Goal: Transaction & Acquisition: Purchase product/service

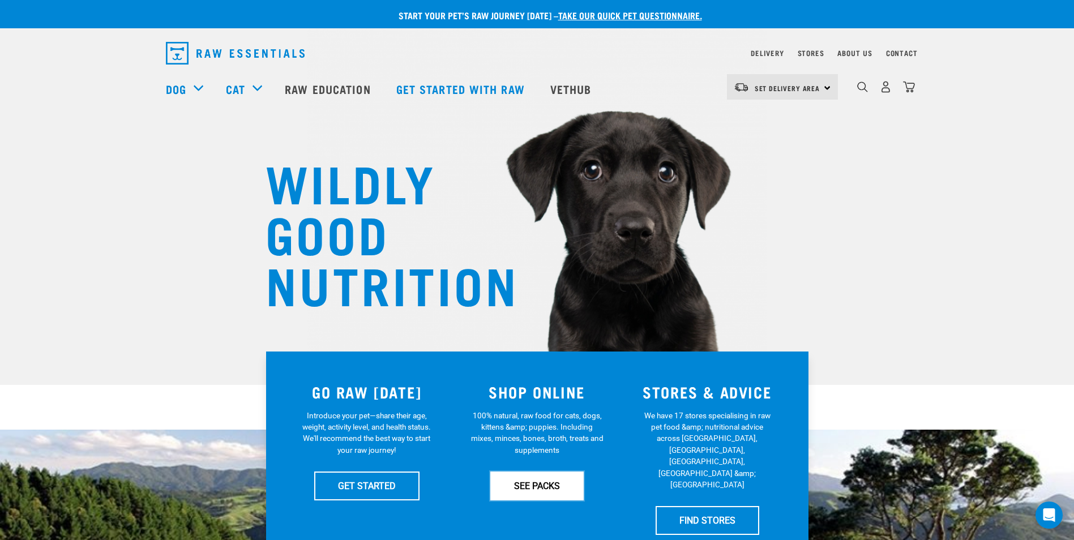
click at [540, 487] on link "SEE PACKS" at bounding box center [536, 486] width 93 height 28
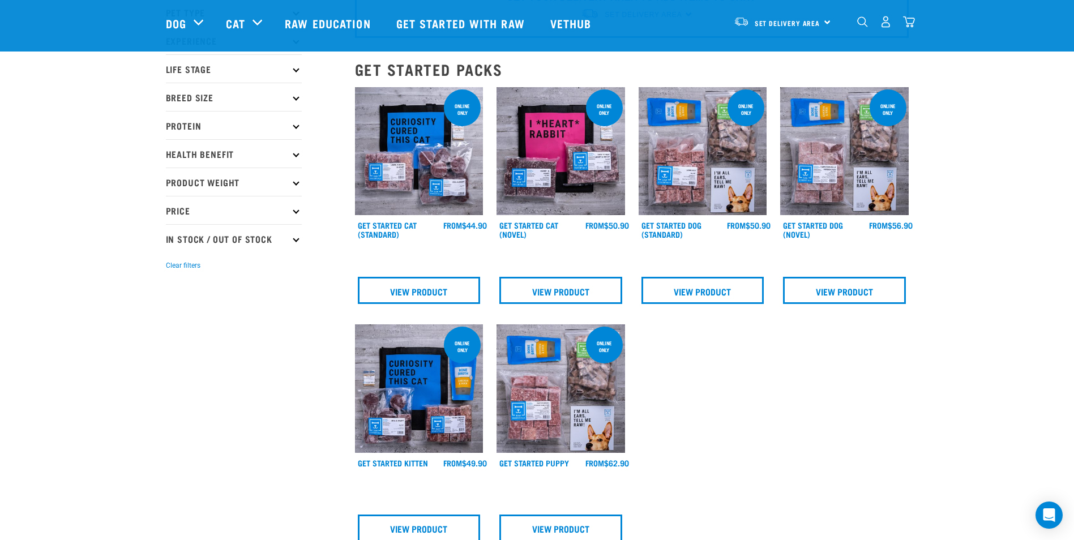
scroll to position [57, 0]
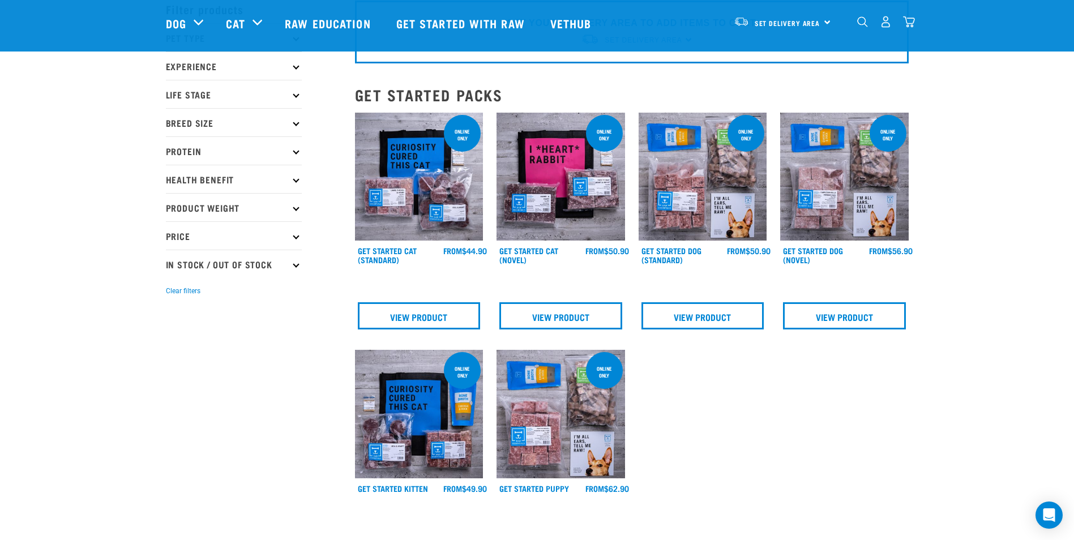
click at [681, 242] on link at bounding box center [703, 238] width 129 height 11
click at [670, 251] on link "Get Started Dog (Standard)" at bounding box center [671, 255] width 60 height 13
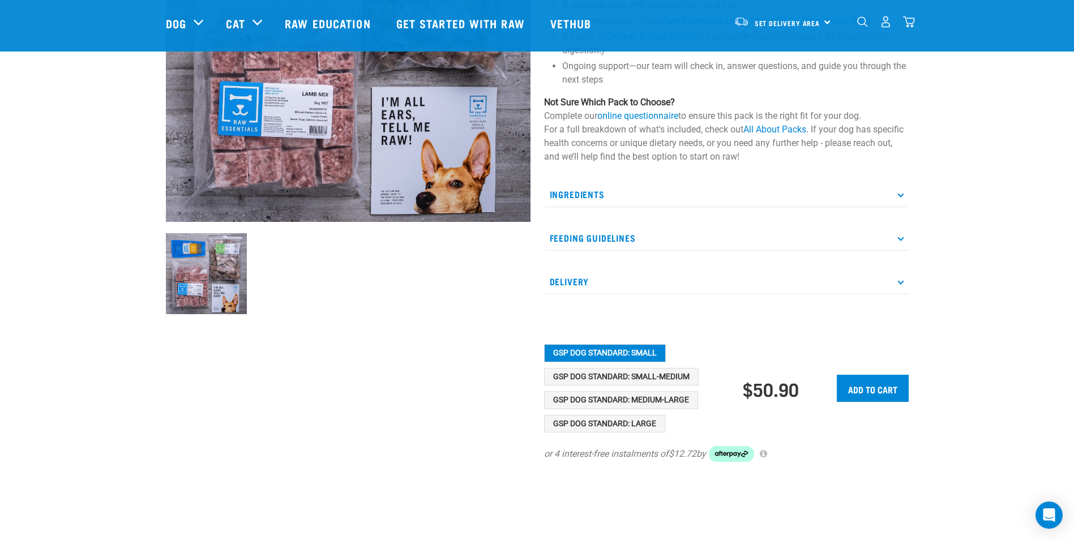
scroll to position [170, 0]
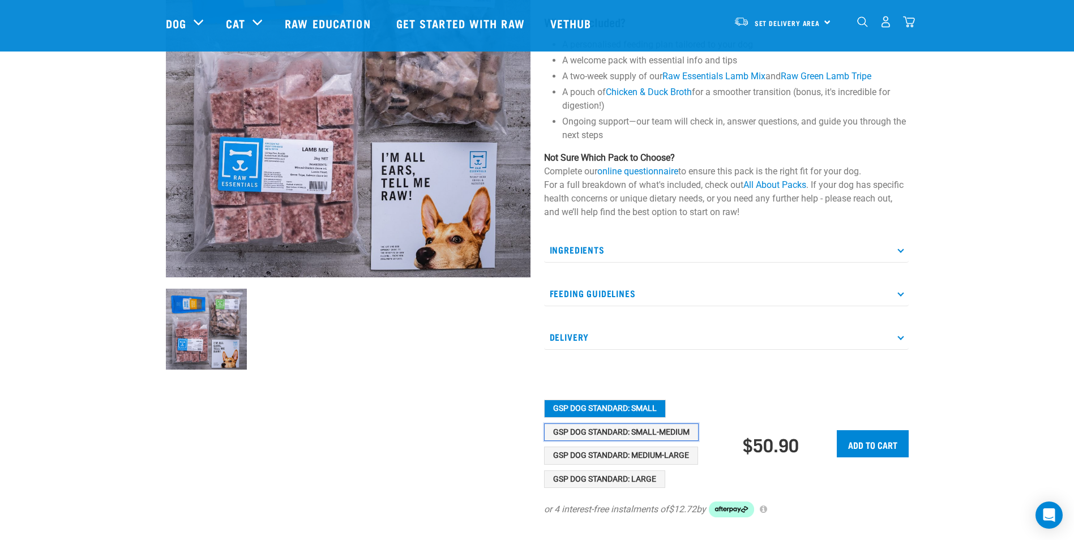
click at [651, 438] on button "GSP Dog Standard: Small-Medium" at bounding box center [621, 432] width 155 height 18
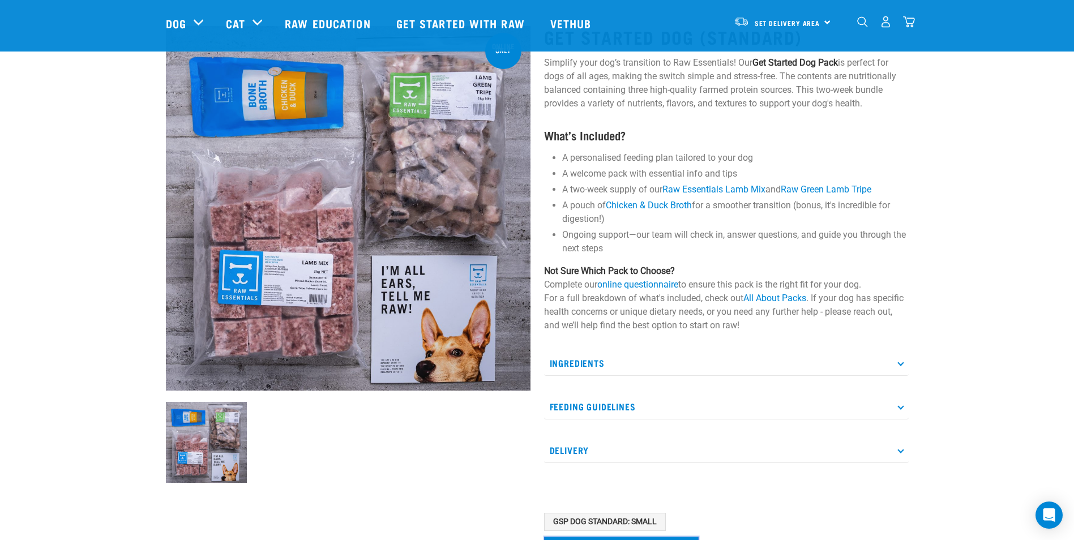
scroll to position [0, 0]
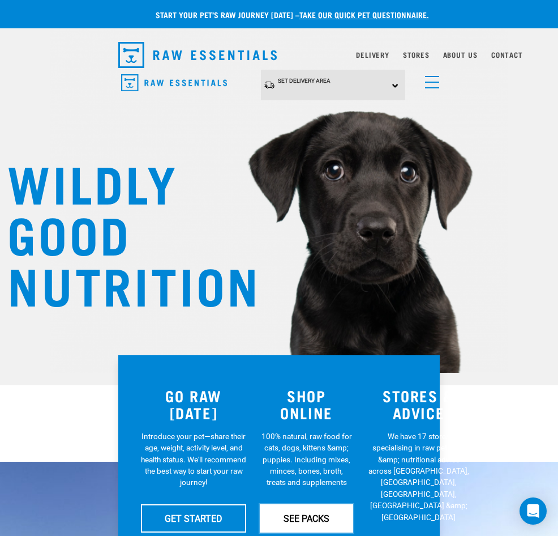
click at [327, 519] on link "SEE PACKS" at bounding box center [306, 518] width 93 height 28
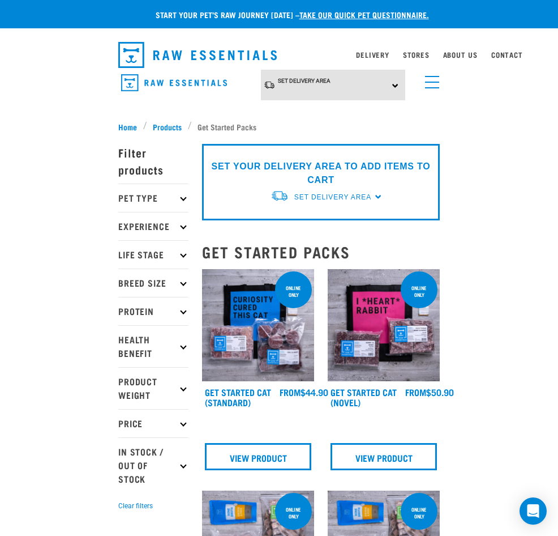
click at [167, 125] on span "Products" at bounding box center [167, 127] width 29 height 12
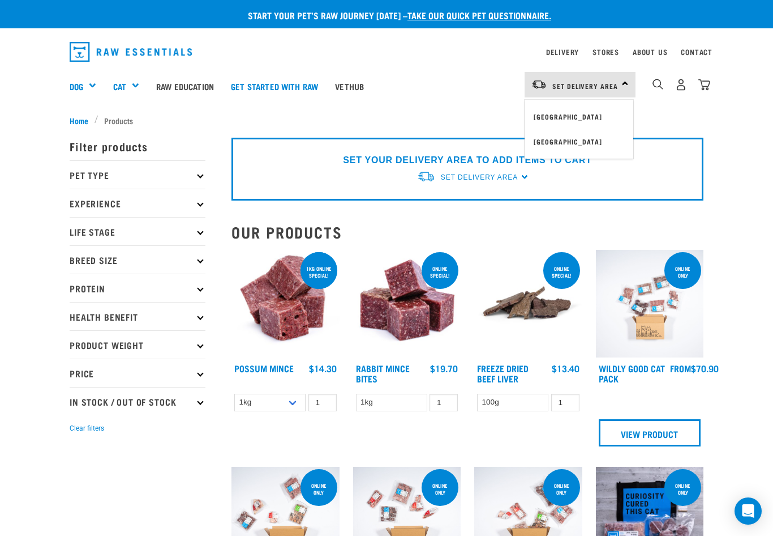
click at [562, 109] on link "[GEOGRAPHIC_DATA]" at bounding box center [579, 116] width 109 height 25
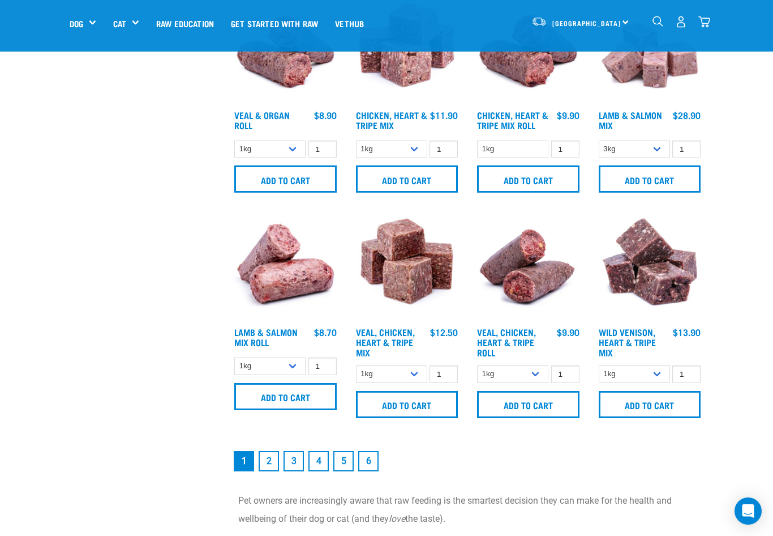
scroll to position [1415, 0]
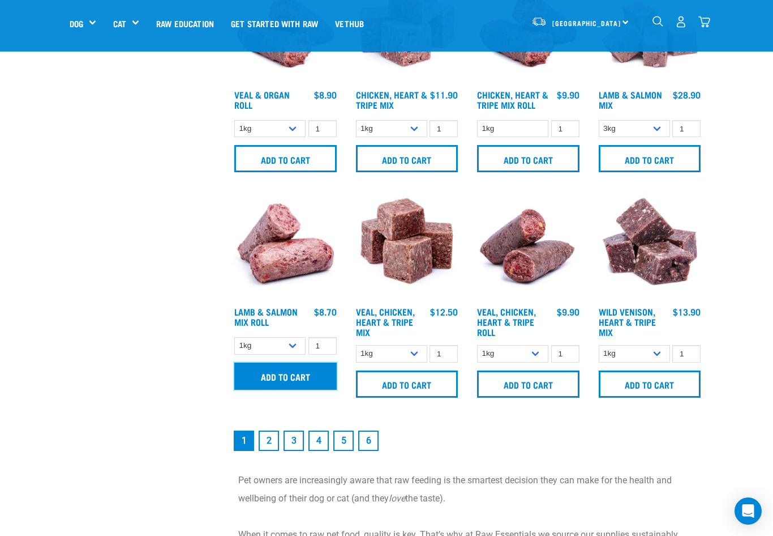
click at [289, 378] on input "Add to cart" at bounding box center [285, 375] width 102 height 27
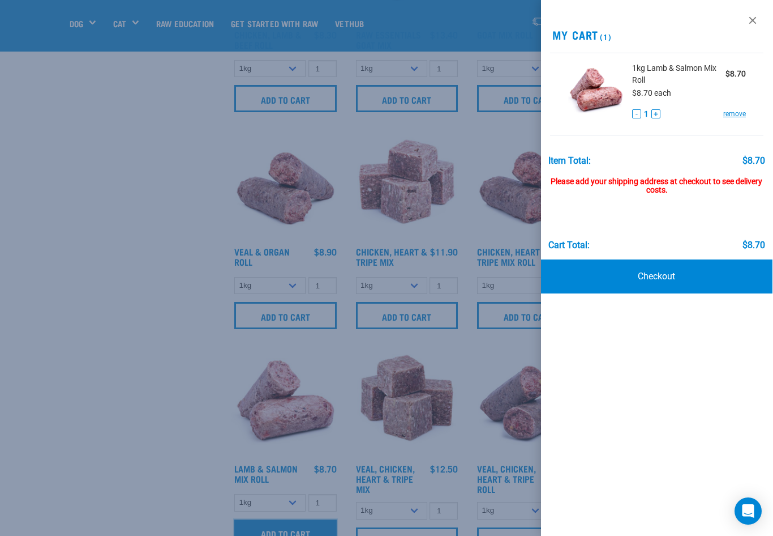
scroll to position [1245, 0]
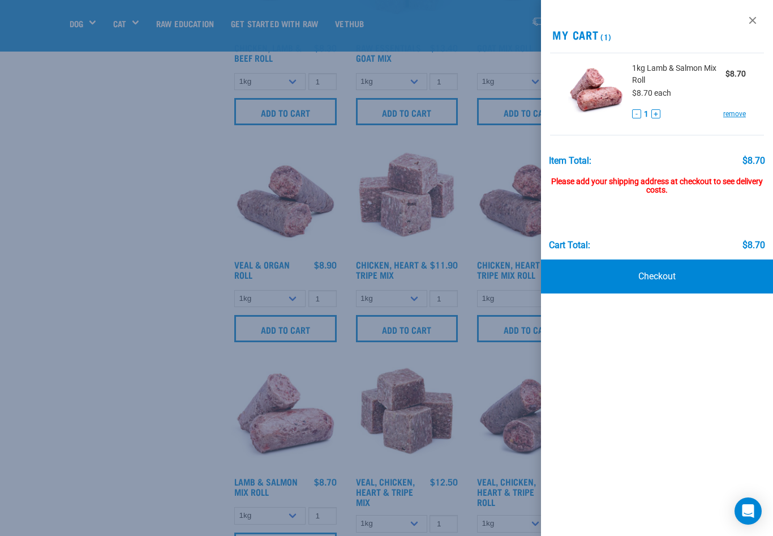
click at [189, 383] on div at bounding box center [386, 268] width 773 height 536
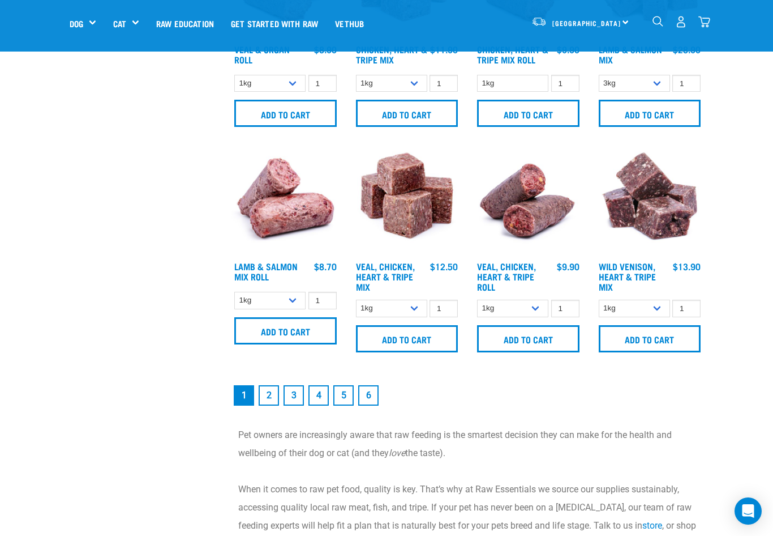
scroll to position [1472, 0]
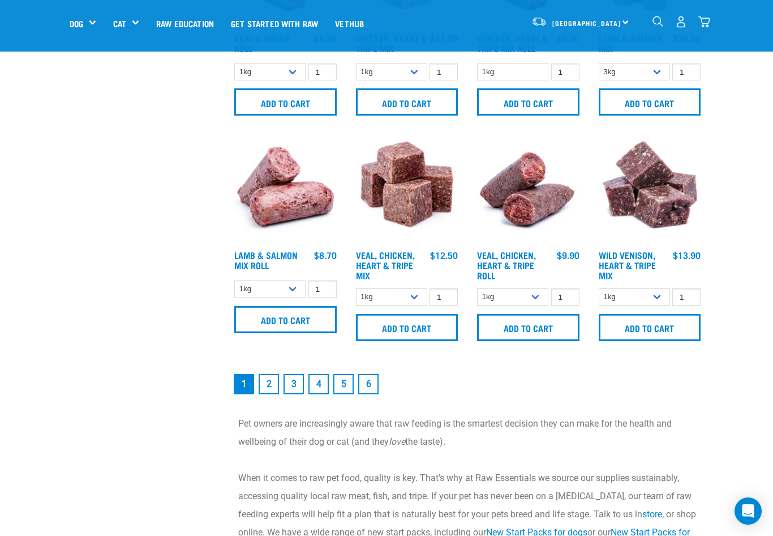
click at [272, 383] on link "2" at bounding box center [269, 384] width 20 height 20
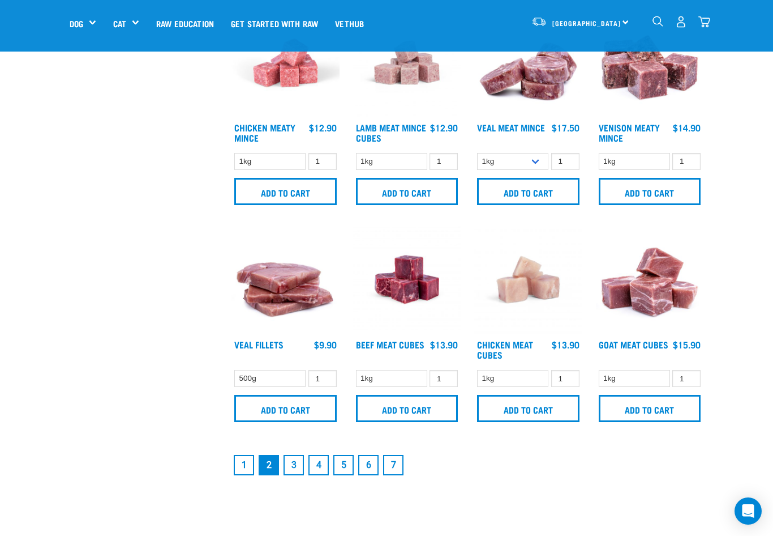
scroll to position [1415, 0]
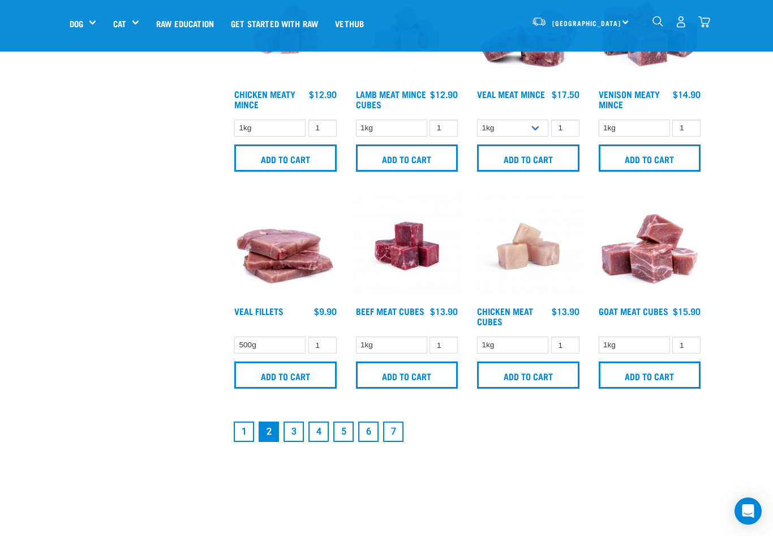
click at [290, 429] on link "3" at bounding box center [294, 431] width 20 height 20
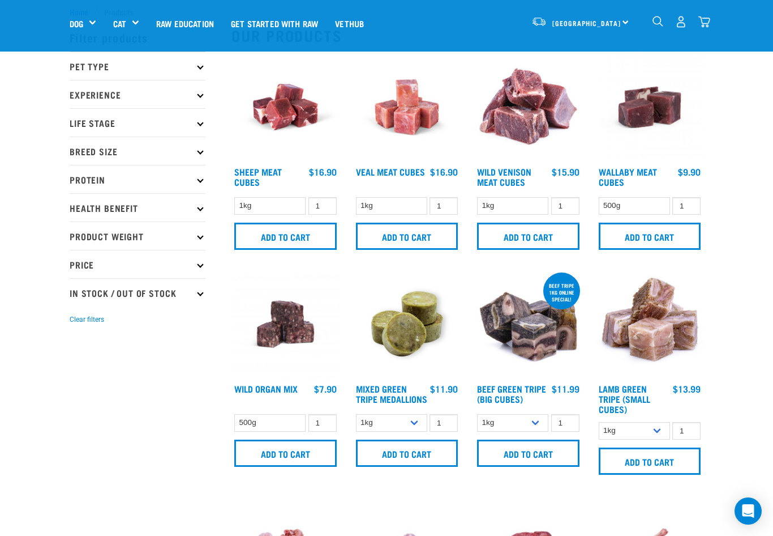
scroll to position [57, 0]
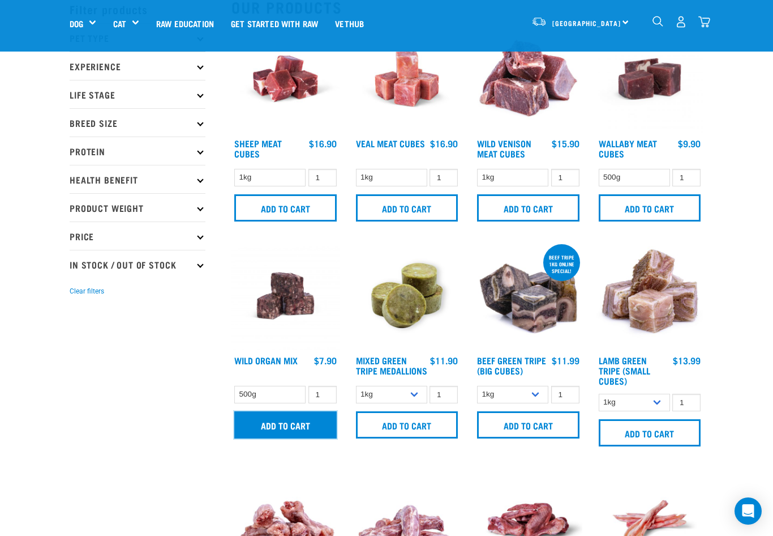
click at [301, 432] on input "Add to cart" at bounding box center [285, 424] width 102 height 27
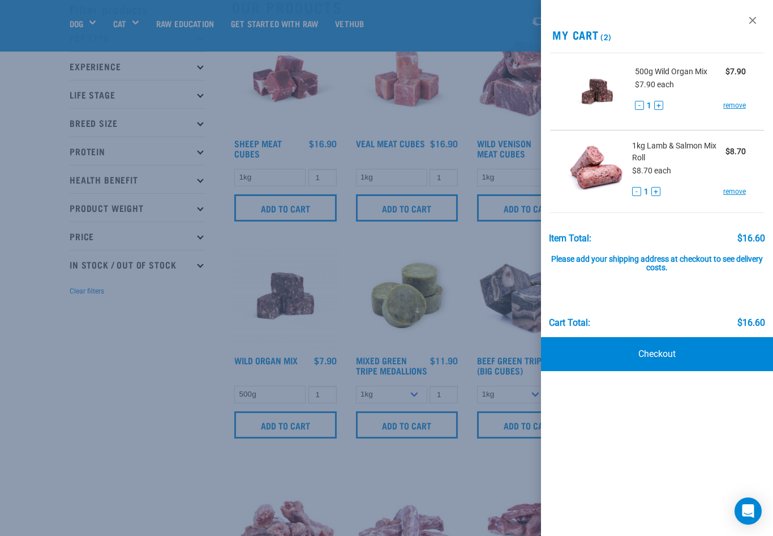
click at [495, 425] on div at bounding box center [386, 268] width 773 height 536
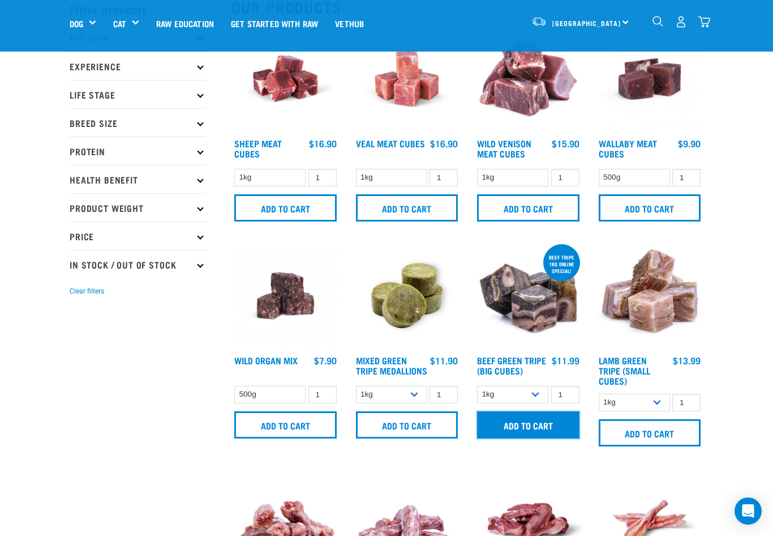
click at [540, 423] on input "Add to cart" at bounding box center [528, 424] width 102 height 27
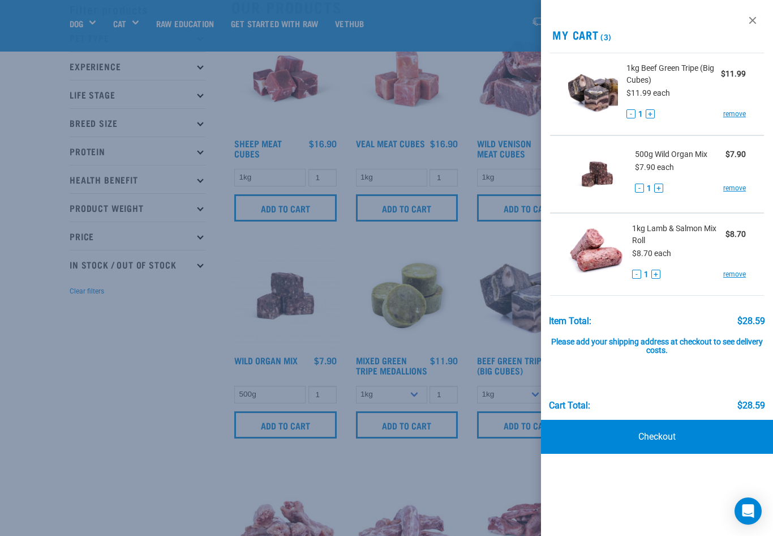
click at [98, 356] on div at bounding box center [386, 268] width 773 height 536
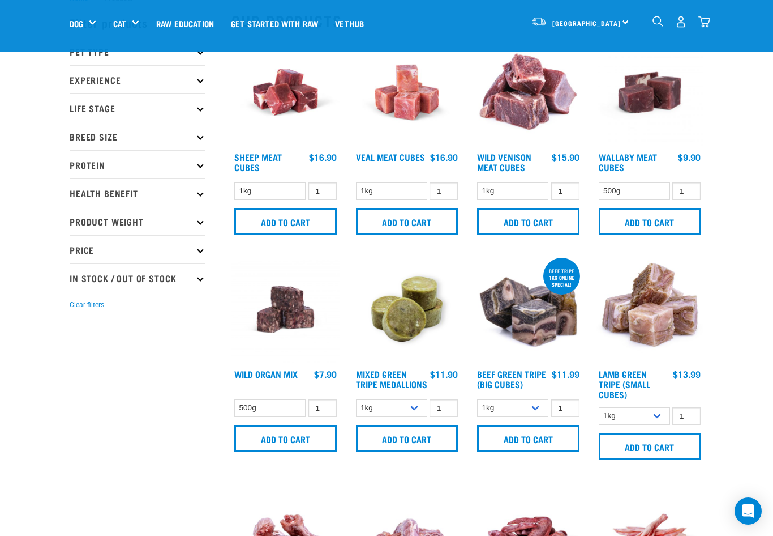
scroll to position [0, 0]
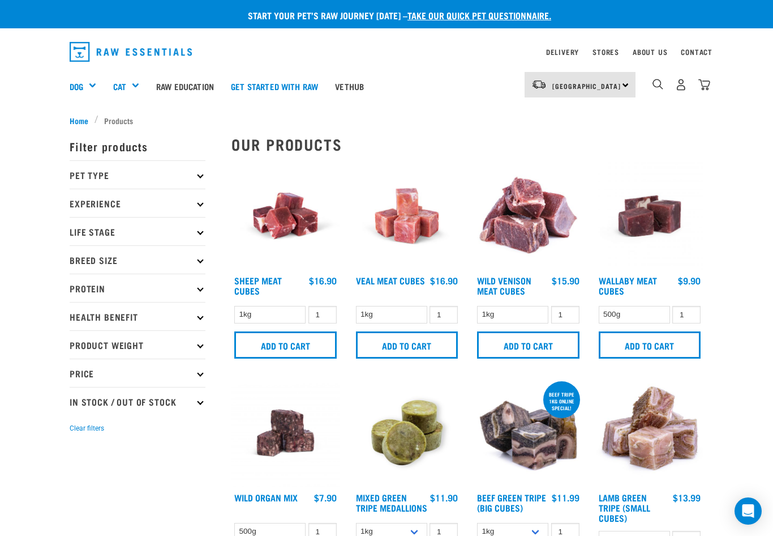
click at [166, 266] on p "Breed Size" at bounding box center [138, 259] width 136 height 28
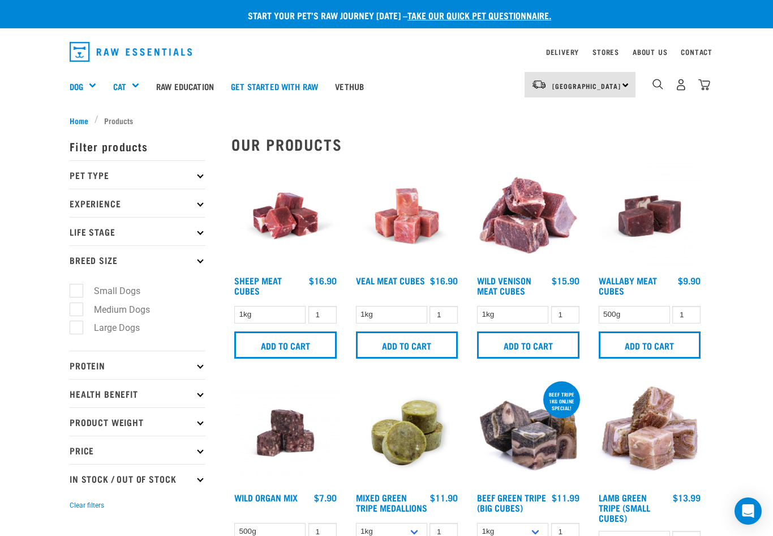
click at [94, 312] on label "Medium Dogs" at bounding box center [115, 309] width 79 height 14
click at [77, 311] on input "Medium Dogs" at bounding box center [73, 306] width 7 height 7
checkbox input "true"
click at [142, 178] on p "Pet Type" at bounding box center [138, 174] width 136 height 28
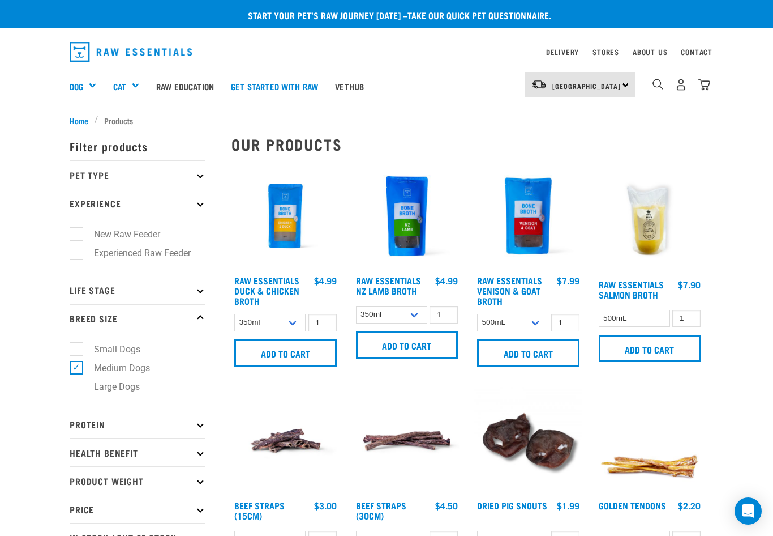
click at [141, 171] on p "Pet Type" at bounding box center [138, 174] width 136 height 28
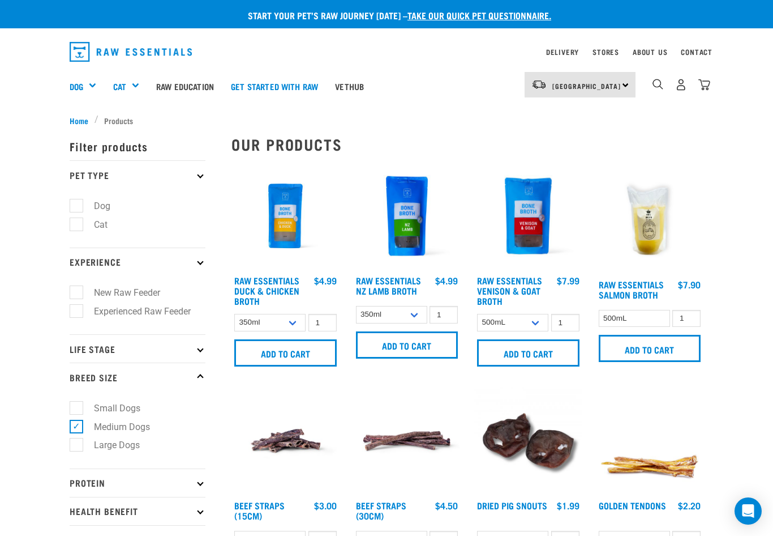
click at [76, 205] on label "Dog" at bounding box center [95, 206] width 39 height 14
click at [72, 205] on input "Dog" at bounding box center [73, 203] width 7 height 7
checkbox input "true"
click at [79, 291] on label "New Raw Feeder" at bounding box center [120, 292] width 89 height 14
click at [77, 291] on input "New Raw Feeder" at bounding box center [73, 290] width 7 height 7
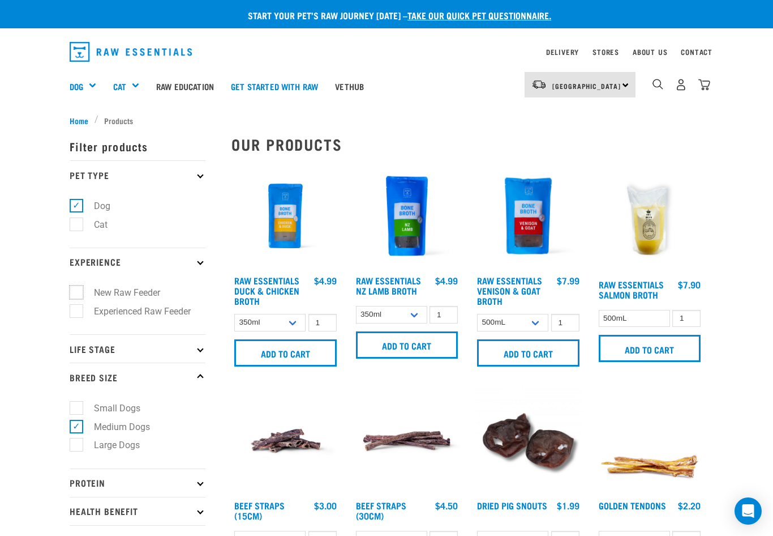
checkbox input "true"
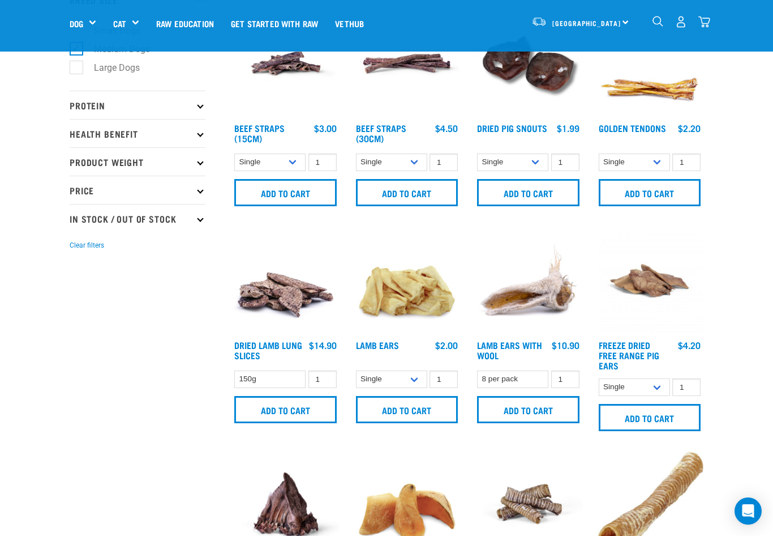
scroll to position [340, 0]
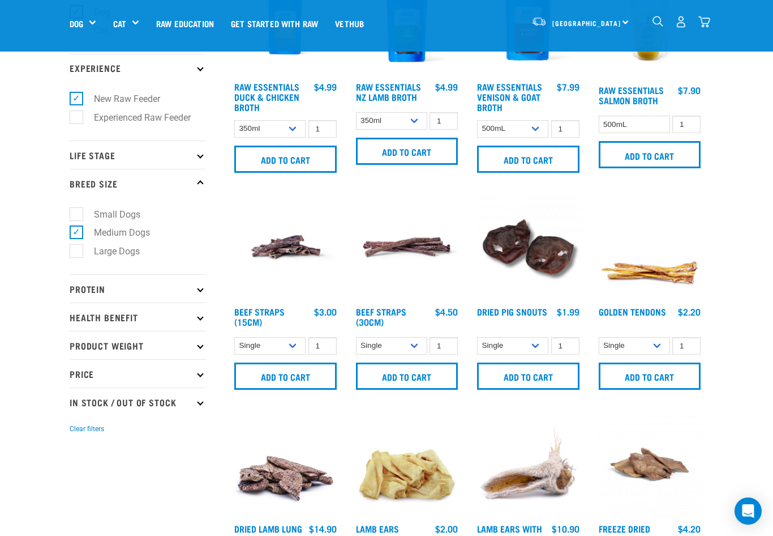
scroll to position [62, 0]
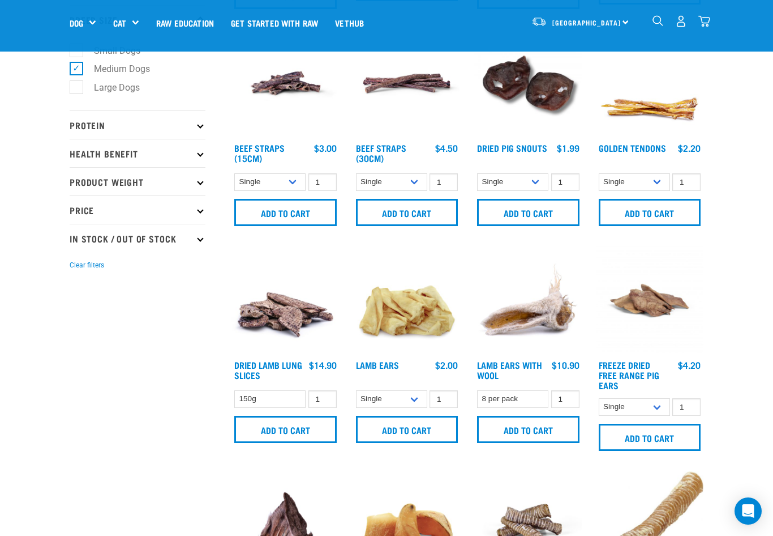
scroll to position [283, 0]
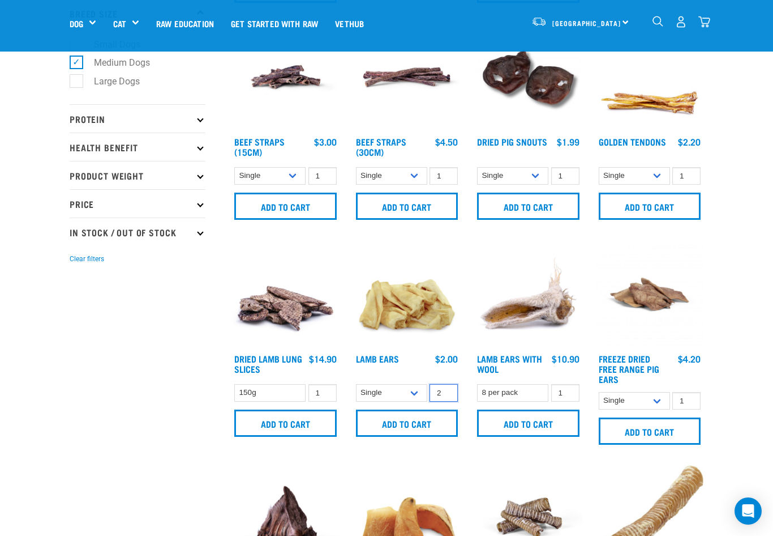
click at [447, 389] on input "2" at bounding box center [444, 393] width 28 height 18
click at [447, 389] on input "3" at bounding box center [444, 393] width 28 height 18
click at [447, 389] on input "4" at bounding box center [444, 393] width 28 height 18
click at [447, 389] on input "5" at bounding box center [444, 393] width 28 height 18
click at [447, 389] on input "6" at bounding box center [444, 393] width 28 height 18
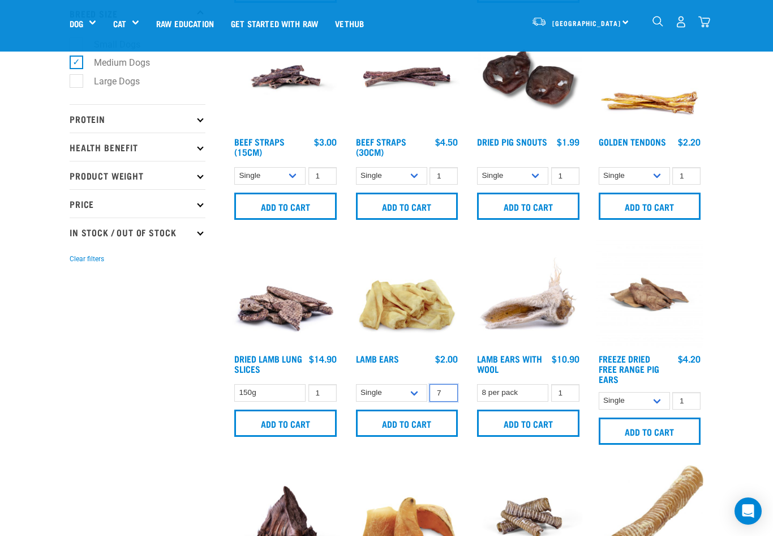
click at [447, 389] on input "7" at bounding box center [444, 393] width 28 height 18
click at [447, 389] on input "8" at bounding box center [444, 393] width 28 height 18
click at [447, 389] on input "9" at bounding box center [444, 393] width 28 height 18
type input "10"
click at [447, 389] on input "10" at bounding box center [444, 393] width 28 height 18
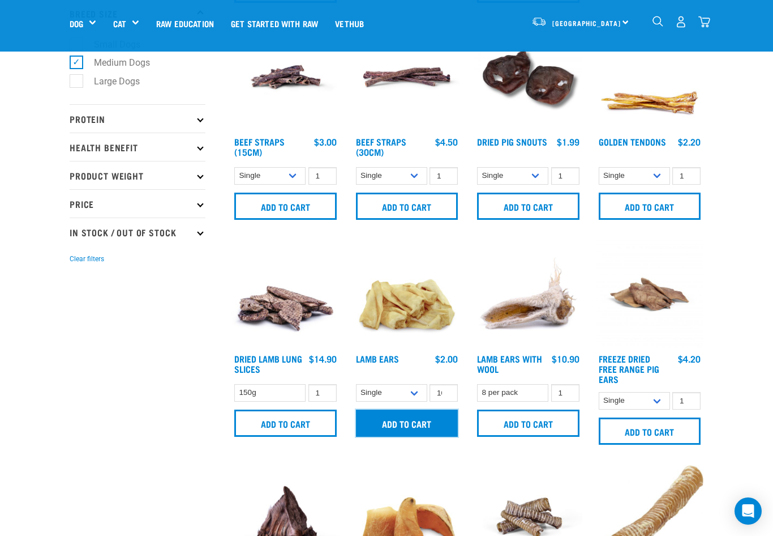
click at [409, 423] on input "Add to cart" at bounding box center [407, 422] width 102 height 27
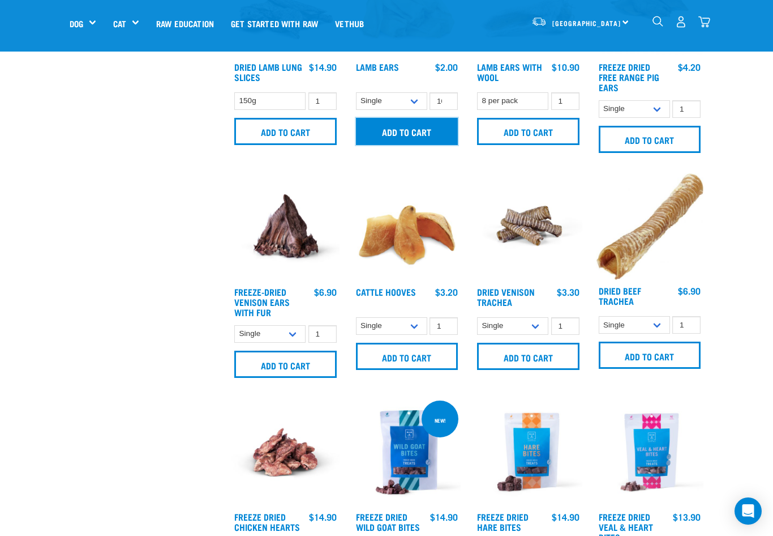
scroll to position [849, 0]
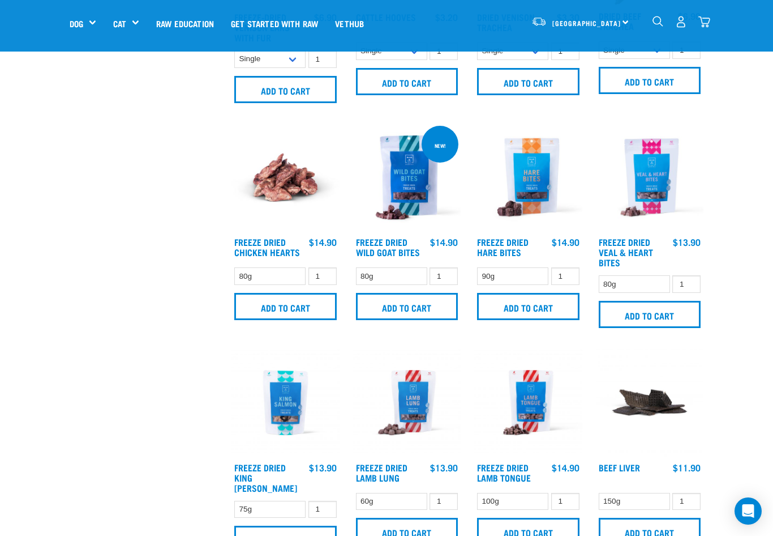
click at [734, 365] on div "Start your pet’s raw journey today – take our quick pet questionnaire. Delivery…" at bounding box center [386, 97] width 773 height 1893
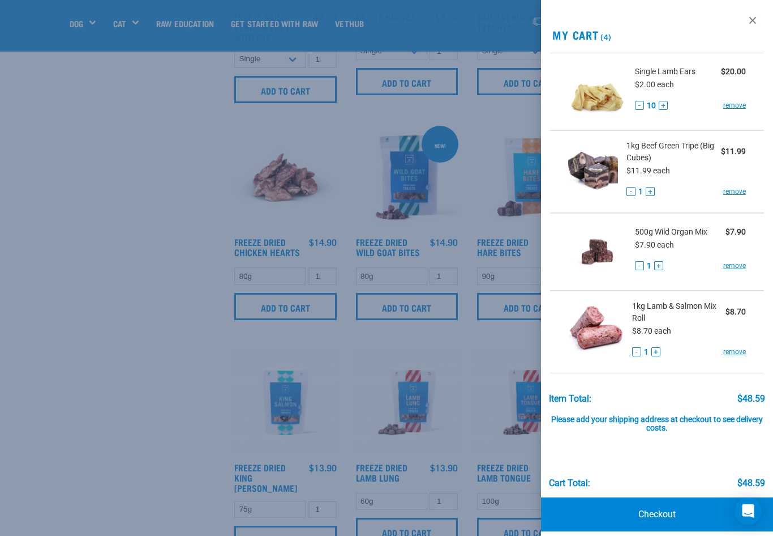
click at [178, 337] on div at bounding box center [386, 268] width 773 height 536
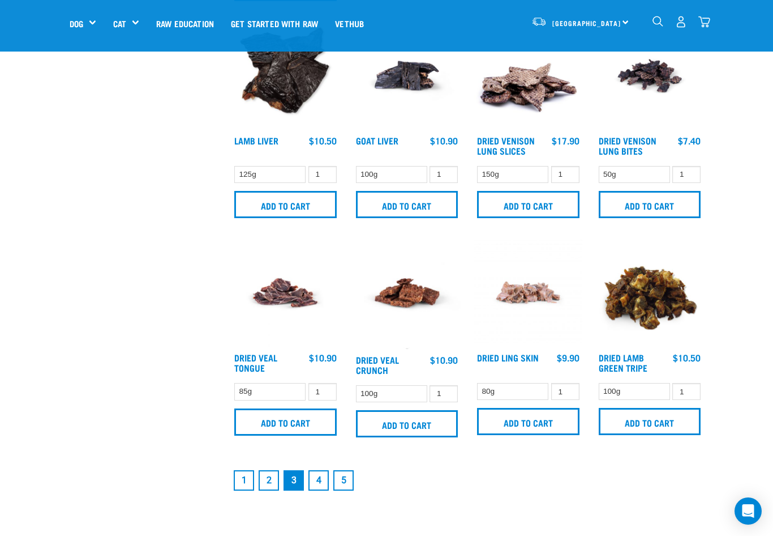
scroll to position [1528, 0]
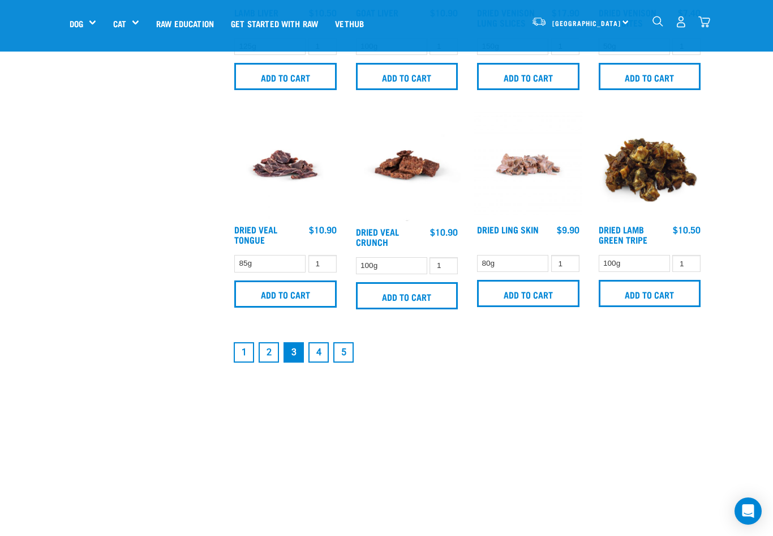
click at [319, 344] on link "4" at bounding box center [319, 352] width 20 height 20
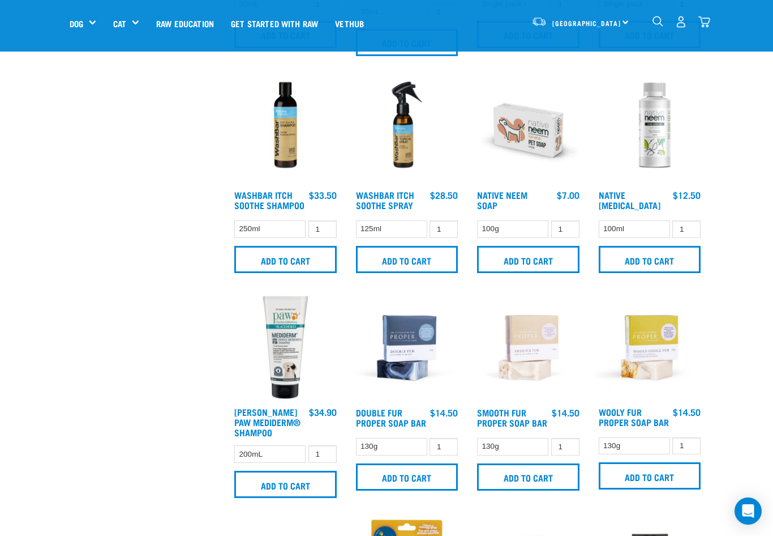
scroll to position [509, 0]
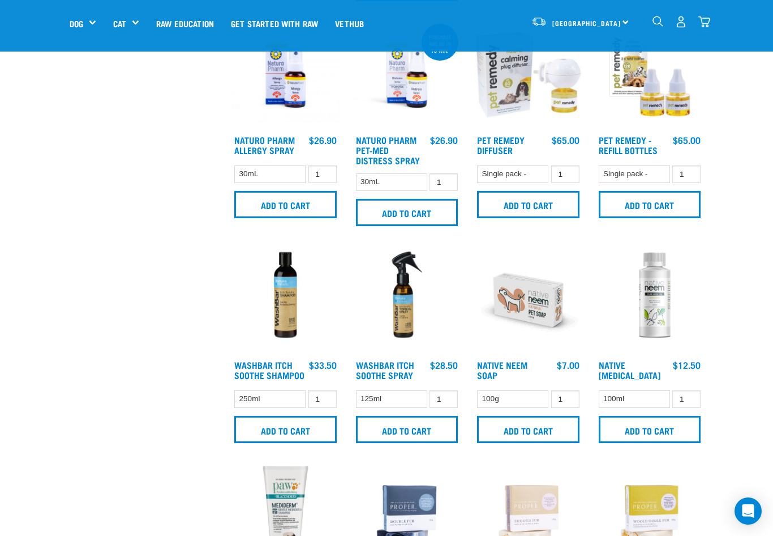
click at [768, 297] on div "Start your pet’s raw journey [DATE] – take our quick pet questionnaire. Deliver…" at bounding box center [386, 432] width 773 height 1883
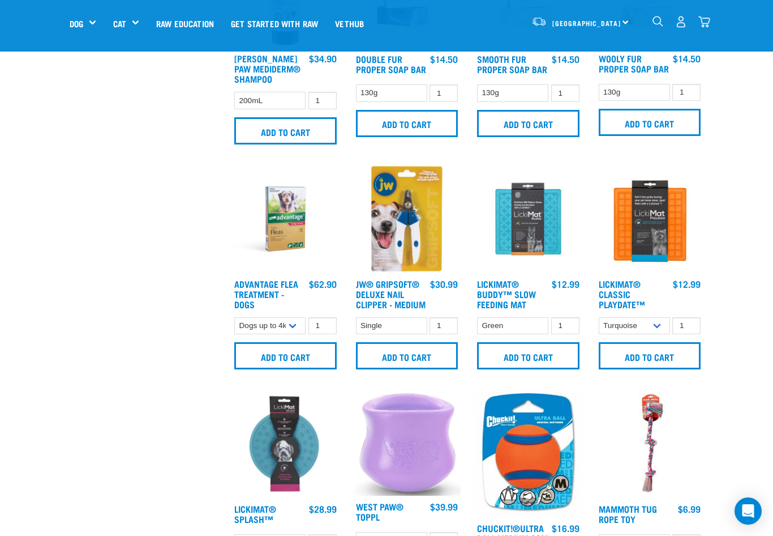
scroll to position [1076, 0]
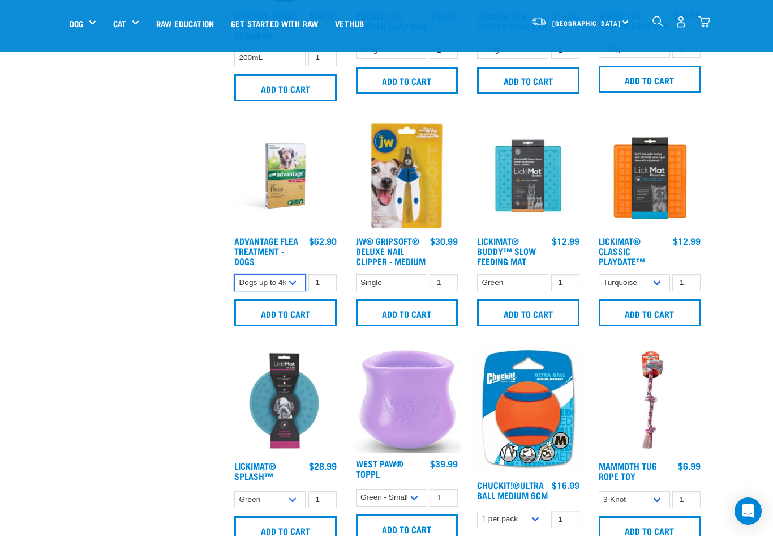
click at [292, 286] on select "Dogs up to 4kg Dogs 4-10kg Dogs 10-25kg" at bounding box center [269, 283] width 71 height 18
select select "336142"
click at [234, 274] on select "Dogs up to 4kg Dogs 4-10kg Dogs 10-25kg" at bounding box center [269, 283] width 71 height 18
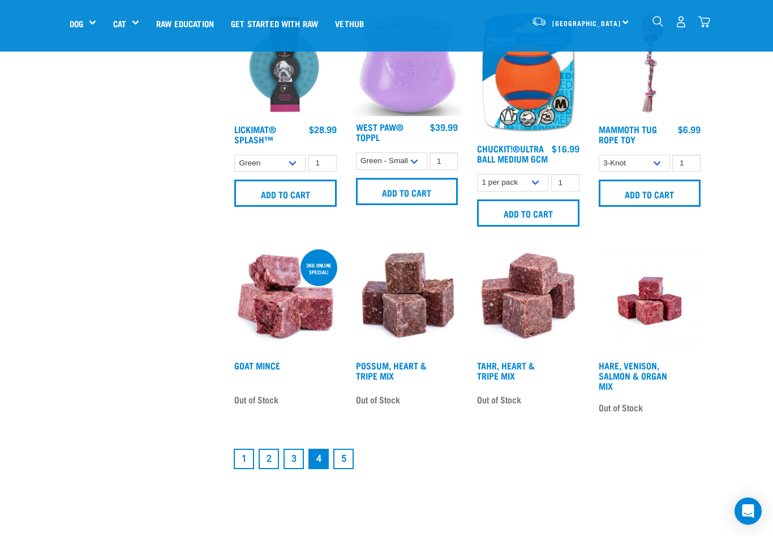
scroll to position [1415, 0]
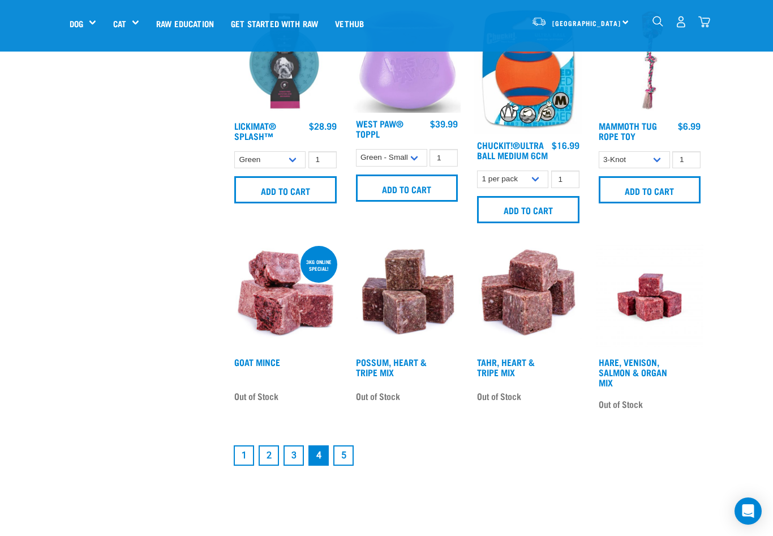
click at [346, 457] on link "5" at bounding box center [343, 455] width 20 height 20
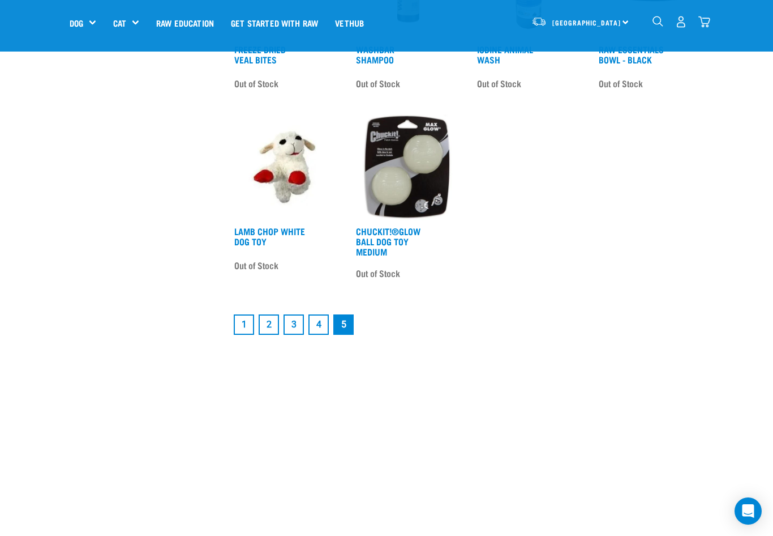
scroll to position [906, 0]
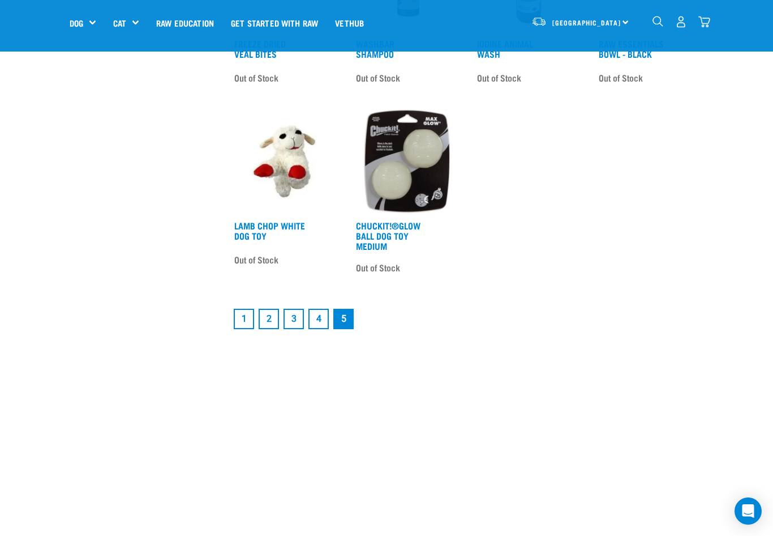
click at [234, 319] on link "1" at bounding box center [244, 319] width 20 height 20
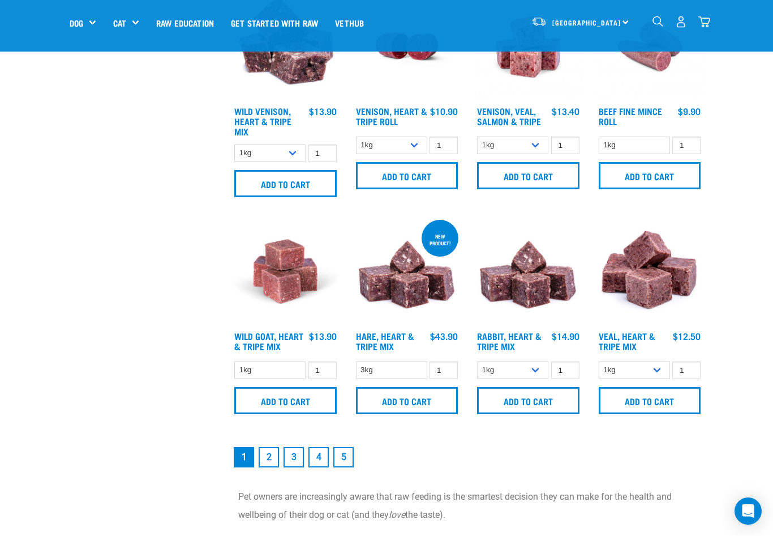
scroll to position [1415, 0]
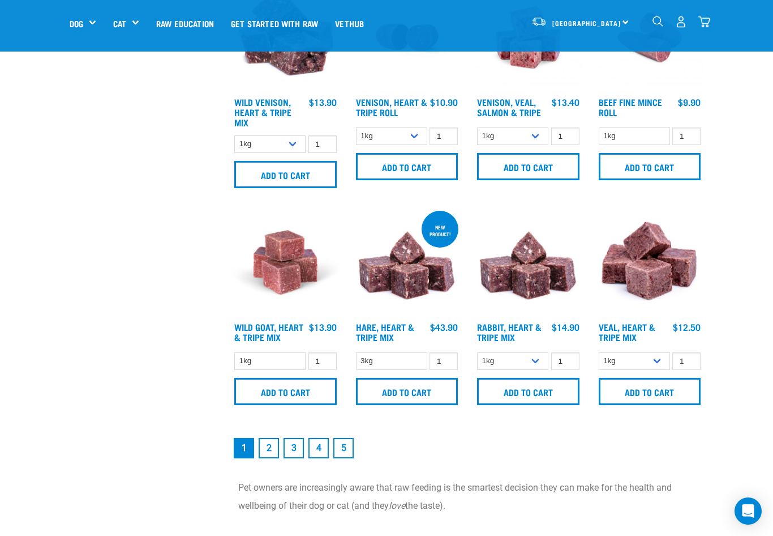
click at [697, 19] on div "13" at bounding box center [681, 21] width 58 height 25
click at [703, 19] on img "dropdown navigation" at bounding box center [705, 22] width 12 height 12
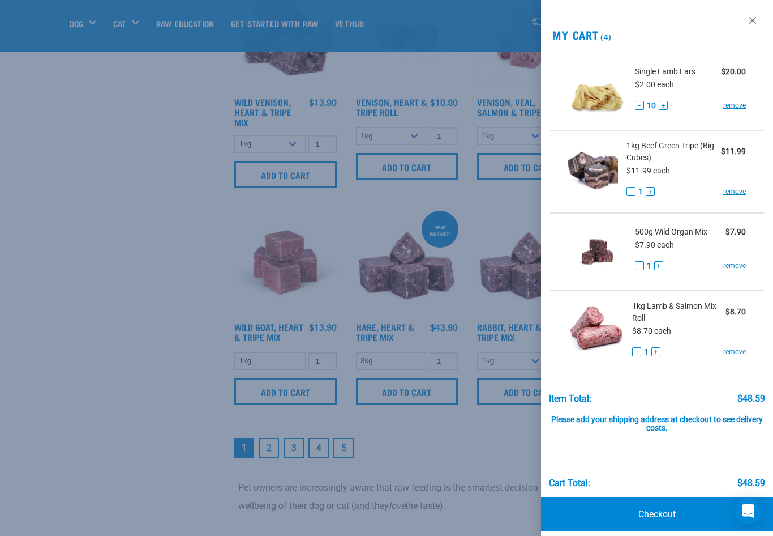
click at [125, 245] on div at bounding box center [386, 268] width 773 height 536
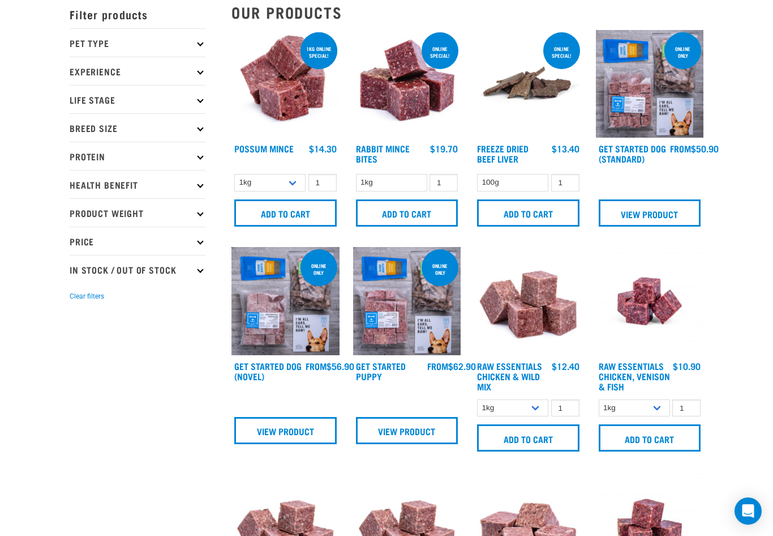
scroll to position [0, 0]
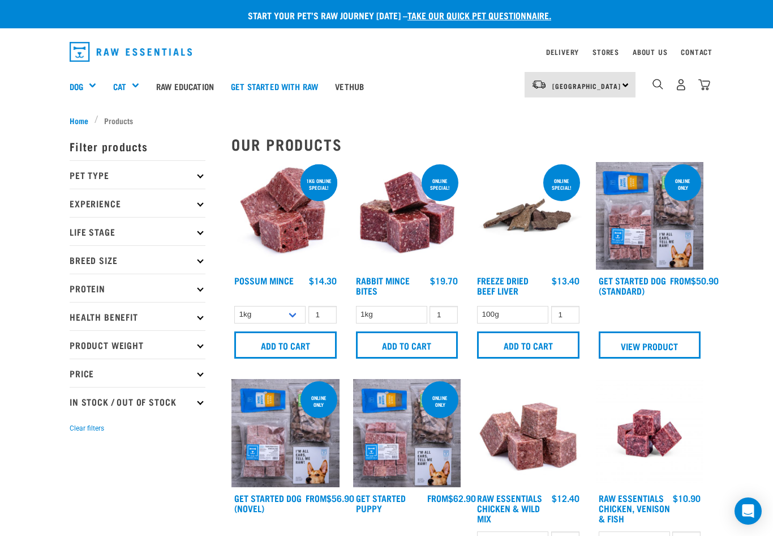
click at [301, 349] on input "Add to cart" at bounding box center [285, 344] width 102 height 27
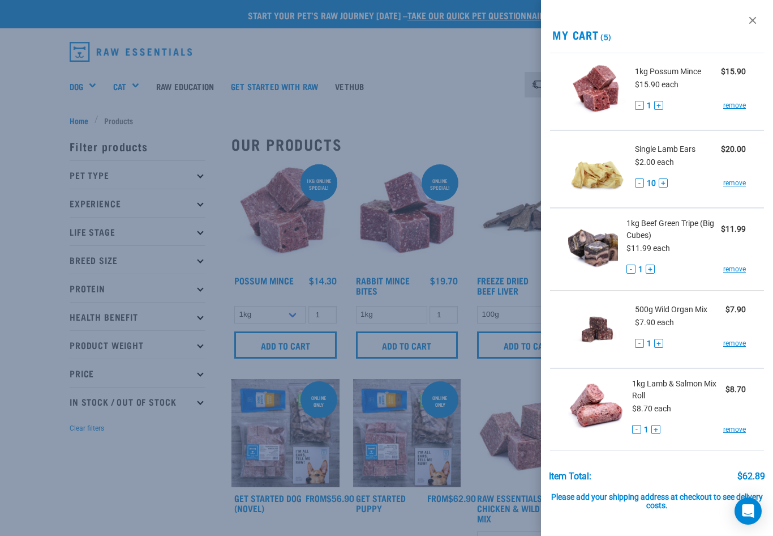
click at [465, 270] on div at bounding box center [386, 268] width 773 height 536
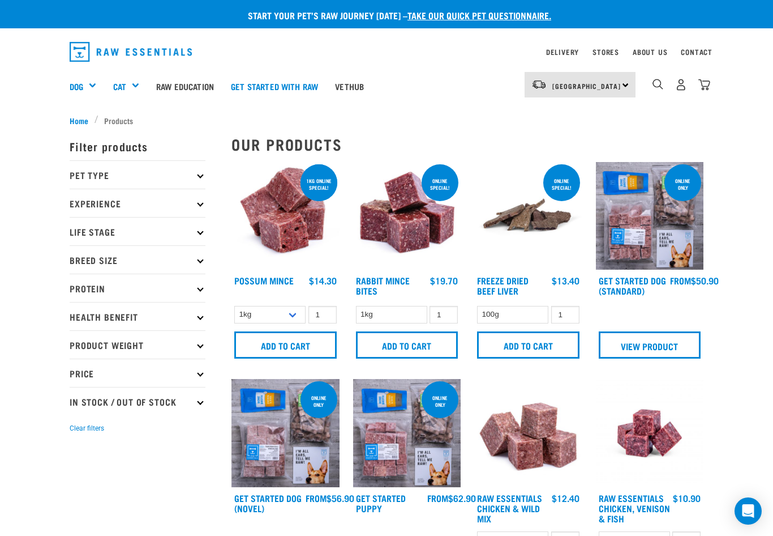
scroll to position [226, 0]
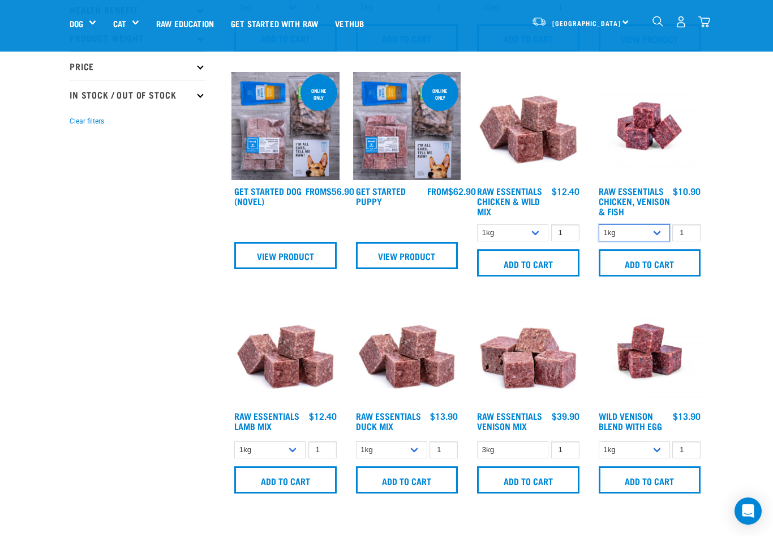
click at [646, 233] on select "1kg 3kg" at bounding box center [634, 233] width 71 height 18
click at [599, 224] on select "1kg 3kg" at bounding box center [634, 233] width 71 height 18
click at [649, 232] on select "1kg 3kg" at bounding box center [634, 233] width 71 height 18
select select "15219"
click at [599, 224] on select "1kg 3kg" at bounding box center [634, 233] width 71 height 18
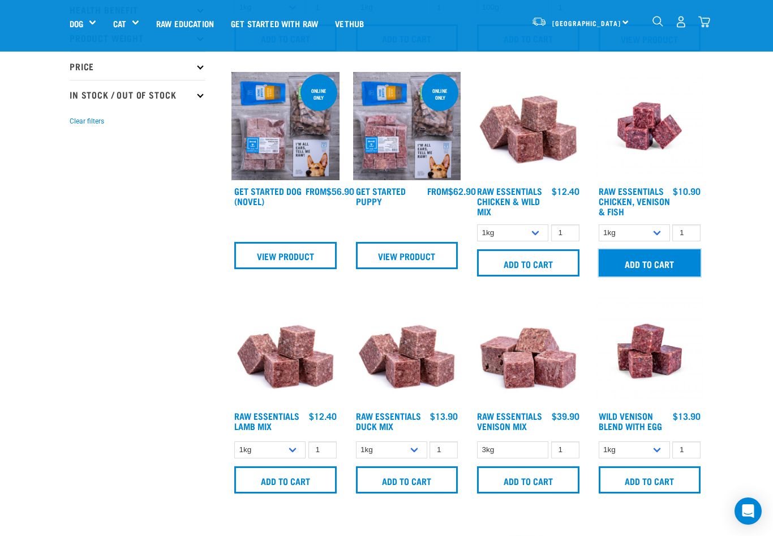
click at [637, 258] on input "Add to cart" at bounding box center [650, 262] width 102 height 27
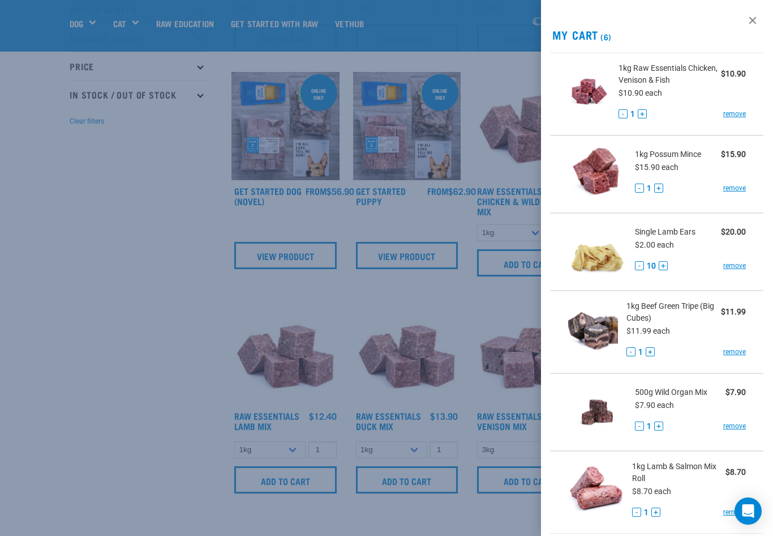
click at [194, 352] on div at bounding box center [386, 268] width 773 height 536
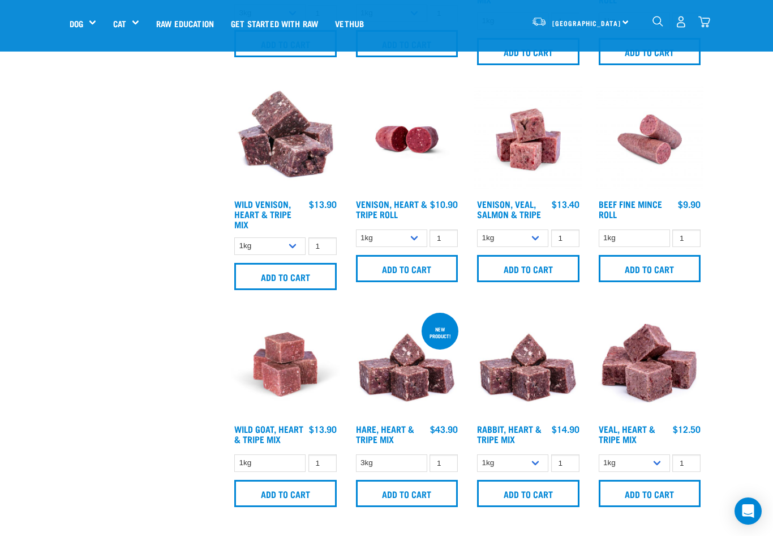
scroll to position [1359, 0]
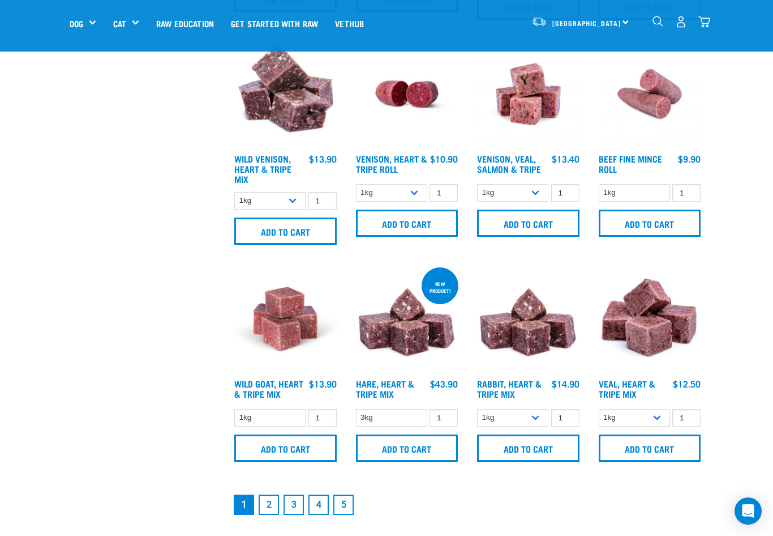
click at [706, 21] on img "dropdown navigation" at bounding box center [705, 22] width 12 height 12
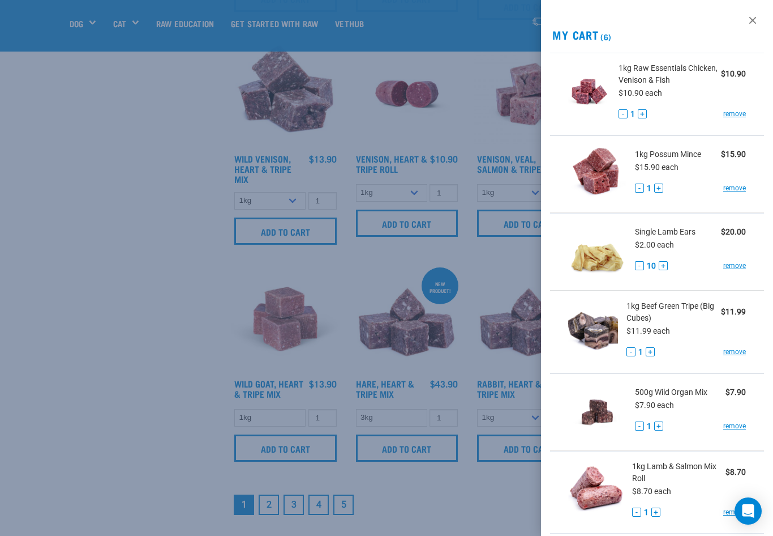
click at [209, 350] on div at bounding box center [386, 268] width 773 height 536
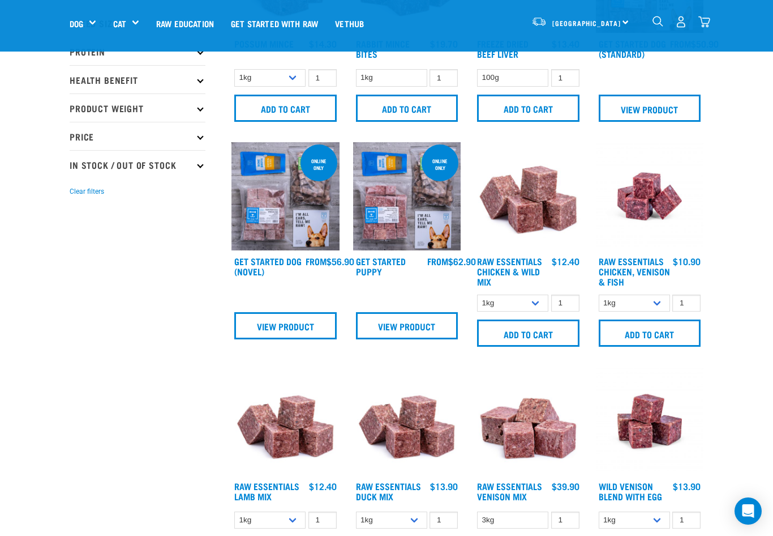
scroll to position [0, 0]
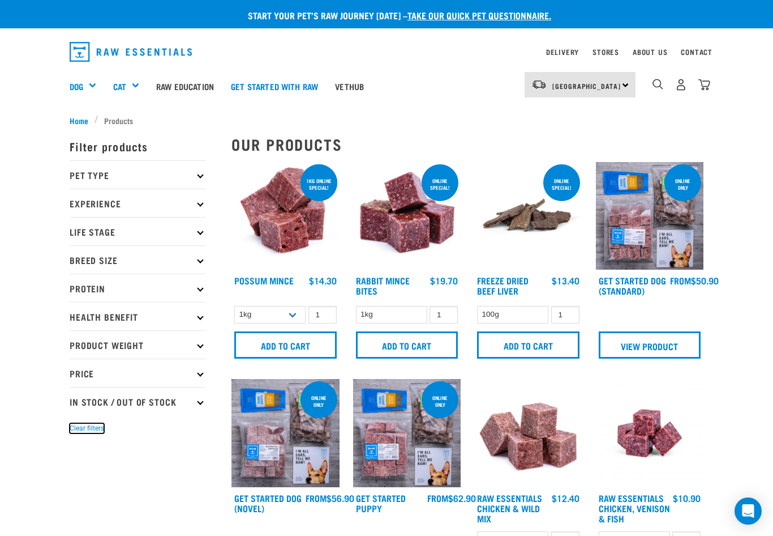
click at [88, 427] on button "Clear filters" at bounding box center [87, 428] width 35 height 10
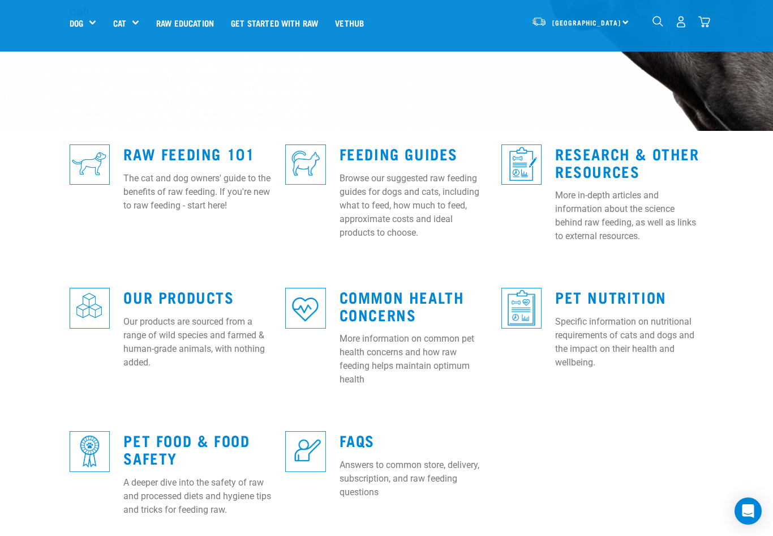
scroll to position [283, 0]
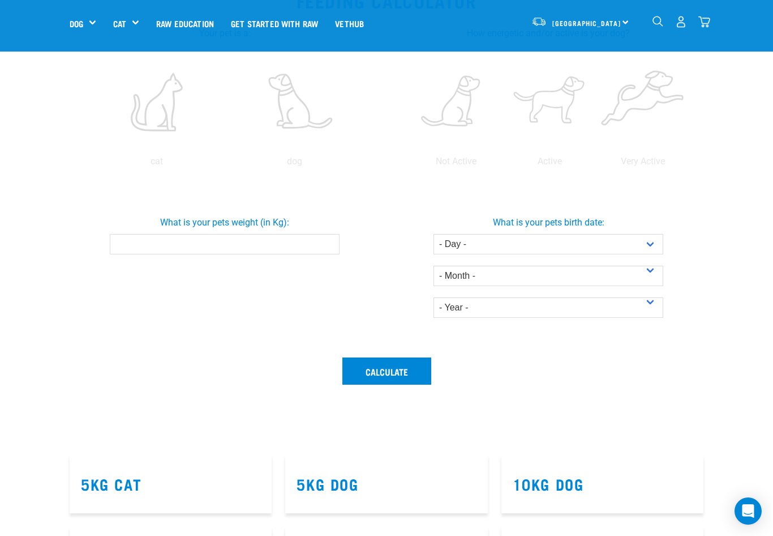
scroll to position [226, 0]
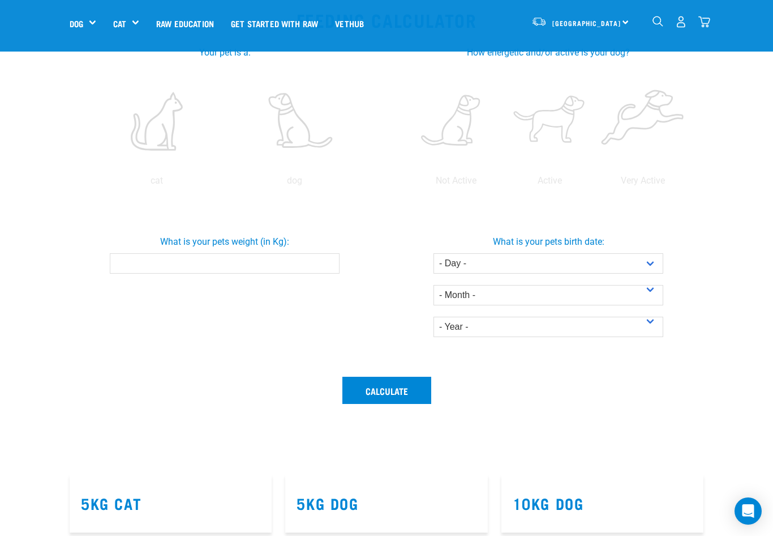
click at [302, 138] on label at bounding box center [295, 121] width 134 height 96
click at [226, 183] on input "radio" at bounding box center [226, 183] width 0 height 0
click at [250, 269] on input "What is your pets weight (in Kg):" at bounding box center [225, 263] width 230 height 20
type input "16"
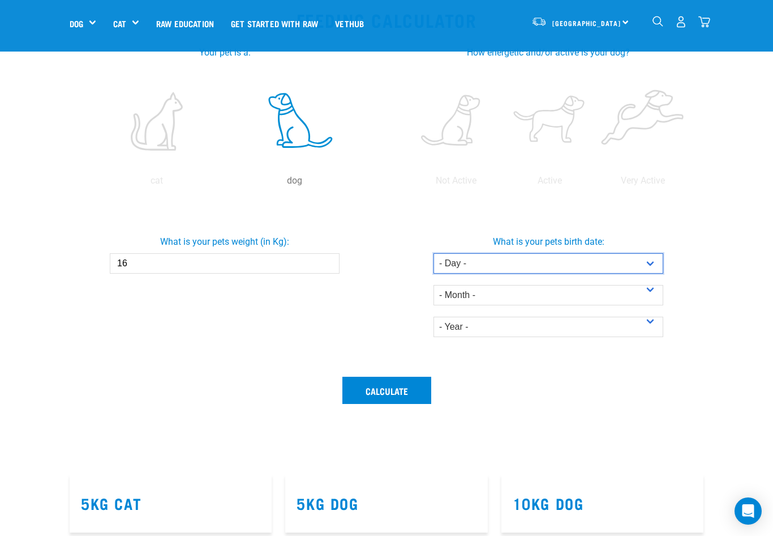
click at [596, 264] on select "- Day - 1 2 3 4 5 6 7 8 9 10 11 12 13 14 15 16 17 18 19 20 21 22 23 24 25 26 27" at bounding box center [549, 263] width 230 height 20
select select "25"
click at [434, 253] on select "- Day - 1 2 3 4 5 6 7 8 9 10 11 12 13 14 15 16 17 18 19 20 21 22 23 24 25 26 27" at bounding box center [549, 263] width 230 height 20
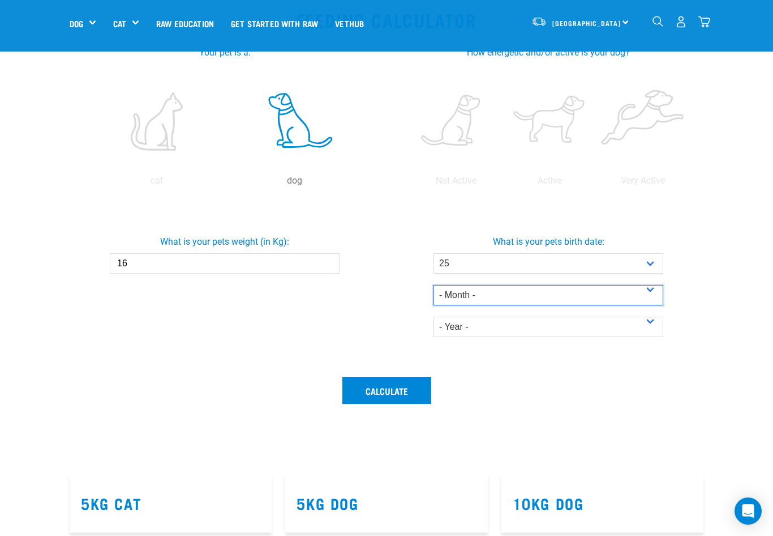
click at [466, 286] on select "- Month - January February March April May June July August September October N…" at bounding box center [549, 295] width 230 height 20
select select "October"
click at [434, 285] on select "- Month - January February March April May June July August September October N…" at bounding box center [549, 295] width 230 height 20
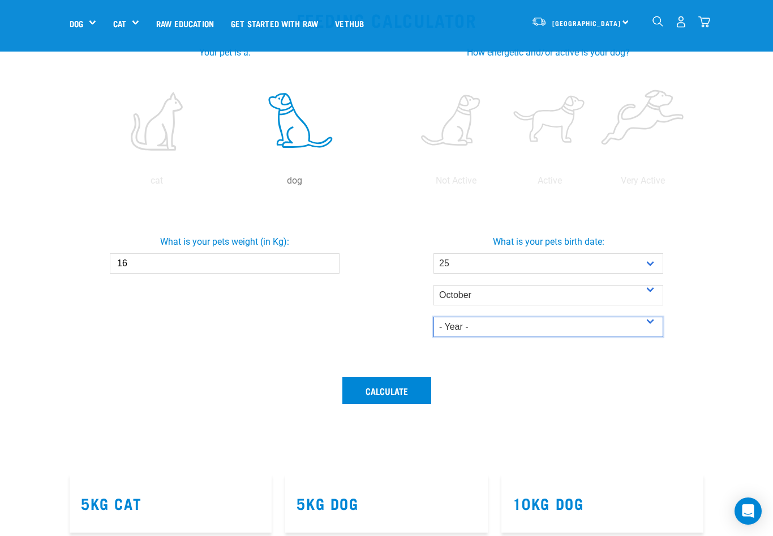
click at [460, 323] on select "- Year - 2025 2024 2023 2022 2021 2020 2019 2018 2017 2016 2015 2014" at bounding box center [549, 326] width 230 height 20
click at [434, 316] on select "- Year - 2025 2024 2023 2022 2021 2020 2019 2018 2017 2016 2015 2014" at bounding box center [549, 326] width 230 height 20
click at [393, 387] on button "Calculate" at bounding box center [386, 389] width 89 height 27
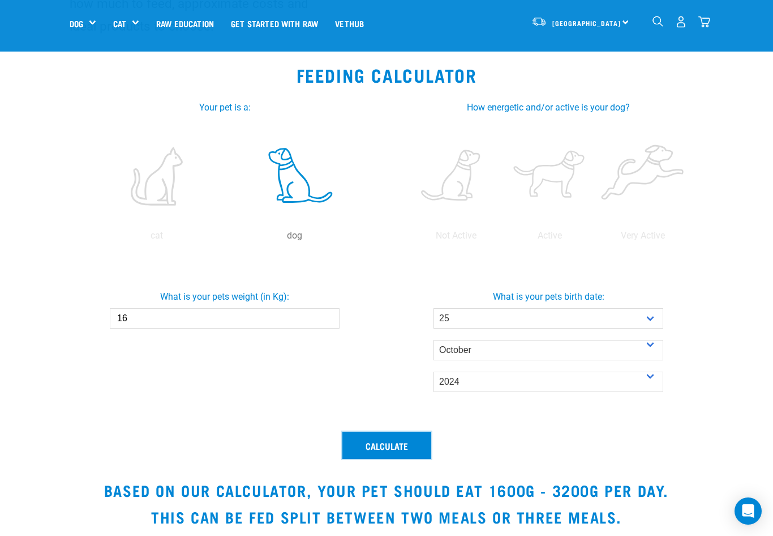
scroll to position [170, 0]
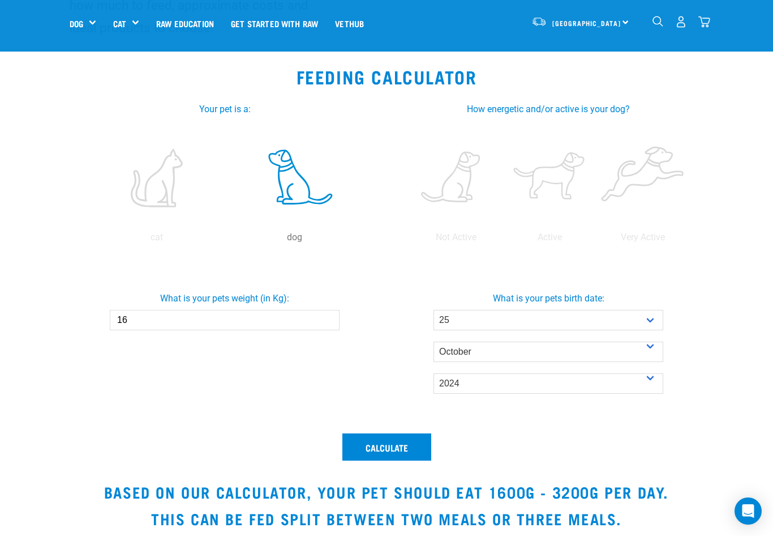
click at [564, 185] on label at bounding box center [549, 178] width 89 height 96
click at [503, 240] on input "radio" at bounding box center [503, 240] width 0 height 0
click at [391, 447] on button "Calculate" at bounding box center [386, 446] width 89 height 27
click at [460, 196] on label at bounding box center [456, 178] width 89 height 96
click at [409, 240] on input "radio" at bounding box center [409, 240] width 0 height 0
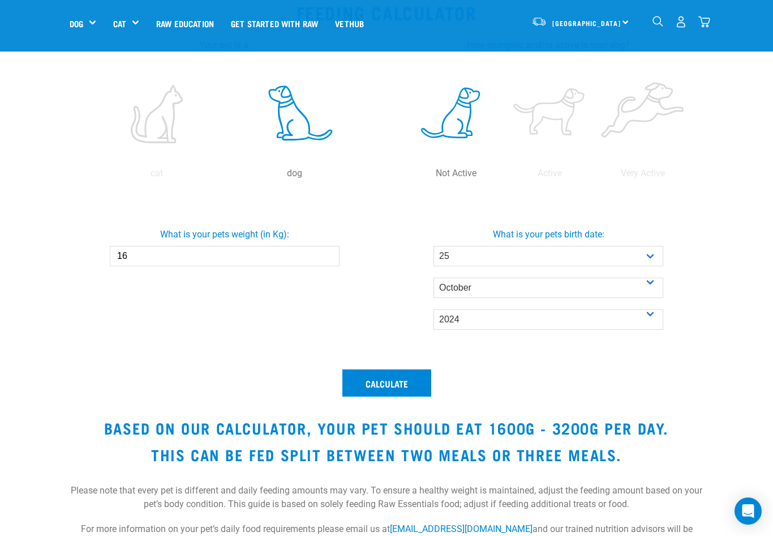
scroll to position [340, 0]
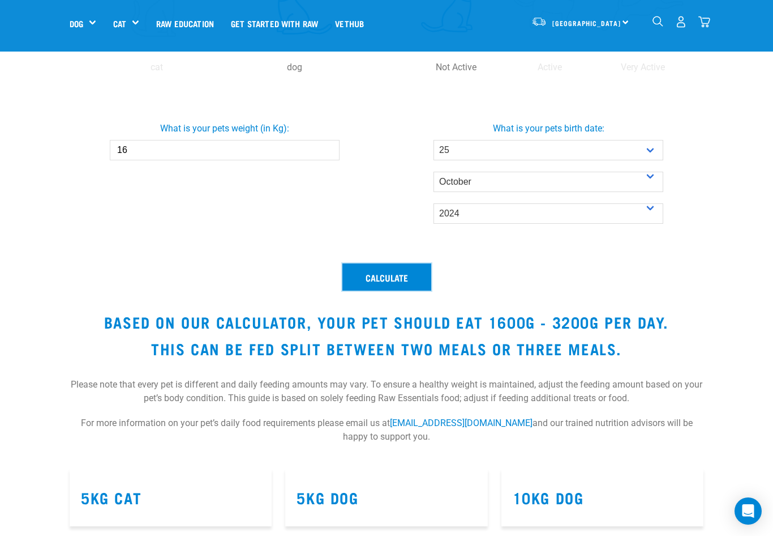
click at [386, 284] on button "Calculate" at bounding box center [386, 276] width 89 height 27
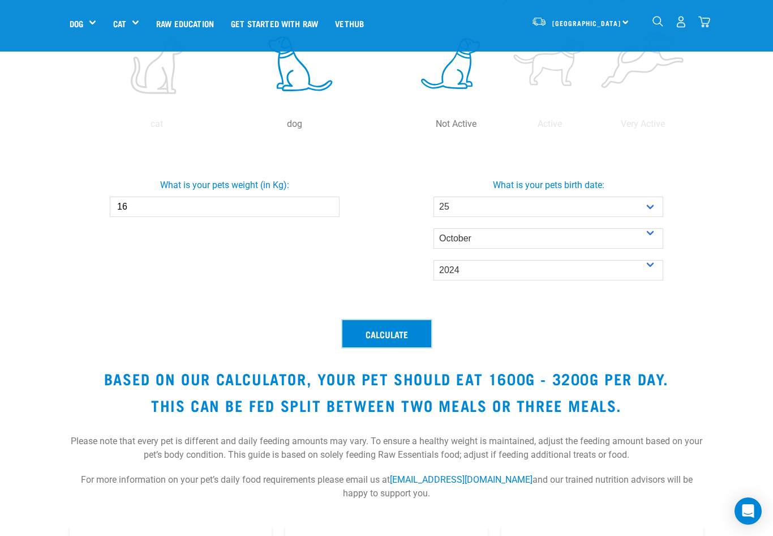
scroll to position [226, 0]
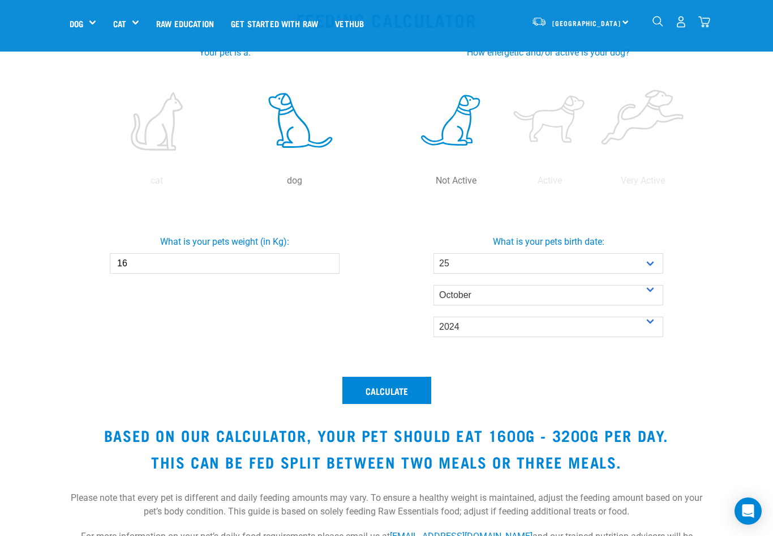
click at [545, 137] on label at bounding box center [549, 121] width 89 height 96
click at [503, 183] on input "radio" at bounding box center [503, 183] width 0 height 0
click at [374, 395] on button "Calculate" at bounding box center [386, 389] width 89 height 27
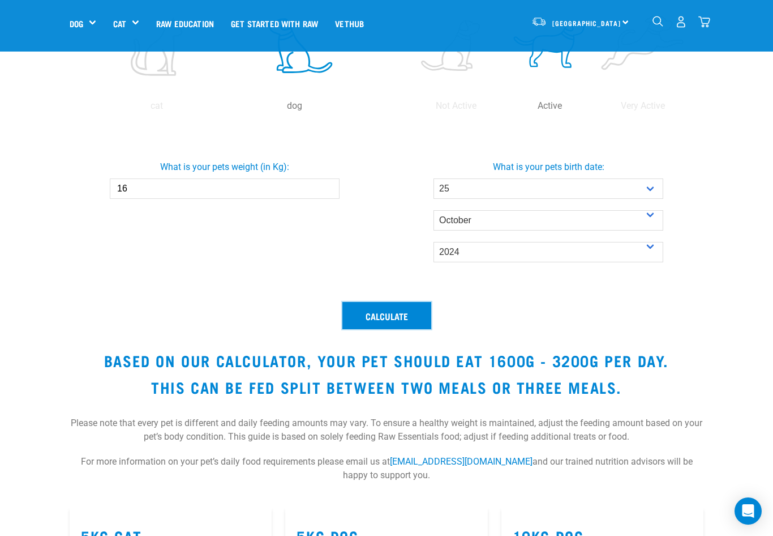
scroll to position [283, 0]
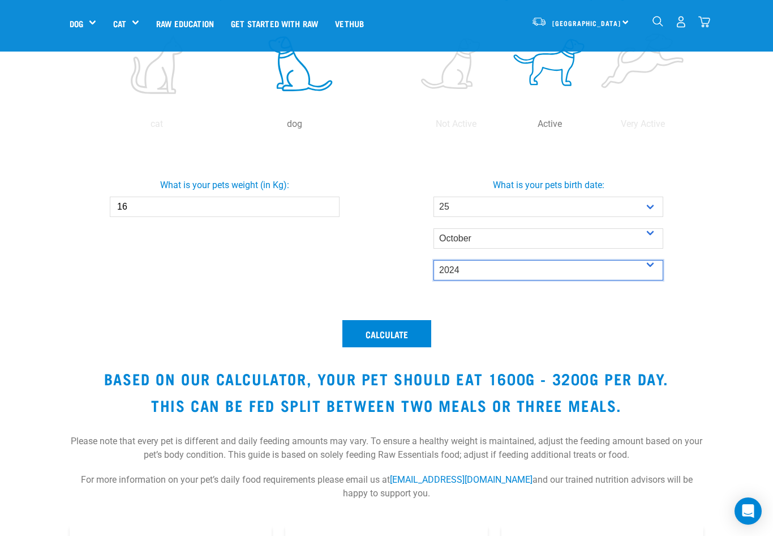
click at [480, 268] on select "- Year - 2025 2024 2023 2022 2021 2020 2019 2018 2017 2016 2015 2014" at bounding box center [549, 270] width 230 height 20
click at [434, 260] on select "- Year - 2025 2024 2023 2022 2021 2020 2019 2018 2017 2016 2015 2014" at bounding box center [549, 270] width 230 height 20
click at [400, 344] on button "Calculate" at bounding box center [386, 333] width 89 height 27
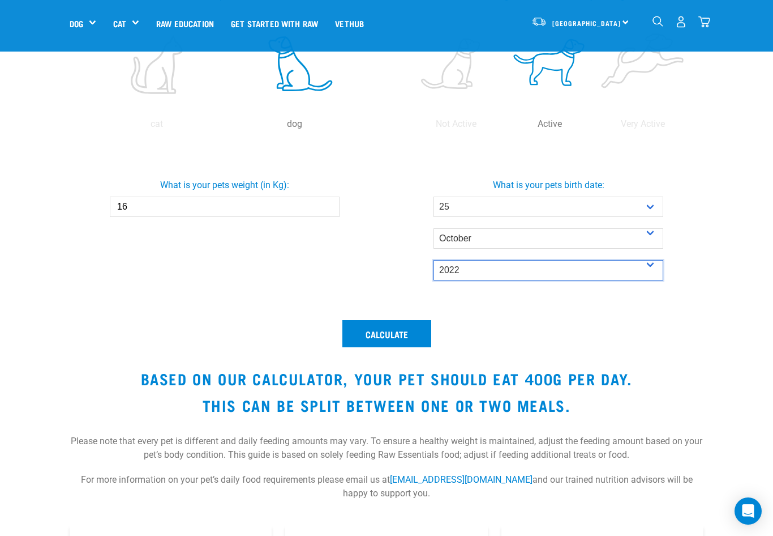
click at [473, 269] on select "- Year - 2025 2024 2023 2022 2021 2020 2019 2018 2017 2016 2015 2014" at bounding box center [549, 270] width 230 height 20
click at [434, 260] on select "- Year - 2025 2024 2023 2022 2021 2020 2019 2018 2017 2016 2015 2014" at bounding box center [549, 270] width 230 height 20
click at [401, 340] on button "Calculate" at bounding box center [386, 333] width 89 height 27
click at [535, 270] on select "- Year - 2025 2024 2023 2022 2021 2020 2019 2018 2017 2016 2015 2014" at bounding box center [549, 270] width 230 height 20
click at [434, 260] on select "- Year - 2025 2024 2023 2022 2021 2020 2019 2018 2017 2016 2015 2014" at bounding box center [549, 270] width 230 height 20
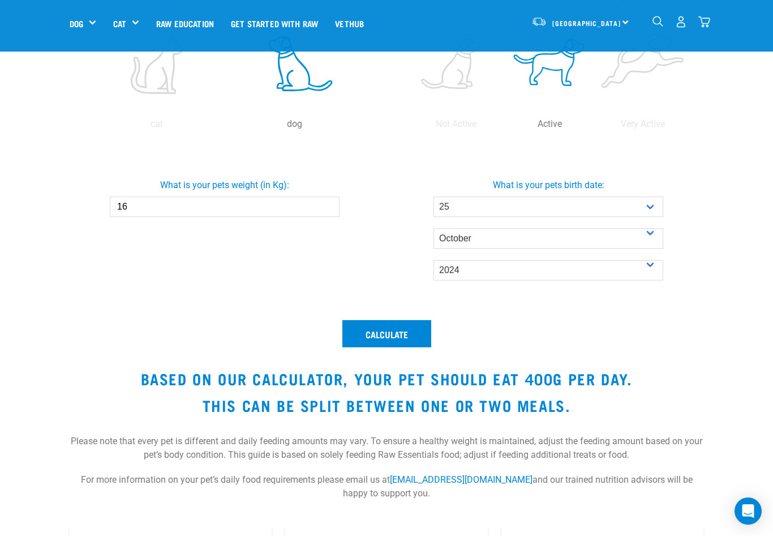
click at [387, 348] on div "Calculate Based on our calculator, your pet should eat 400g per day. This can b…" at bounding box center [387, 415] width 648 height 205
click at [385, 339] on button "Calculate" at bounding box center [386, 333] width 89 height 27
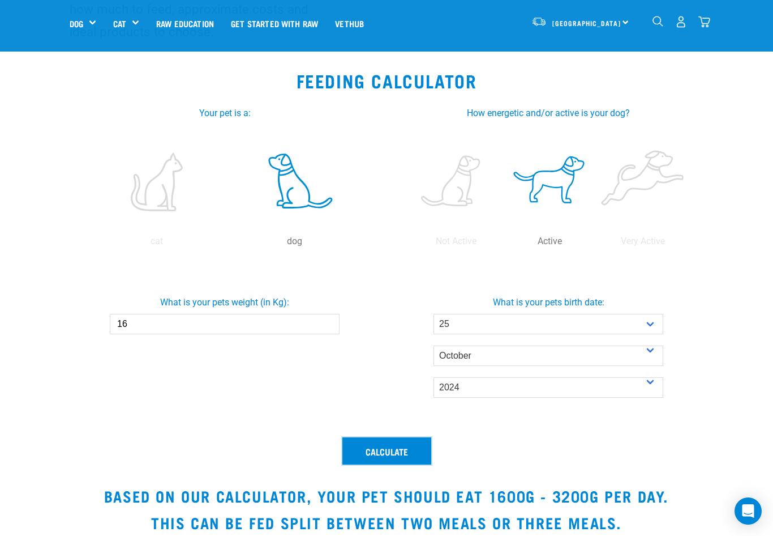
scroll to position [226, 0]
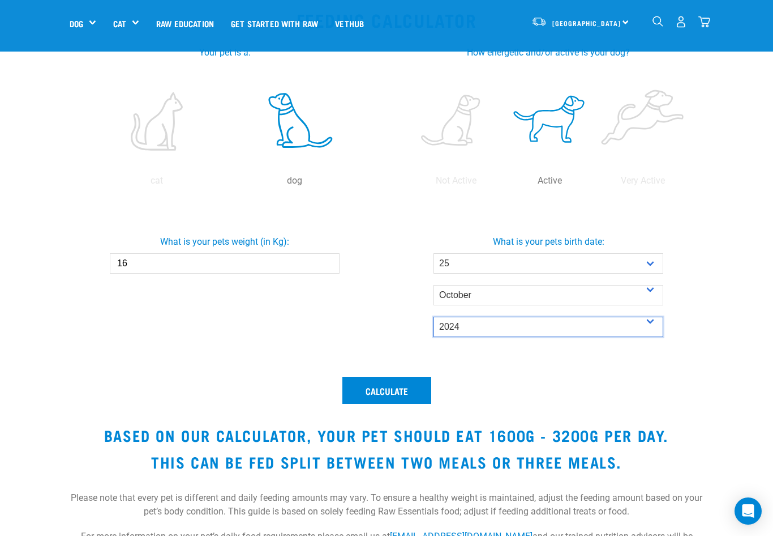
click at [508, 319] on select "- Year - 2025 2024 2023 2022 2021 2020 2019 2018 2017 2016 2015 2014" at bounding box center [549, 326] width 230 height 20
click at [434, 316] on select "- Year - 2025 2024 2023 2022 2021 2020 2019 2018 2017 2016 2015 2014" at bounding box center [549, 326] width 230 height 20
click at [472, 328] on select "- Year - 2025 2024 2023 2022 2021 2020 2019 2018 2017 2016 2015 2014" at bounding box center [549, 326] width 230 height 20
select select "2025"
click at [434, 316] on select "- Year - 2025 2024 2023 2022 2021 2020 2019 2018 2017 2016 2015 2014" at bounding box center [549, 326] width 230 height 20
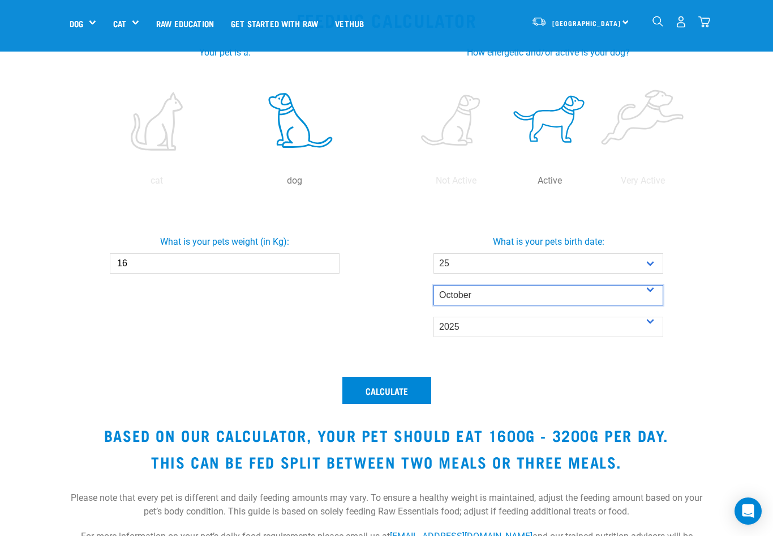
click at [485, 293] on select "- Month - January February March April May June July August September October N…" at bounding box center [549, 295] width 230 height 20
select select "January"
click at [434, 285] on select "- Month - January February March April May June July August September October N…" at bounding box center [549, 295] width 230 height 20
click at [404, 380] on button "Calculate" at bounding box center [386, 389] width 89 height 27
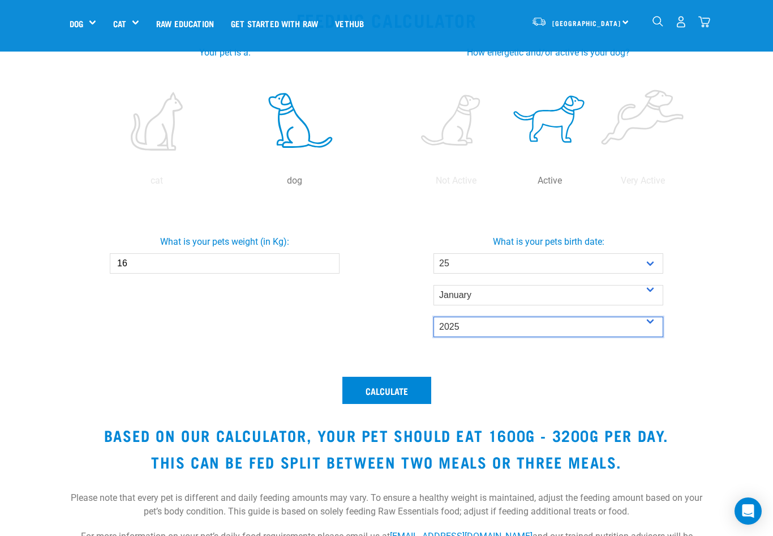
drag, startPoint x: 468, startPoint y: 323, endPoint x: 476, endPoint y: 314, distance: 12.0
click at [468, 323] on select "- Year - 2025 2024 2023 2022 2021 2020 2019 2018 2017 2016 2015 2014" at bounding box center [549, 326] width 230 height 20
select select "2024"
click at [434, 316] on select "- Year - 2025 2024 2023 2022 2021 2020 2019 2018 2017 2016 2015 2014" at bounding box center [549, 326] width 230 height 20
click at [395, 391] on button "Calculate" at bounding box center [386, 389] width 89 height 27
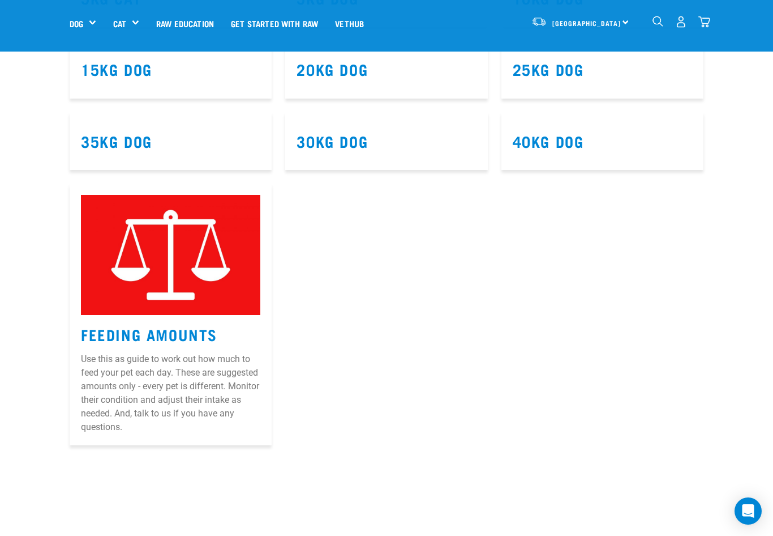
scroll to position [849, 0]
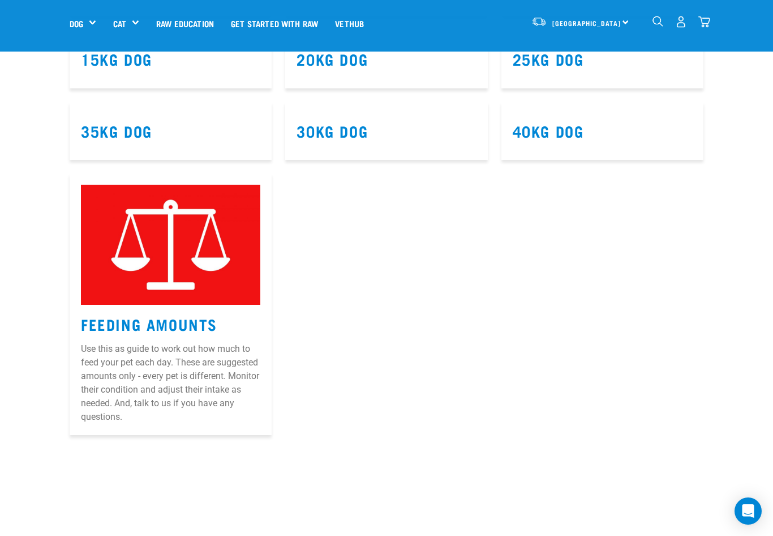
click at [158, 324] on link "Feeding Amounts" at bounding box center [149, 323] width 136 height 8
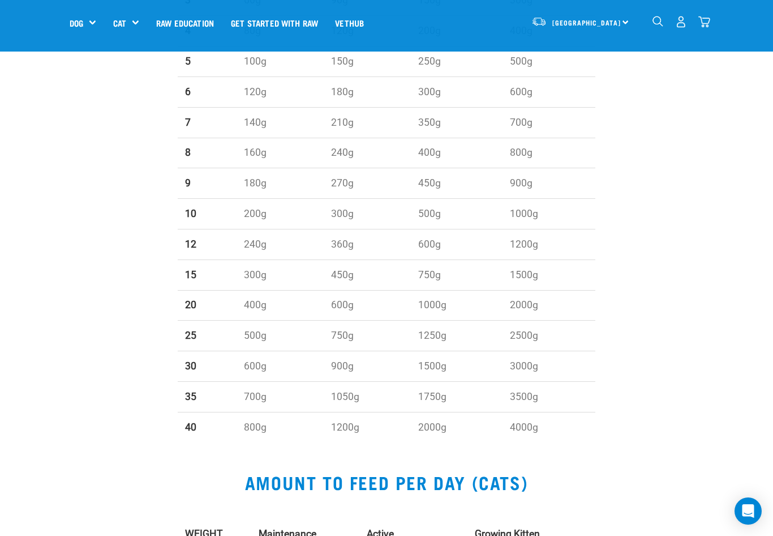
scroll to position [566, 0]
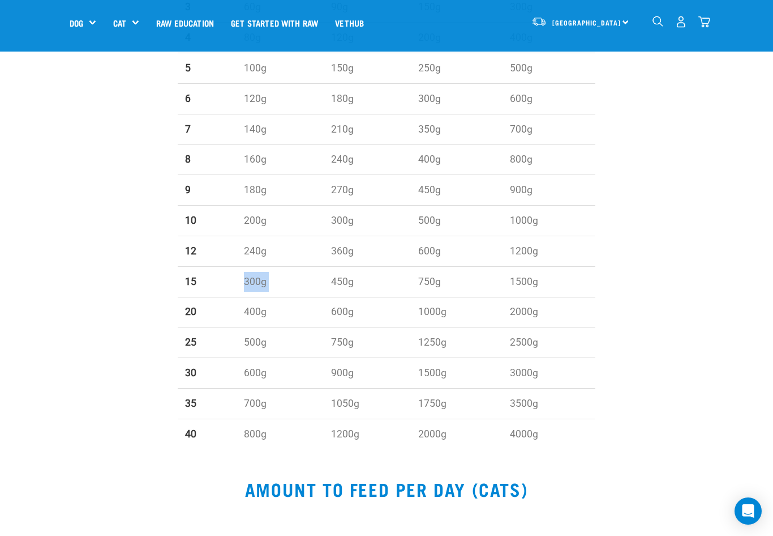
drag, startPoint x: 228, startPoint y: 281, endPoint x: 329, endPoint y: 278, distance: 101.9
click at [329, 278] on tr "15 300g 450g 750g 1500g" at bounding box center [387, 281] width 418 height 31
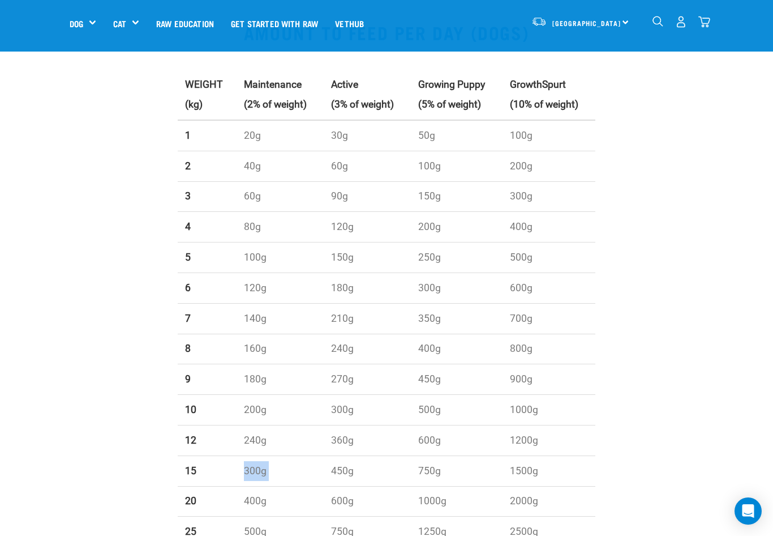
scroll to position [396, 0]
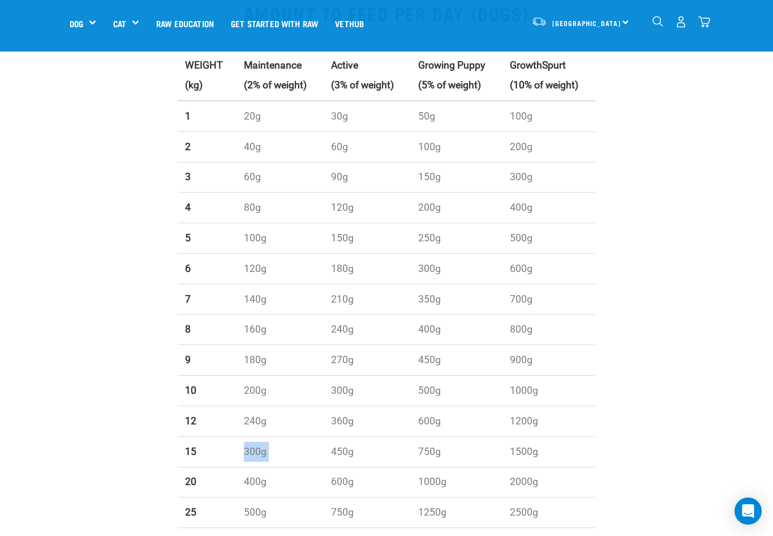
click at [316, 461] on td "300g" at bounding box center [280, 451] width 87 height 31
drag, startPoint x: 315, startPoint y: 461, endPoint x: 358, endPoint y: 460, distance: 42.5
click at [358, 460] on tr "15 300g 450g 750g 1500g" at bounding box center [387, 451] width 418 height 31
drag, startPoint x: 358, startPoint y: 460, endPoint x: 310, endPoint y: 469, distance: 48.9
click at [310, 469] on td "400g" at bounding box center [280, 481] width 87 height 31
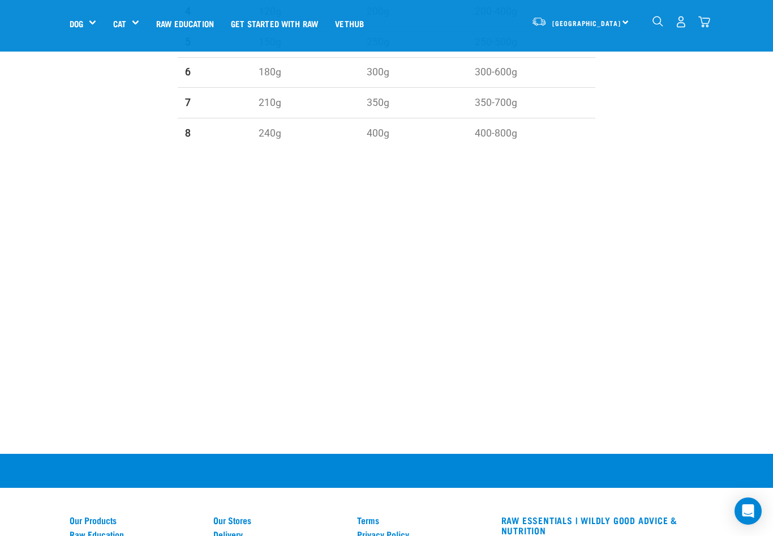
scroll to position [1415, 0]
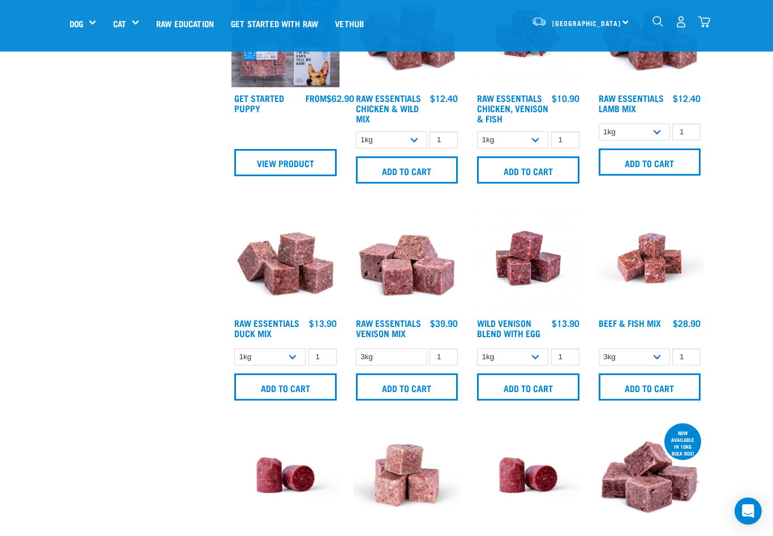
scroll to position [793, 0]
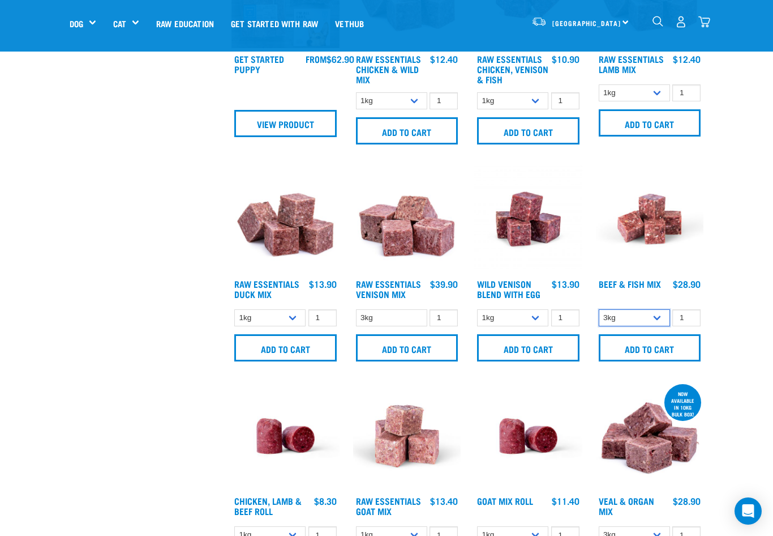
click at [628, 314] on select "3kg Bulk (10kg)" at bounding box center [634, 318] width 71 height 18
click at [740, 314] on div "Start your pet’s raw journey [DATE] – take our quick pet questionnaire. Deliver…" at bounding box center [386, 315] width 773 height 2217
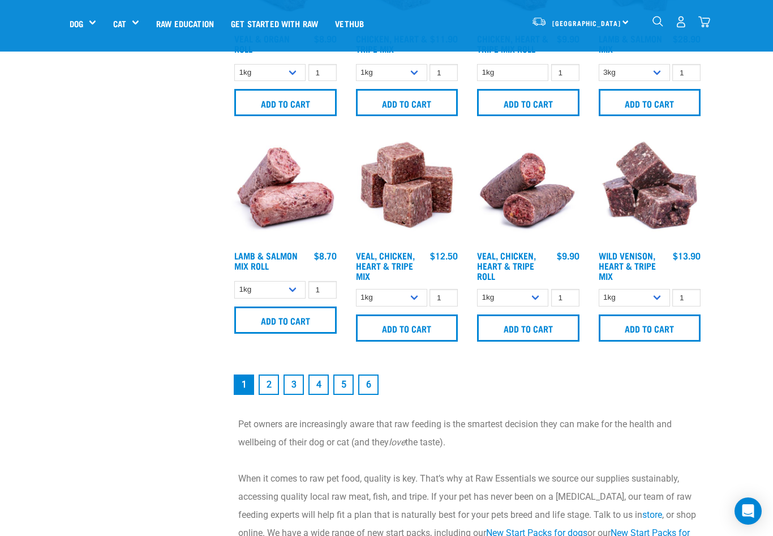
scroll to position [1472, 0]
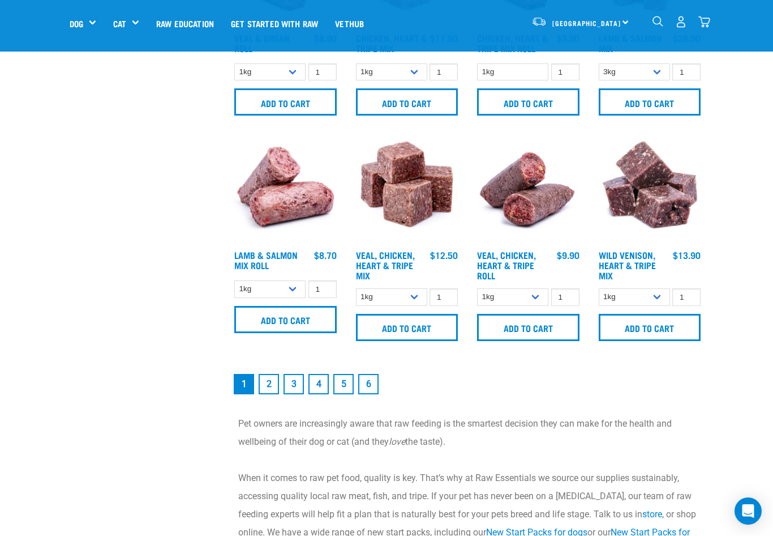
click at [268, 383] on link "2" at bounding box center [269, 384] width 20 height 20
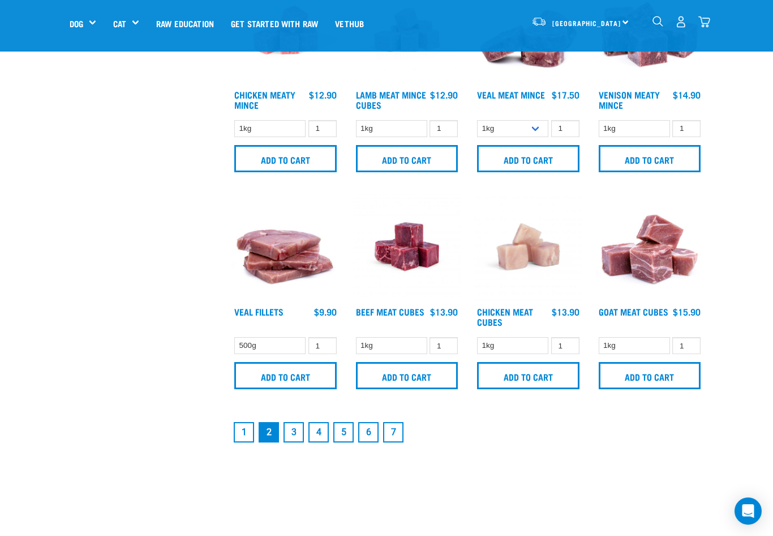
scroll to position [1415, 0]
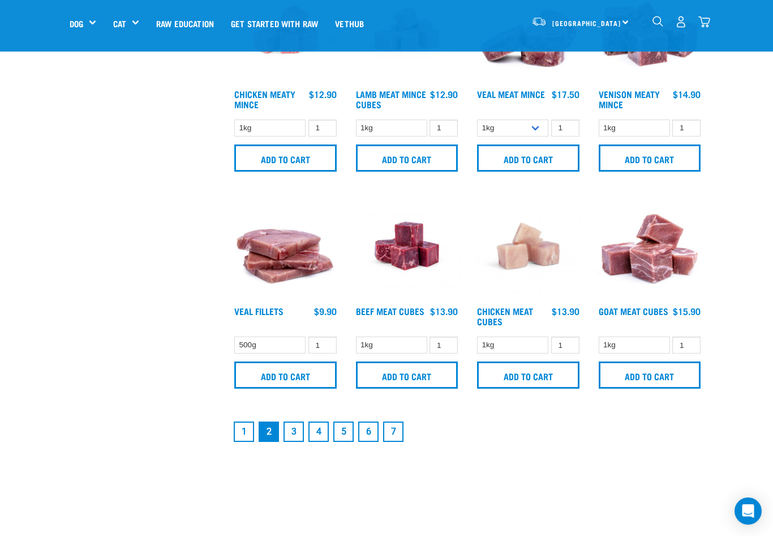
click at [297, 431] on link "3" at bounding box center [294, 431] width 20 height 20
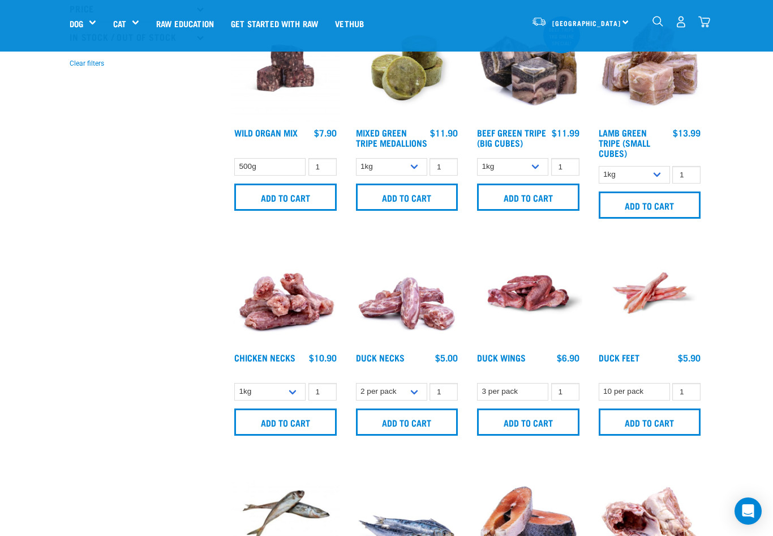
scroll to position [283, 0]
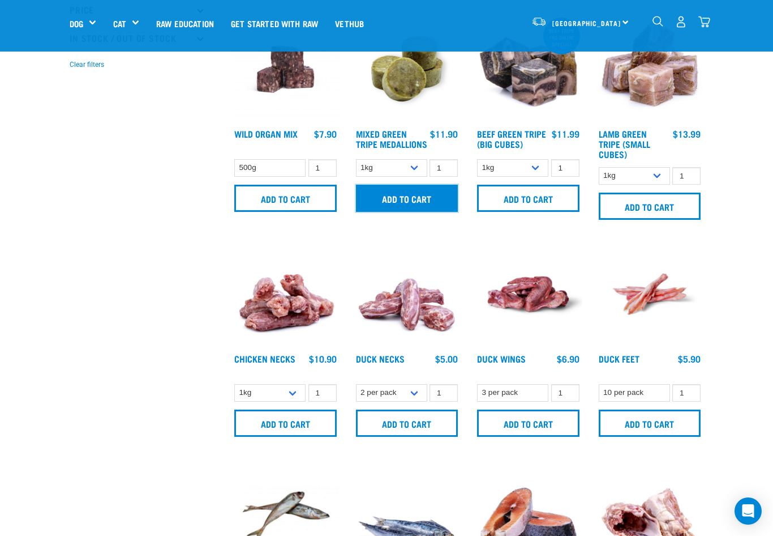
click at [422, 205] on input "Add to cart" at bounding box center [407, 198] width 102 height 27
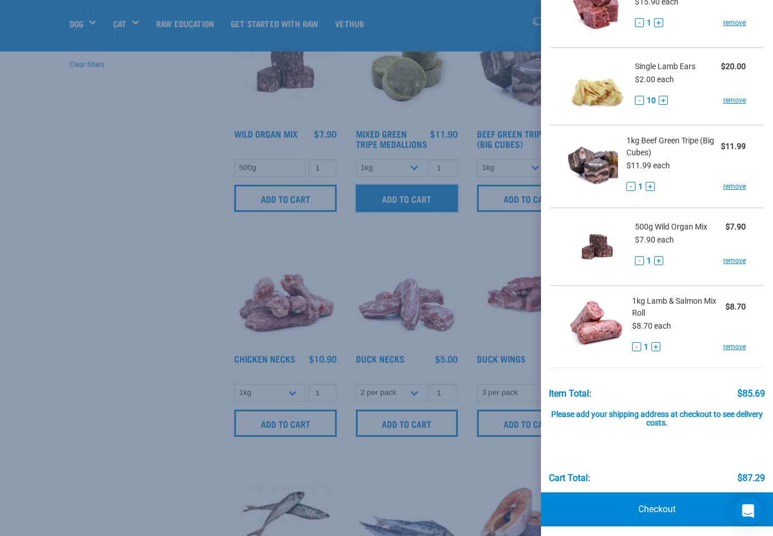
scroll to position [252, 0]
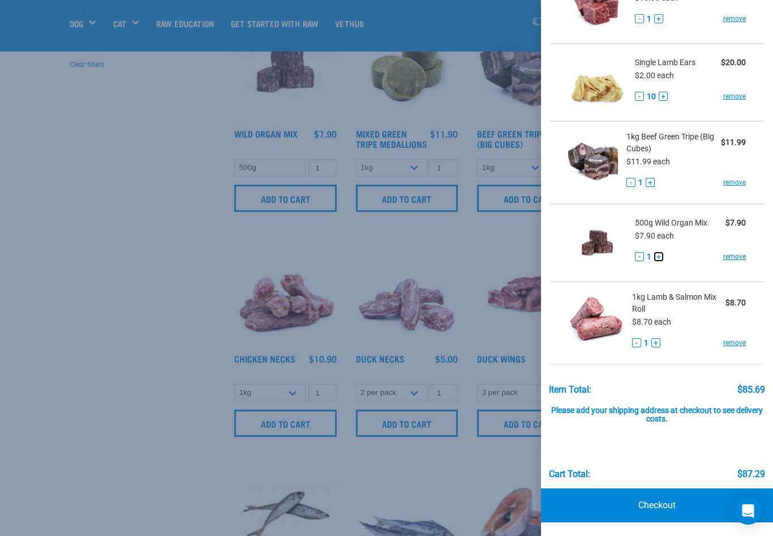
click at [660, 254] on button "+" at bounding box center [658, 256] width 9 height 9
click at [348, 287] on div at bounding box center [386, 268] width 773 height 536
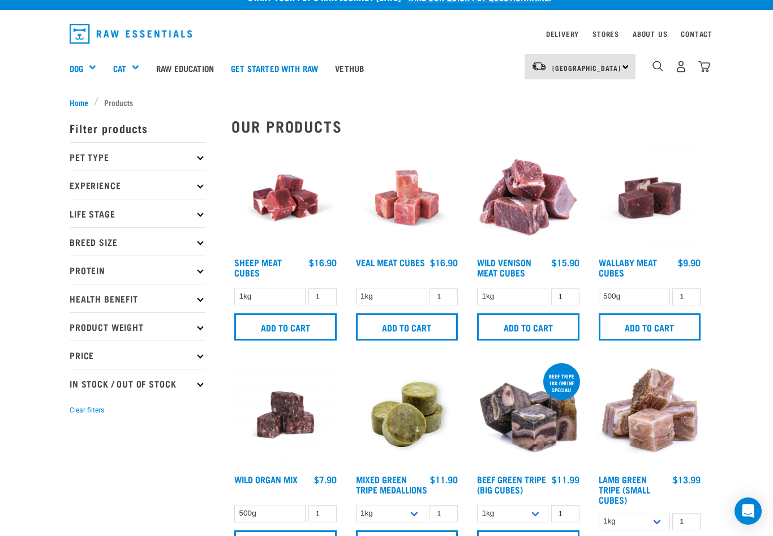
scroll to position [0, 0]
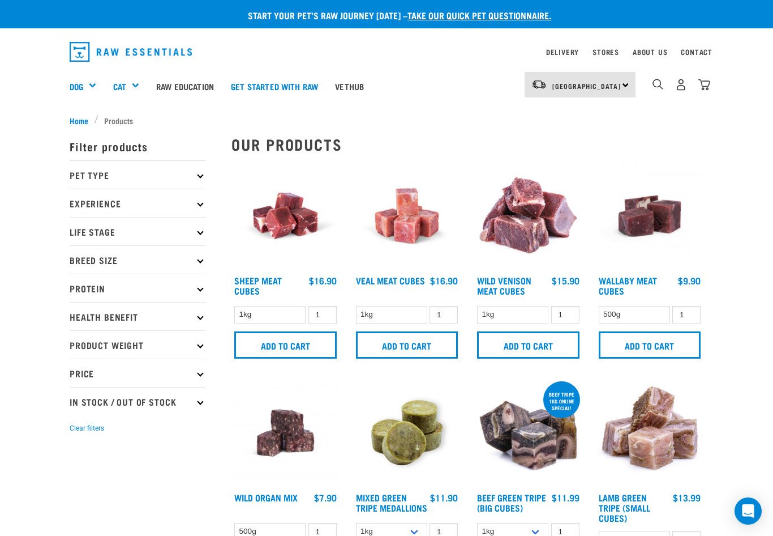
click at [710, 85] on div "[GEOGRAPHIC_DATA] [GEOGRAPHIC_DATA] [GEOGRAPHIC_DATA] Dog Shop All Dog Get Star…" at bounding box center [387, 85] width 652 height 45
click at [701, 84] on img "dropdown navigation" at bounding box center [705, 85] width 12 height 12
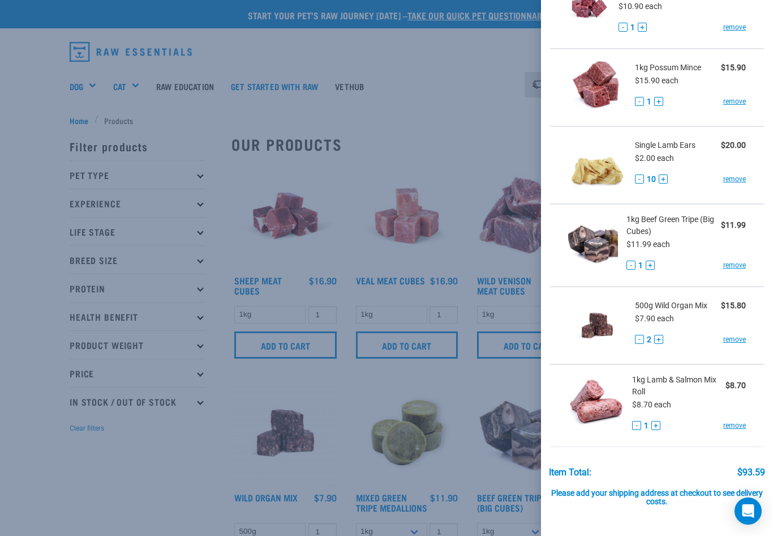
scroll to position [170, 0]
click at [723, 425] on link "remove" at bounding box center [734, 424] width 23 height 10
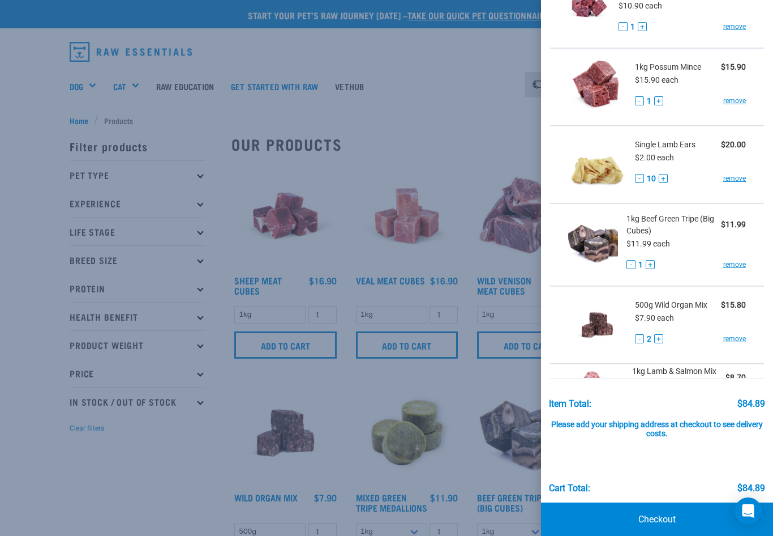
scroll to position [169, 0]
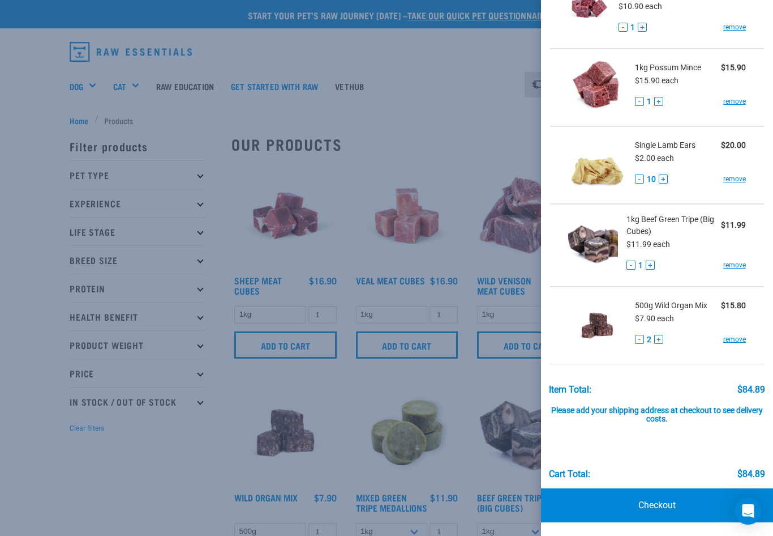
click at [188, 452] on div at bounding box center [386, 268] width 773 height 536
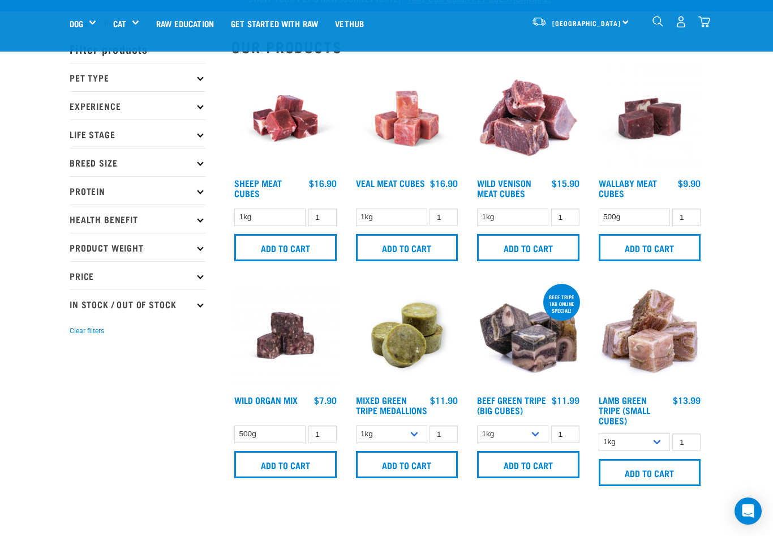
scroll to position [0, 0]
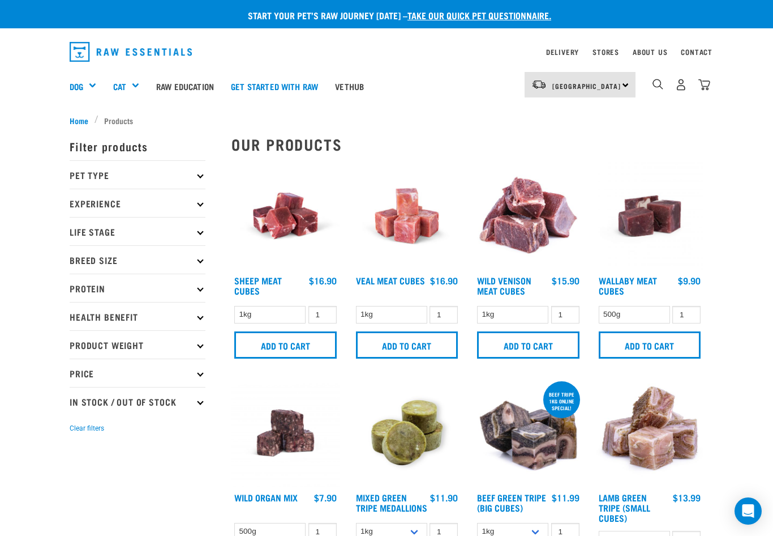
click at [659, 83] on img "dropdown navigation" at bounding box center [658, 84] width 11 height 11
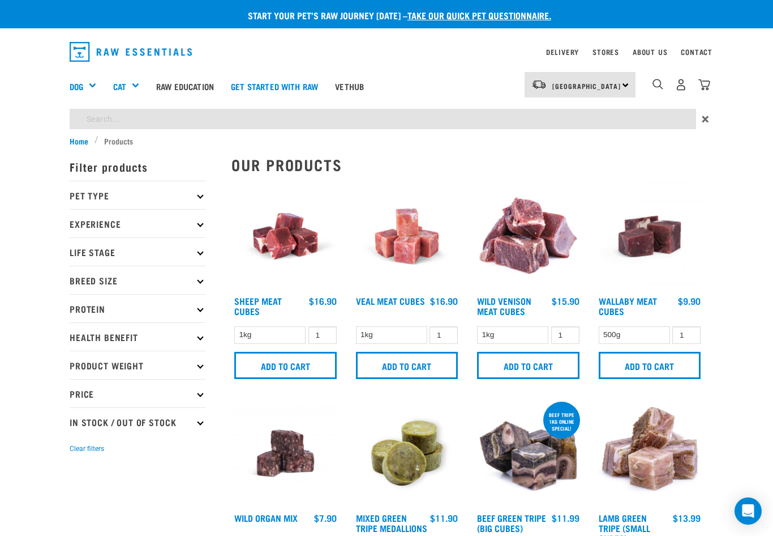
click at [423, 118] on input "search" at bounding box center [383, 119] width 627 height 20
type input "salmon"
click at [135, 311] on p "Protein" at bounding box center [138, 308] width 136 height 28
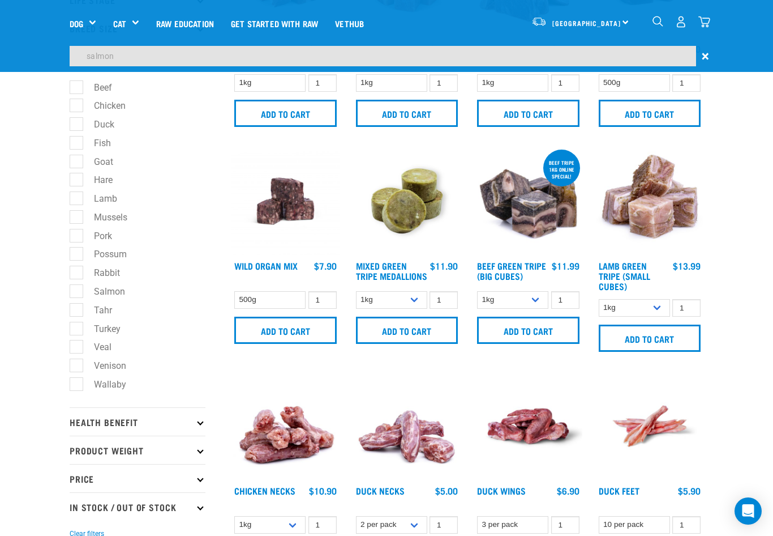
scroll to position [170, 0]
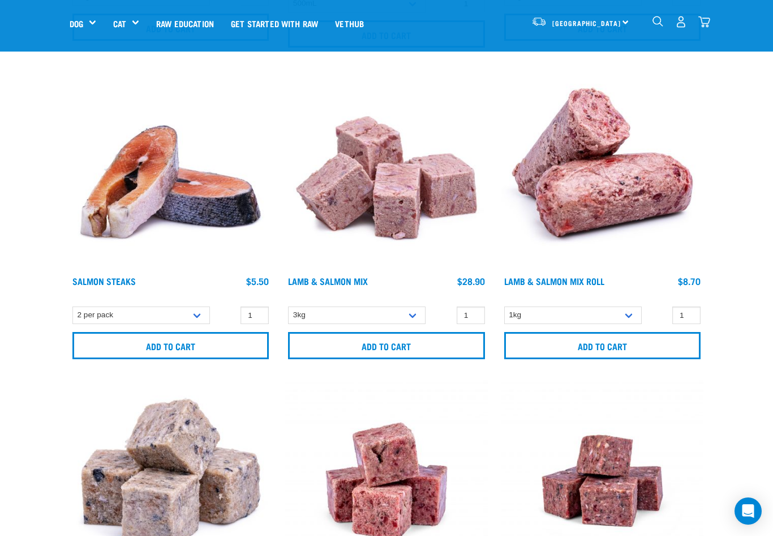
scroll to position [396, 0]
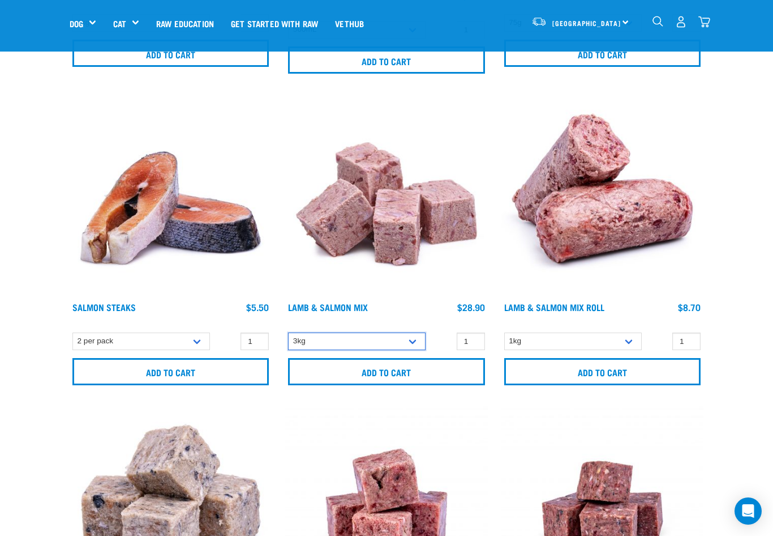
click at [346, 337] on select "3kg Bulk (10kg)" at bounding box center [357, 341] width 138 height 18
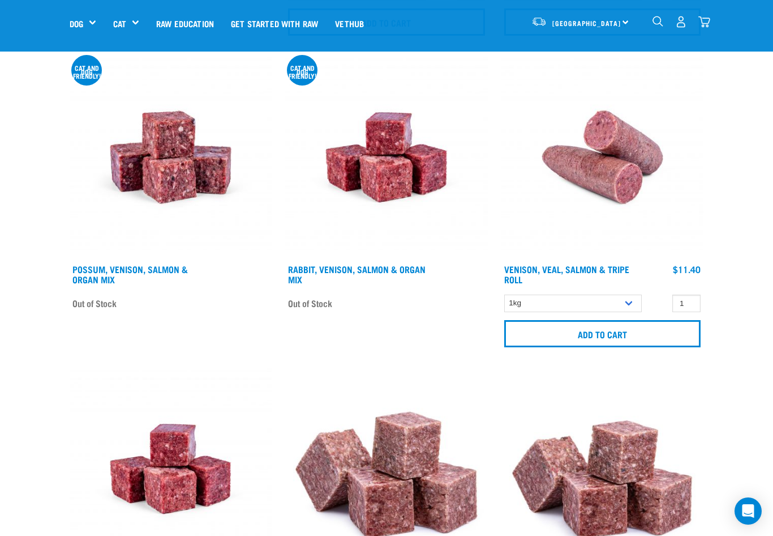
scroll to position [1019, 0]
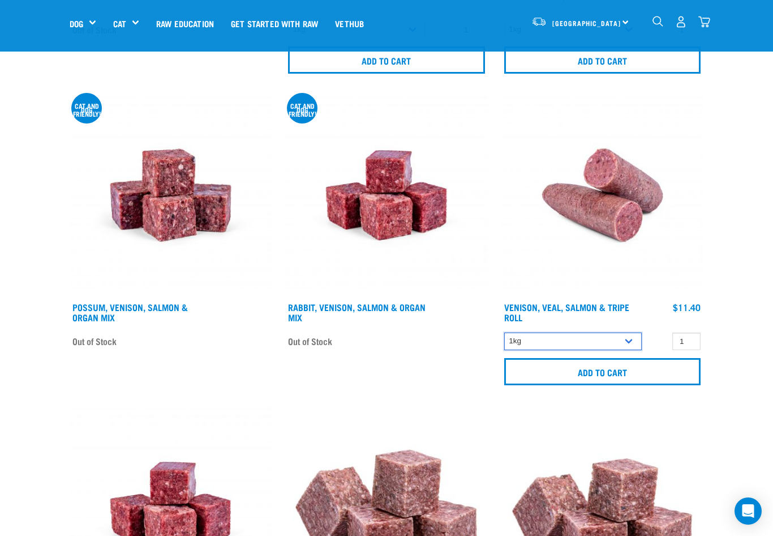
click at [629, 341] on select "1kg Bulk (10kg)" at bounding box center [573, 341] width 138 height 18
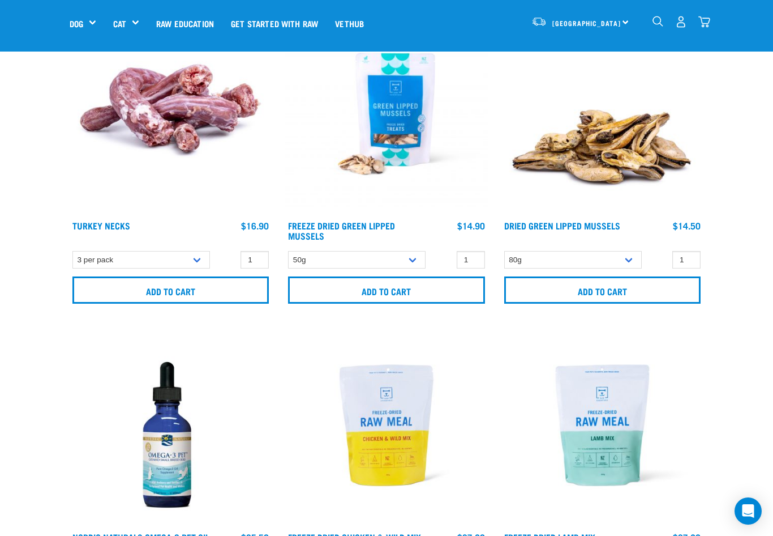
scroll to position [3623, 0]
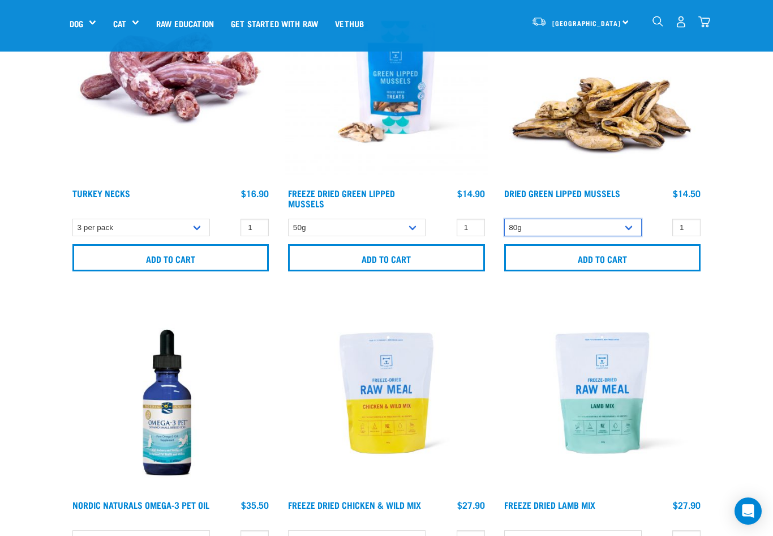
click at [625, 225] on select "80g" at bounding box center [573, 228] width 138 height 18
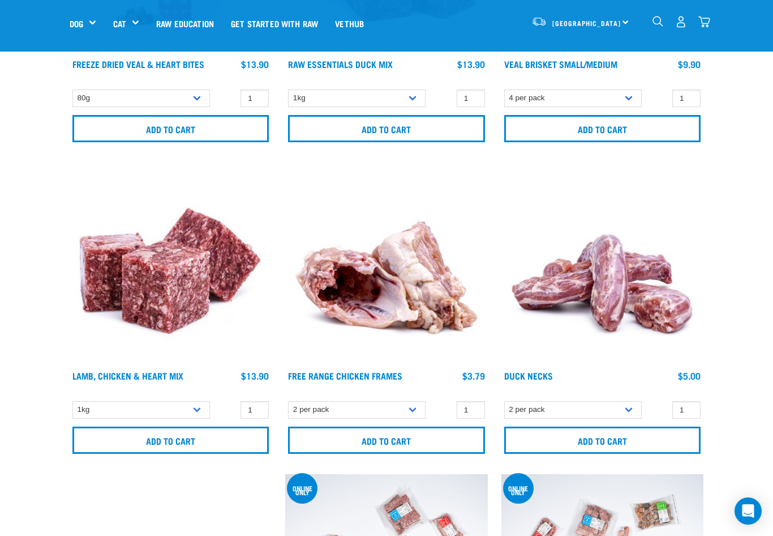
scroll to position [5321, 0]
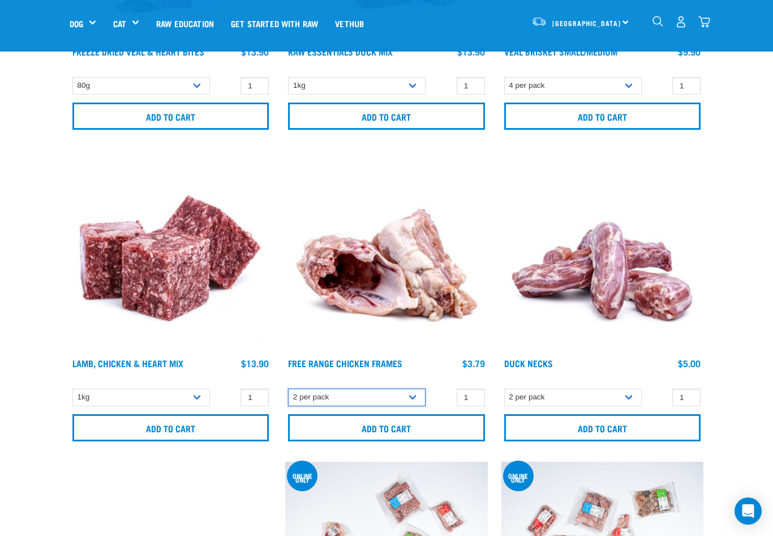
click at [396, 392] on select "2 per pack Bulk (14 pack)" at bounding box center [357, 397] width 138 height 18
click at [288, 388] on select "2 per pack Bulk (14 pack)" at bounding box center [357, 397] width 138 height 18
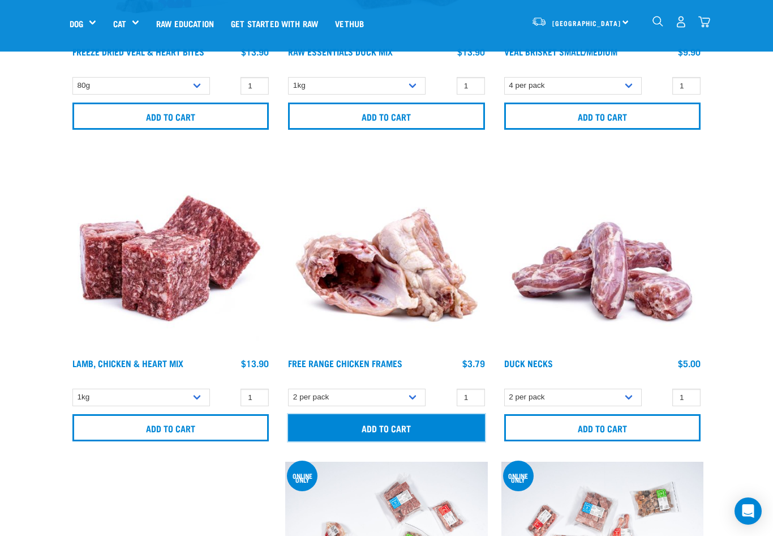
click at [430, 425] on input "Add to cart" at bounding box center [386, 427] width 196 height 27
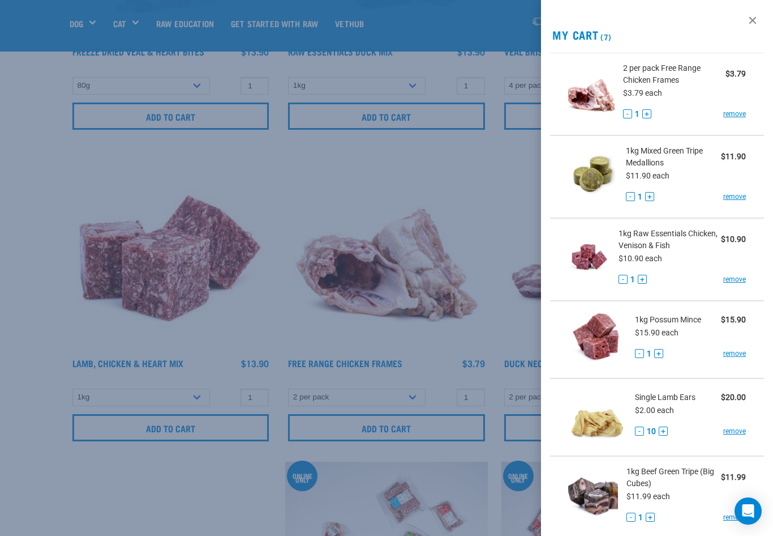
click at [701, 21] on div "View past orders / re-order My Cart (7) 2 per pack Free Range Chicken Frames $3…" at bounding box center [657, 268] width 232 height 536
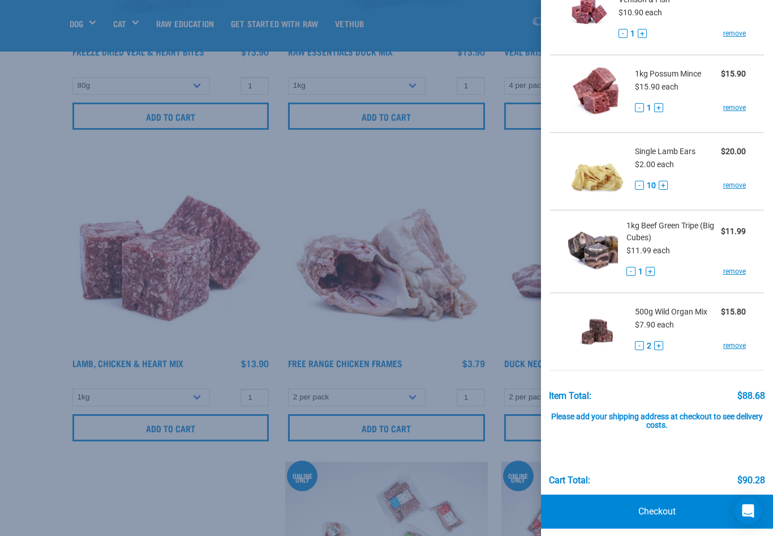
scroll to position [252, 0]
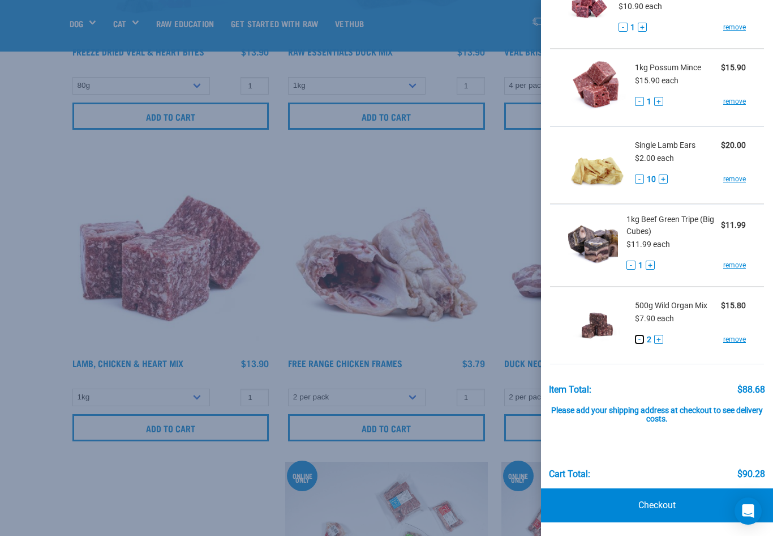
click at [639, 339] on button "-" at bounding box center [639, 339] width 9 height 9
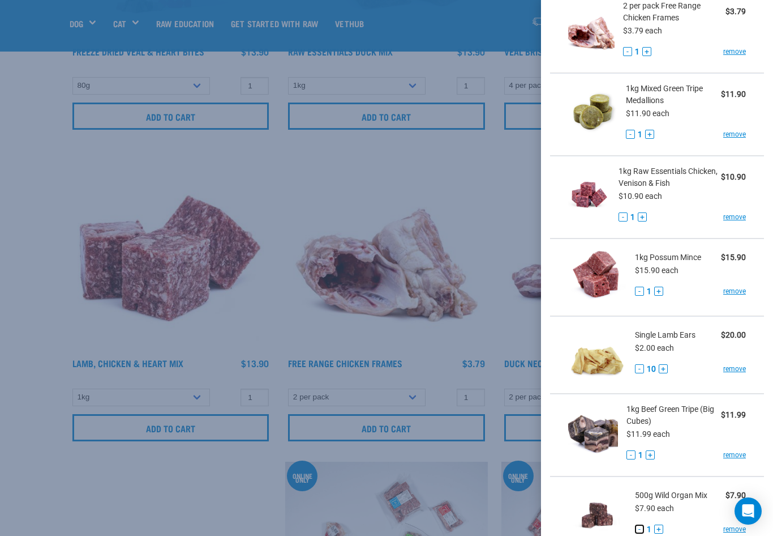
scroll to position [82, 0]
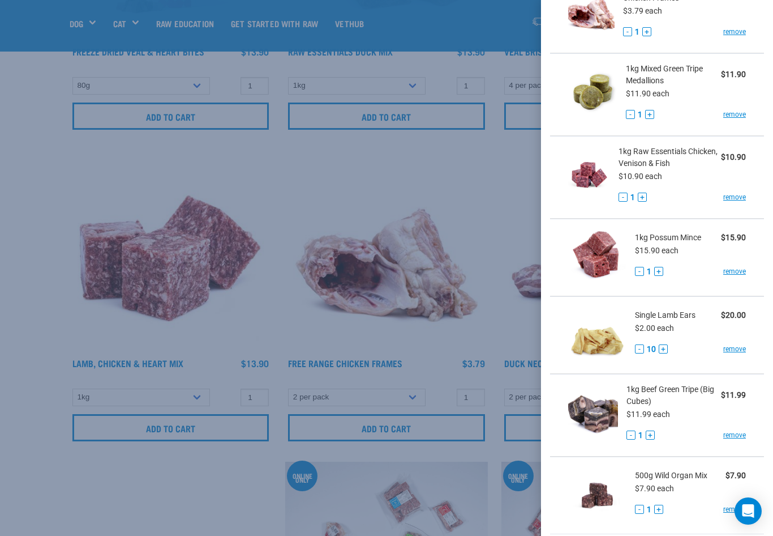
click at [729, 271] on link "remove" at bounding box center [734, 271] width 23 height 10
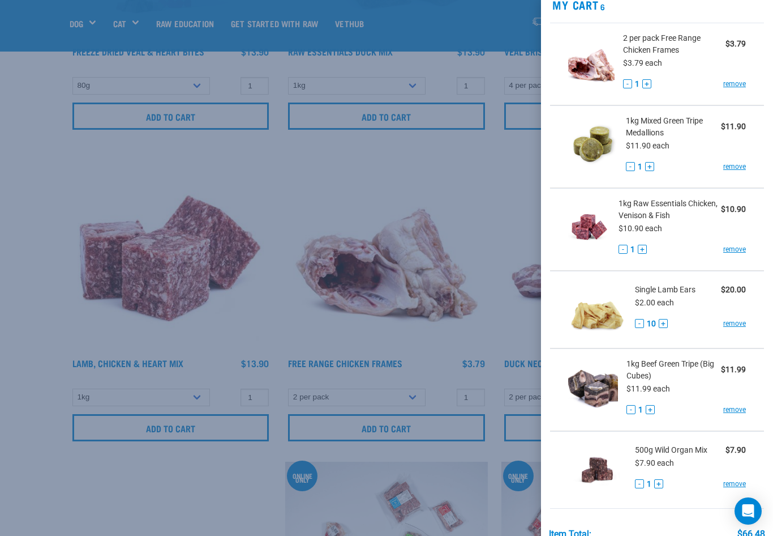
scroll to position [0, 0]
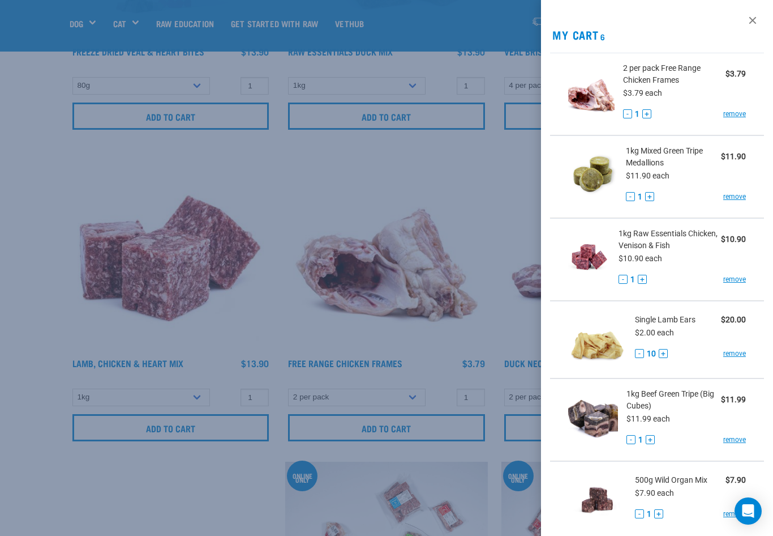
click at [374, 356] on div at bounding box center [386, 268] width 773 height 536
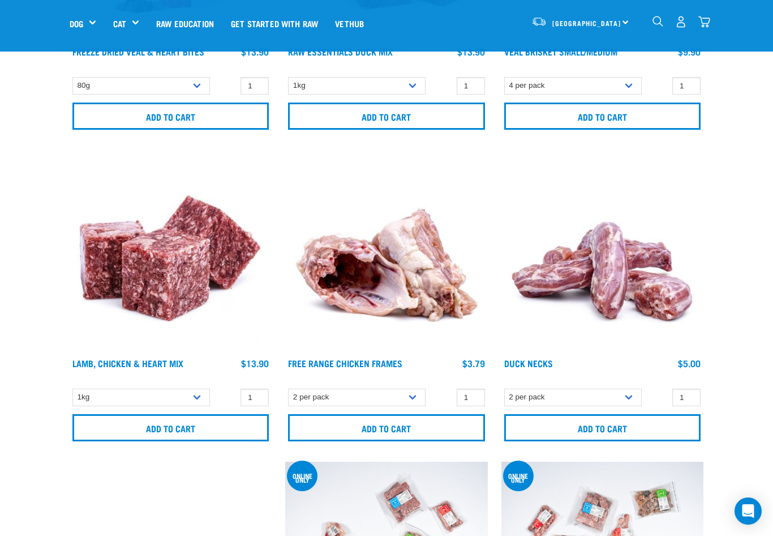
click at [333, 365] on link "Free Range Chicken Frames" at bounding box center [345, 362] width 114 height 5
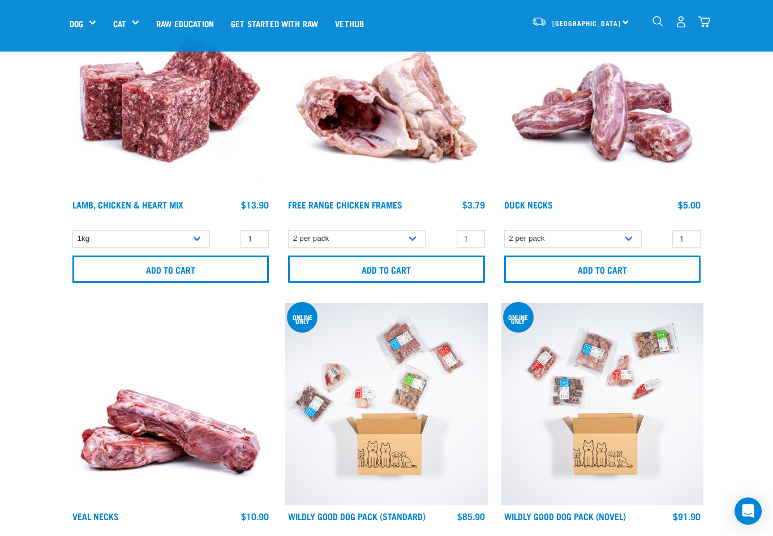
scroll to position [5491, 0]
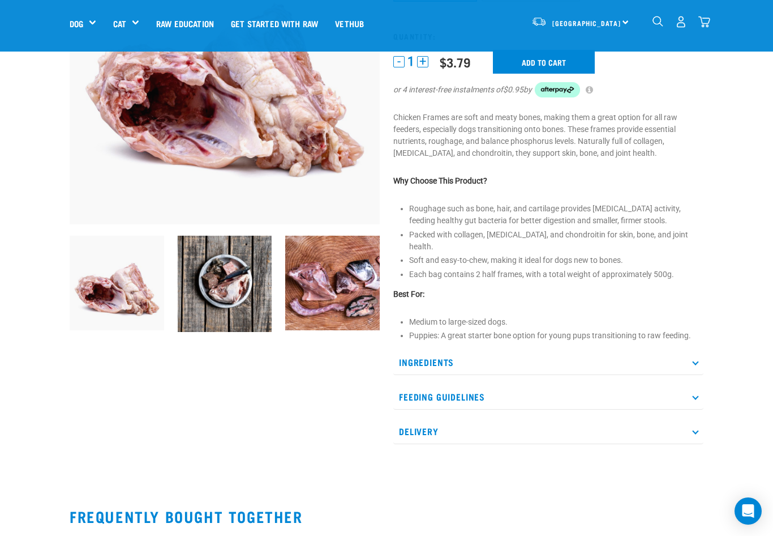
scroll to position [170, 0]
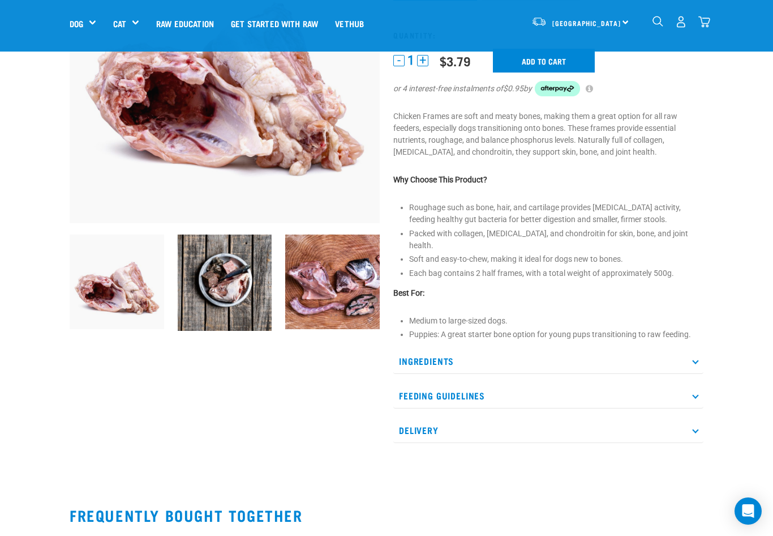
click at [442, 348] on p "Ingredients" at bounding box center [548, 360] width 310 height 25
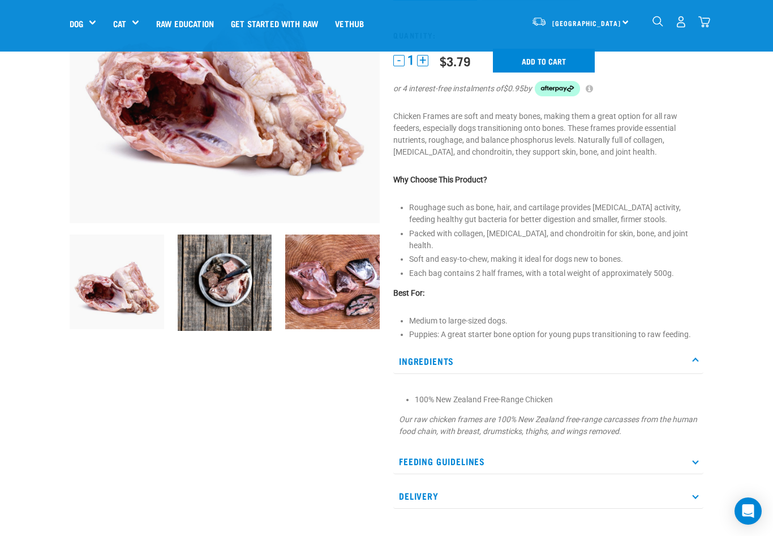
click at [442, 348] on p "Ingredients" at bounding box center [548, 360] width 310 height 25
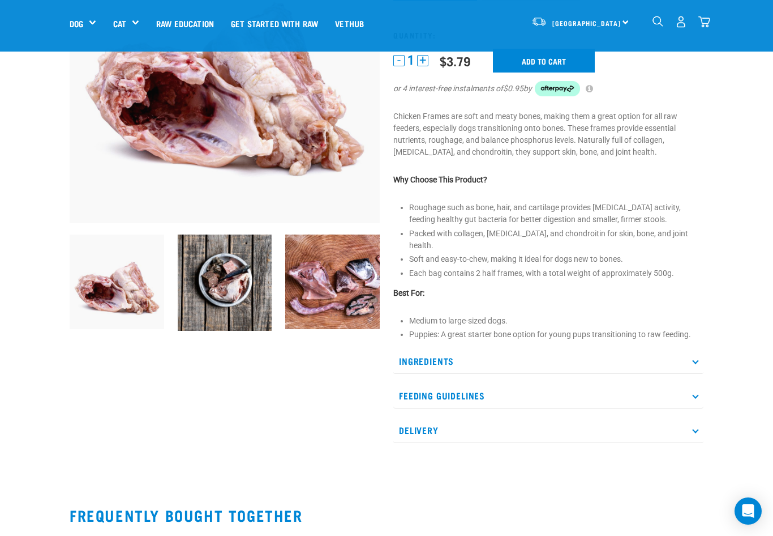
click at [448, 383] on p "Feeding Guidelines" at bounding box center [548, 395] width 310 height 25
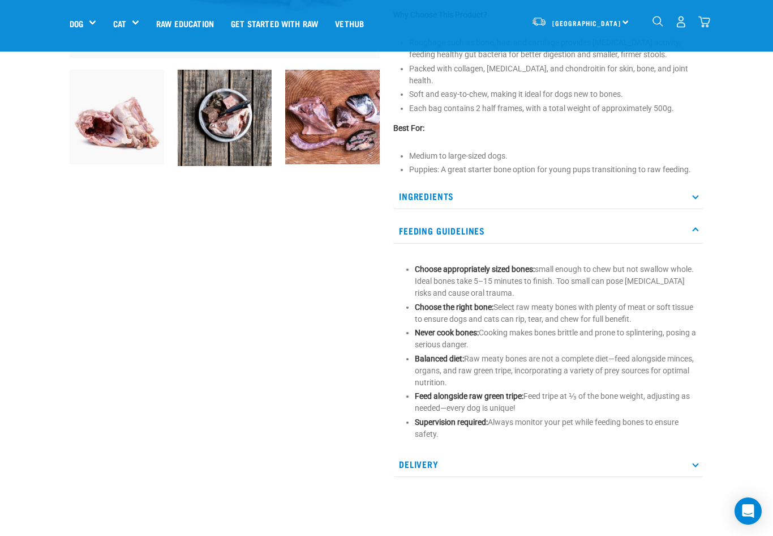
scroll to position [340, 0]
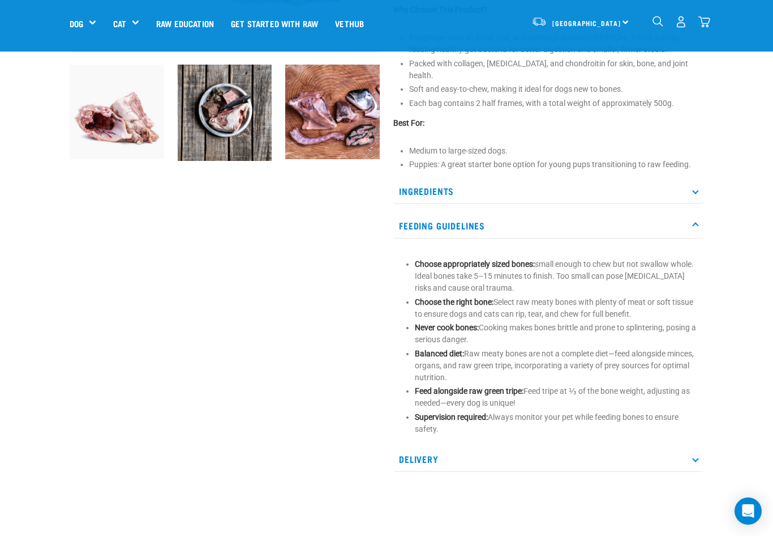
click at [659, 452] on p "Delivery" at bounding box center [548, 458] width 310 height 25
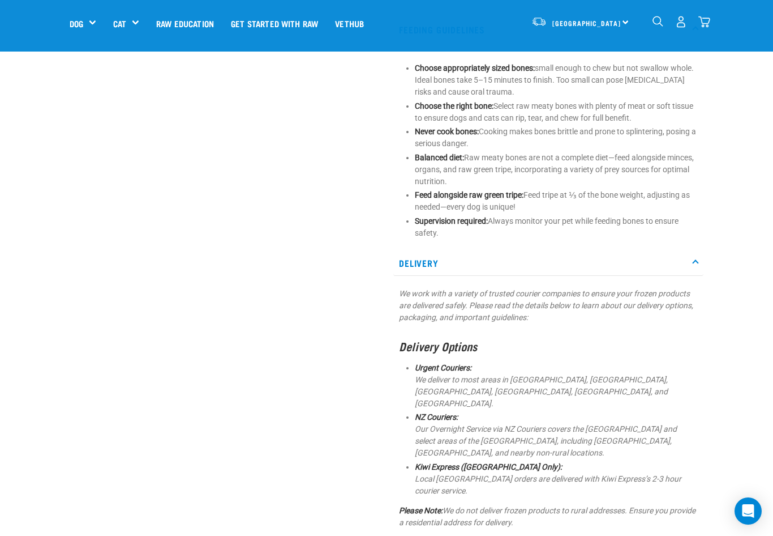
scroll to position [509, 0]
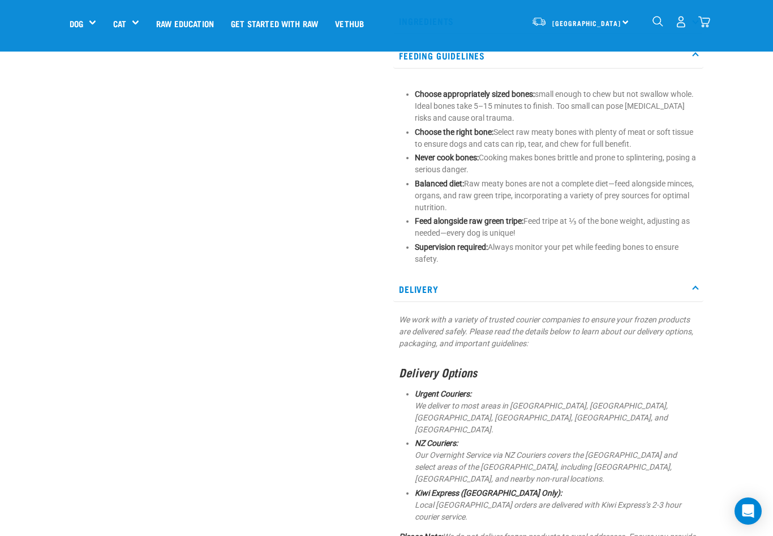
click at [526, 284] on p "Delivery" at bounding box center [548, 288] width 310 height 25
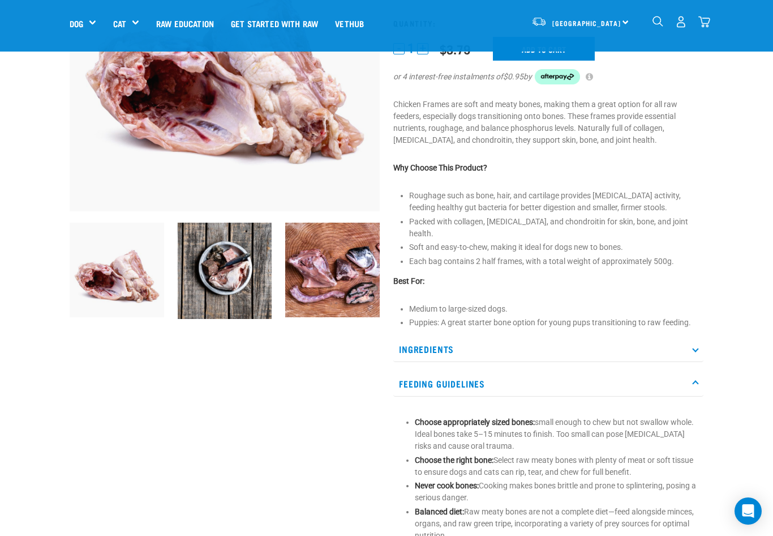
scroll to position [170, 0]
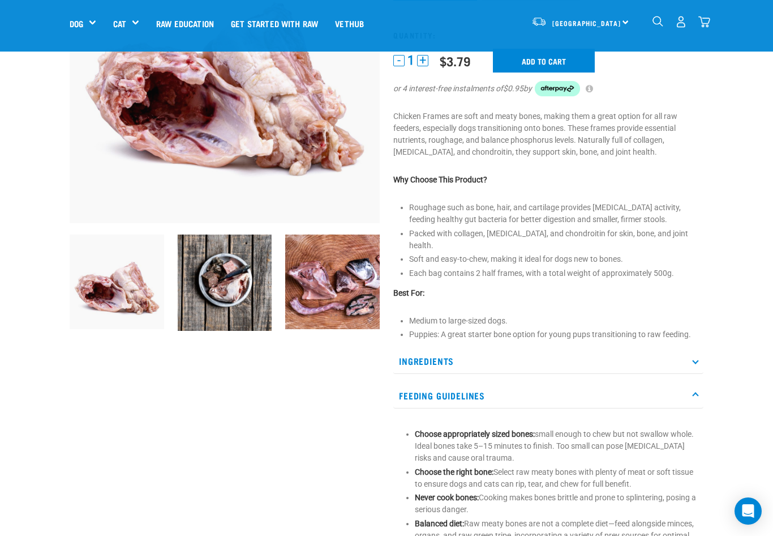
click at [520, 383] on p "Feeding Guidelines" at bounding box center [548, 395] width 310 height 25
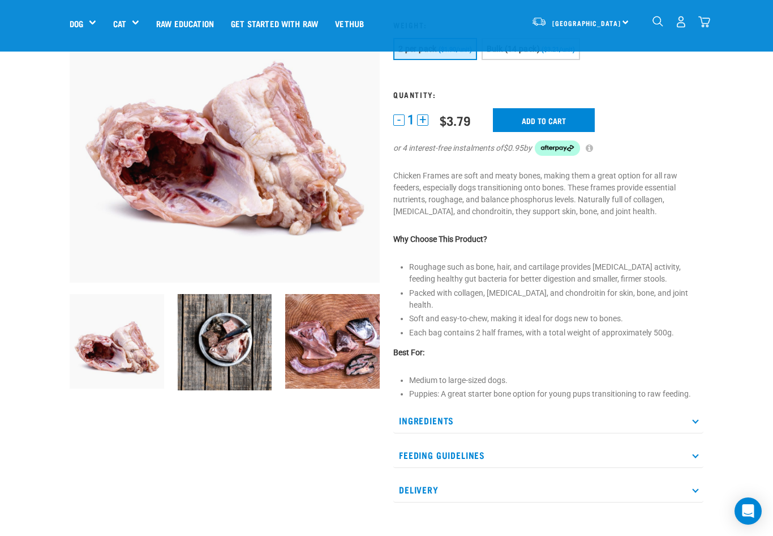
scroll to position [113, 0]
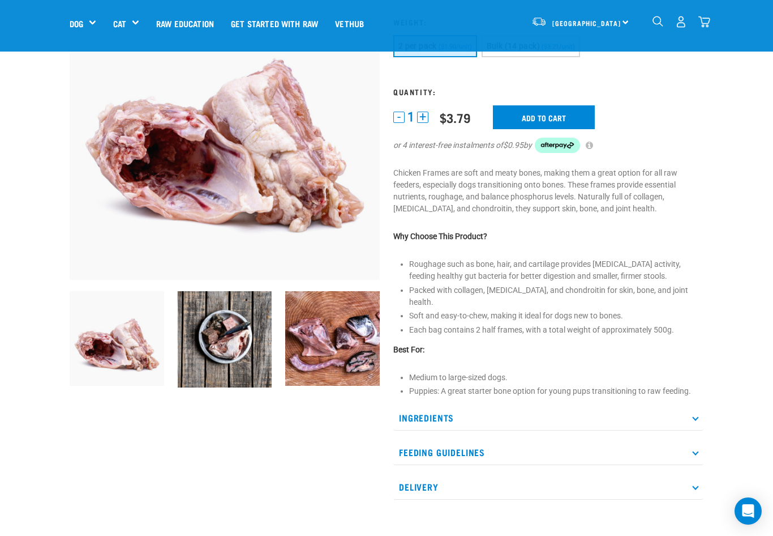
click at [222, 332] on img at bounding box center [225, 339] width 95 height 96
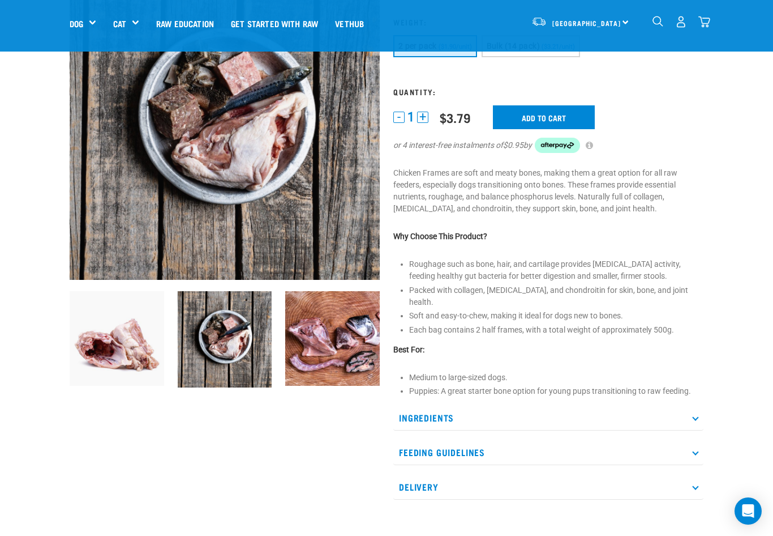
click at [319, 356] on img at bounding box center [332, 338] width 95 height 95
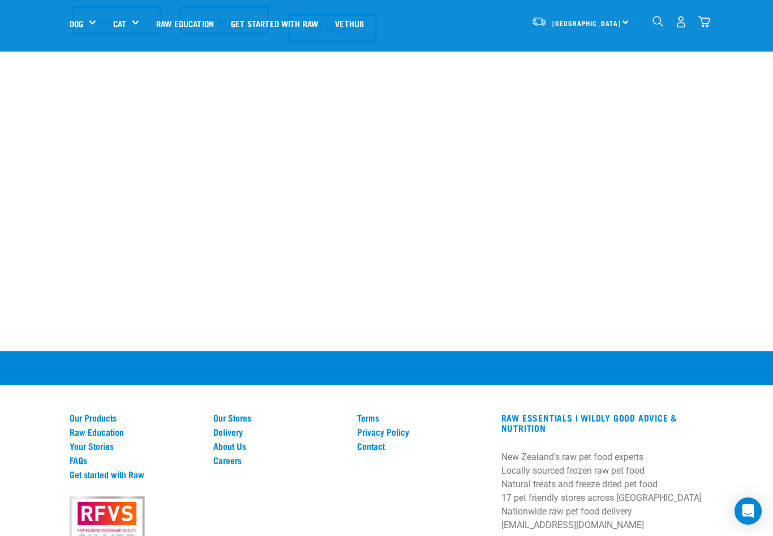
scroll to position [933, 0]
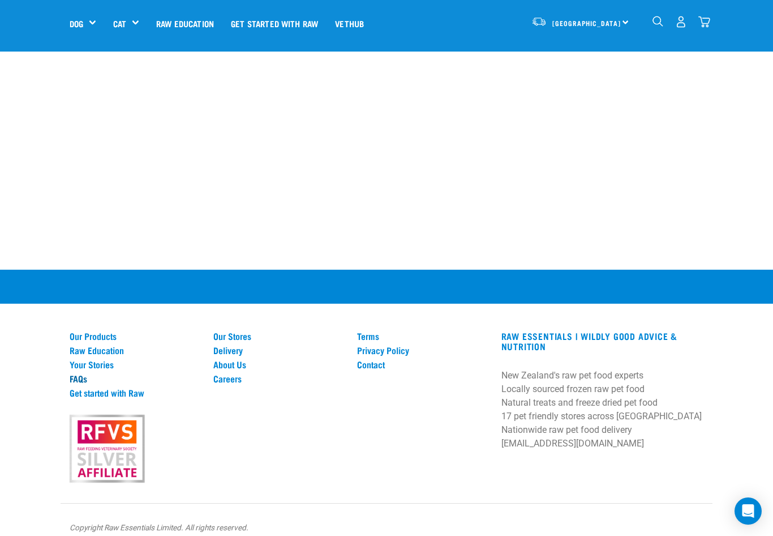
click at [84, 373] on link "FAQs" at bounding box center [135, 378] width 130 height 10
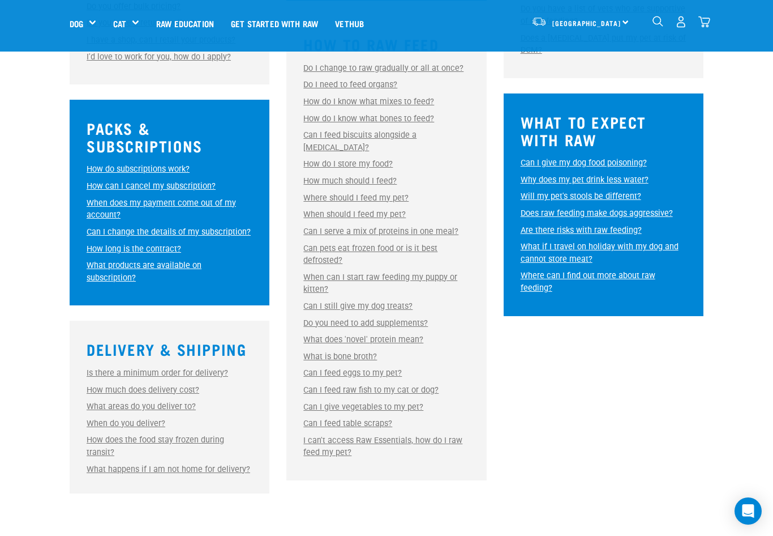
scroll to position [566, 0]
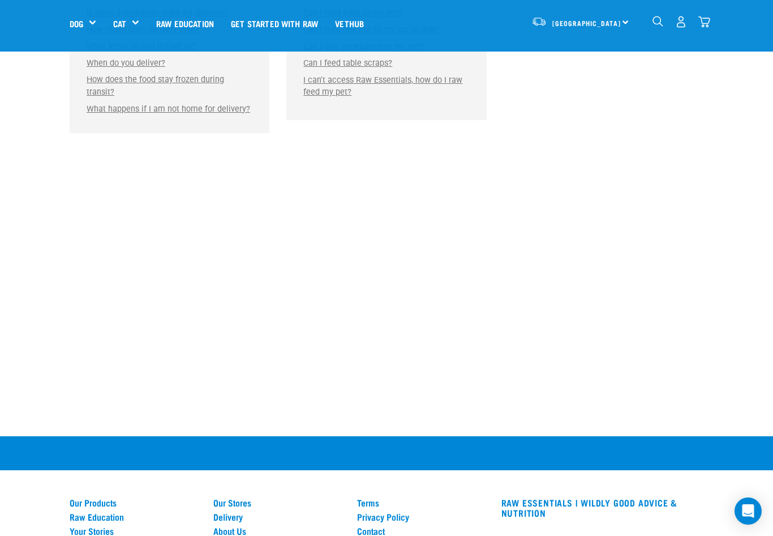
scroll to position [1060, 0]
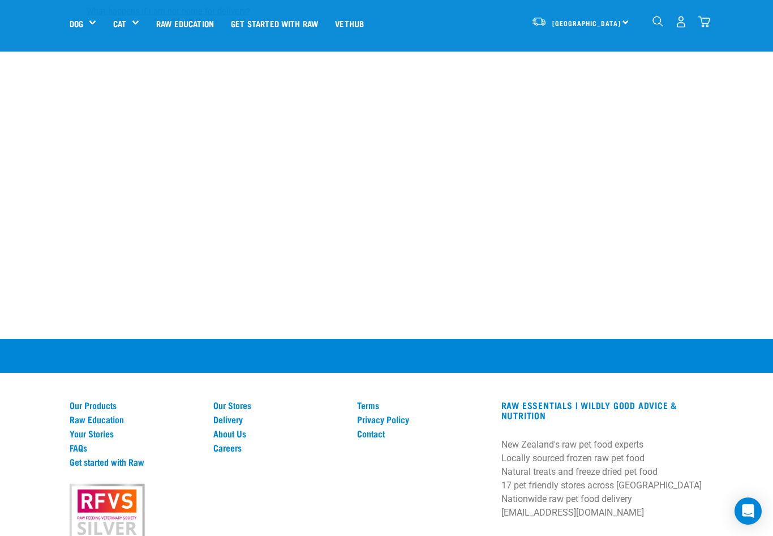
click at [390, 386] on p at bounding box center [386, 393] width 773 height 14
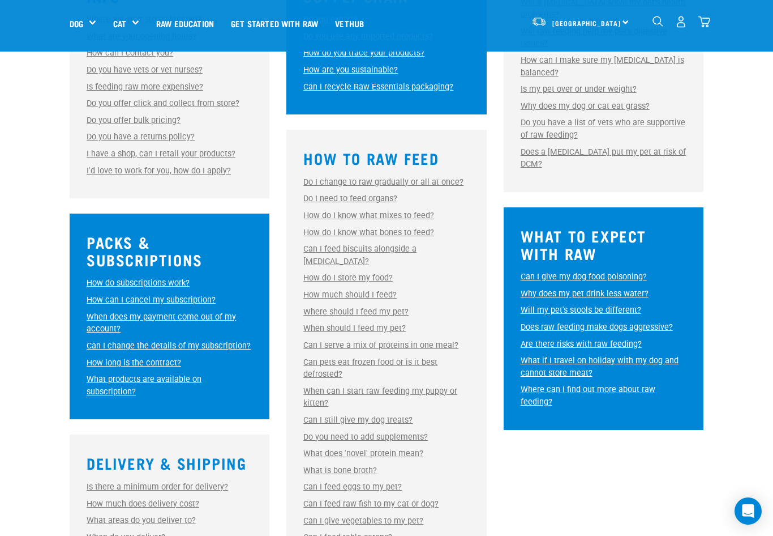
scroll to position [453, 0]
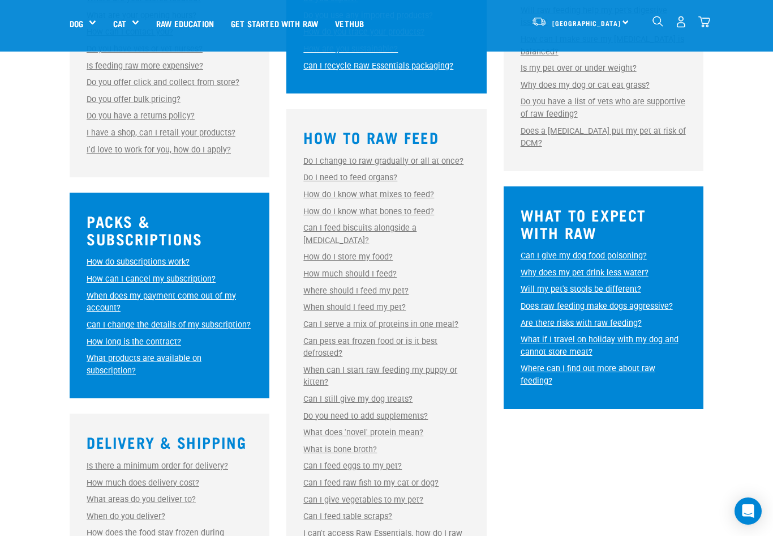
click at [374, 160] on link "Do I change to raw gradually or all at once?" at bounding box center [383, 161] width 160 height 10
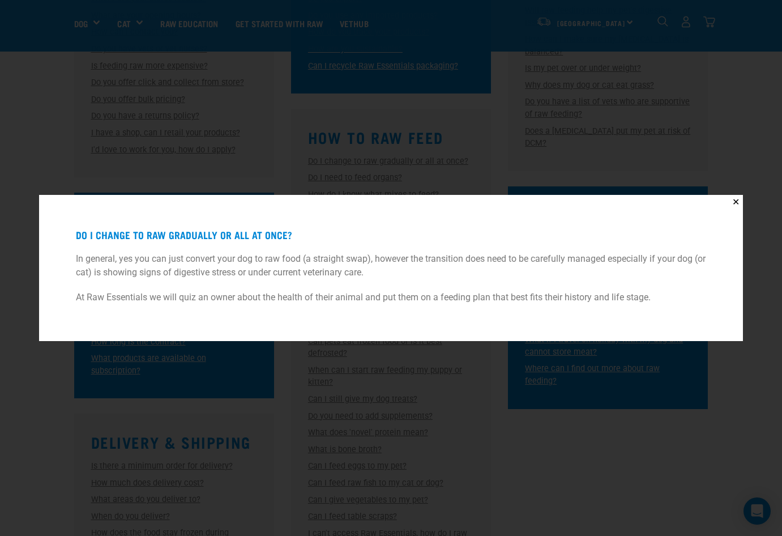
click at [304, 135] on div "✕ Do I change to raw gradually or all at once? In general, yes you can just con…" at bounding box center [391, 268] width 782 height 536
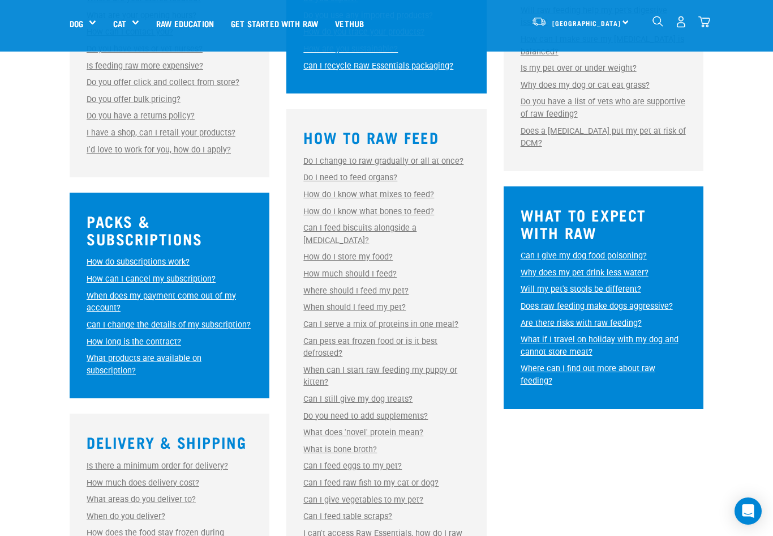
click at [352, 178] on link "Do I need to feed organs?" at bounding box center [350, 178] width 94 height 10
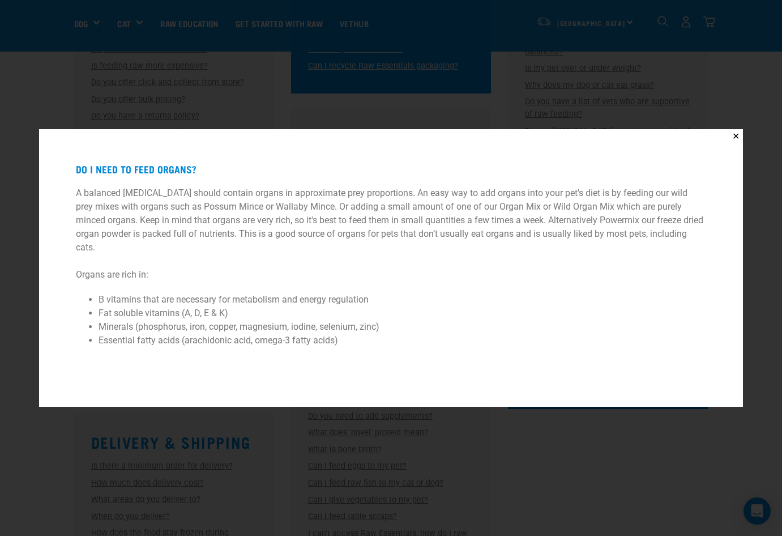
click at [234, 97] on div "✕ Do I need to feed organs? A balanced raw diet should contain organs in approx…" at bounding box center [391, 268] width 782 height 536
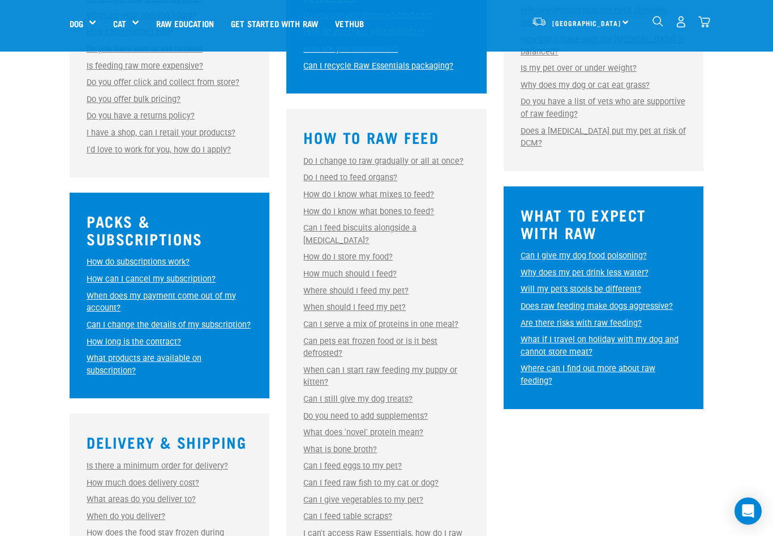
click at [365, 173] on link "Do I need to feed organs?" at bounding box center [350, 178] width 94 height 10
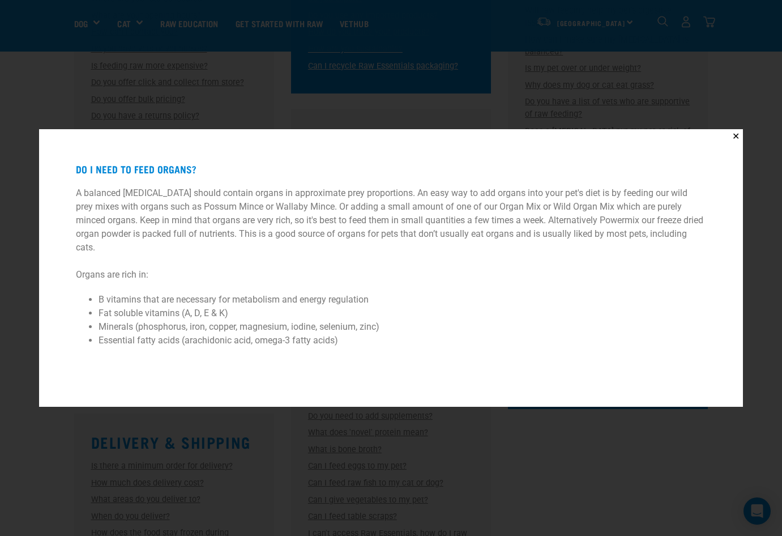
click at [346, 93] on div "✕ Do I need to feed organs? A balanced raw diet should contain organs in approx…" at bounding box center [391, 268] width 782 height 536
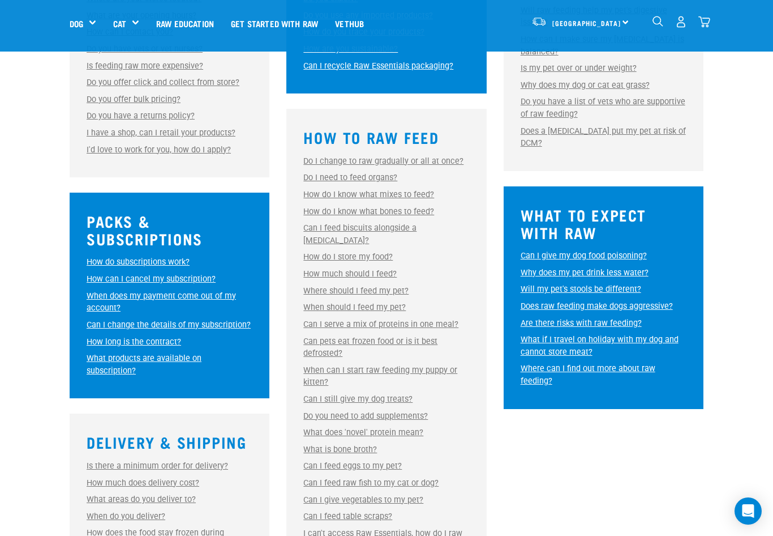
click at [359, 195] on link "How do I know what mixes to feed?" at bounding box center [368, 195] width 131 height 10
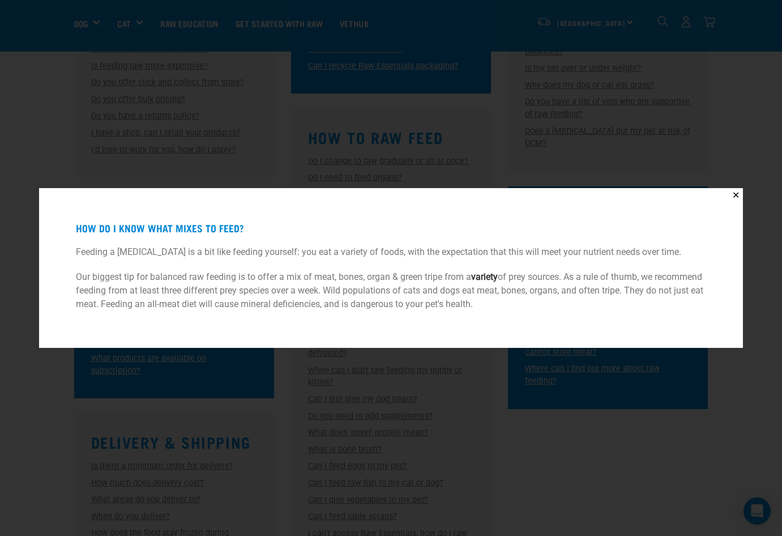
click at [384, 145] on div "✕ How do I know what mixes to feed? Feeding a raw diet is a bit like feeding yo…" at bounding box center [391, 268] width 782 height 536
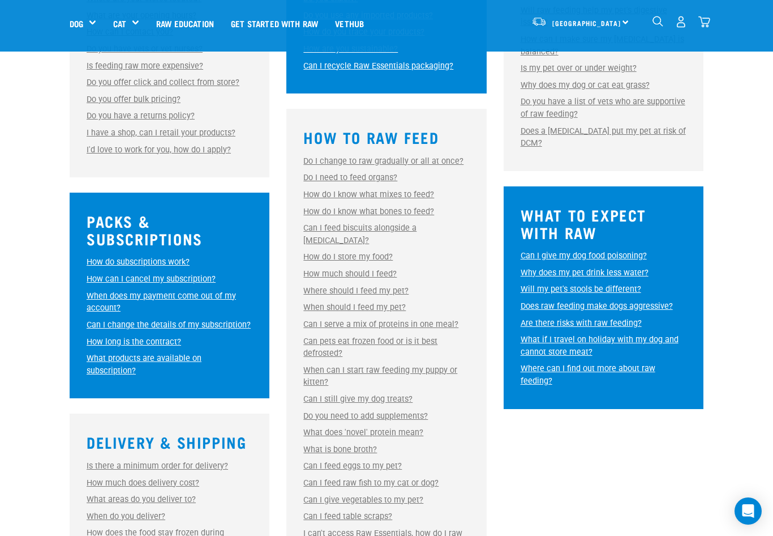
click at [370, 230] on link "Can I feed biscuits alongside a [MEDICAL_DATA]?" at bounding box center [359, 234] width 113 height 22
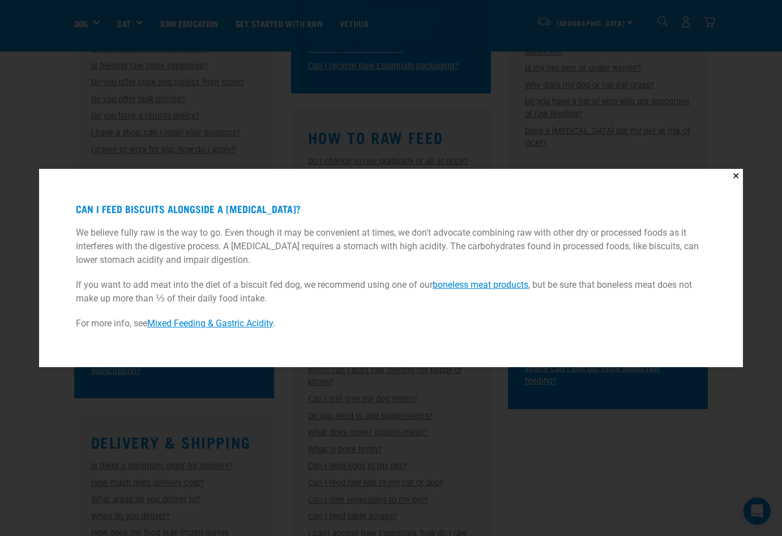
click at [375, 129] on div "✕ Can I feed biscuits alongside a raw diet? We believe fully raw is the way to …" at bounding box center [391, 268] width 782 height 536
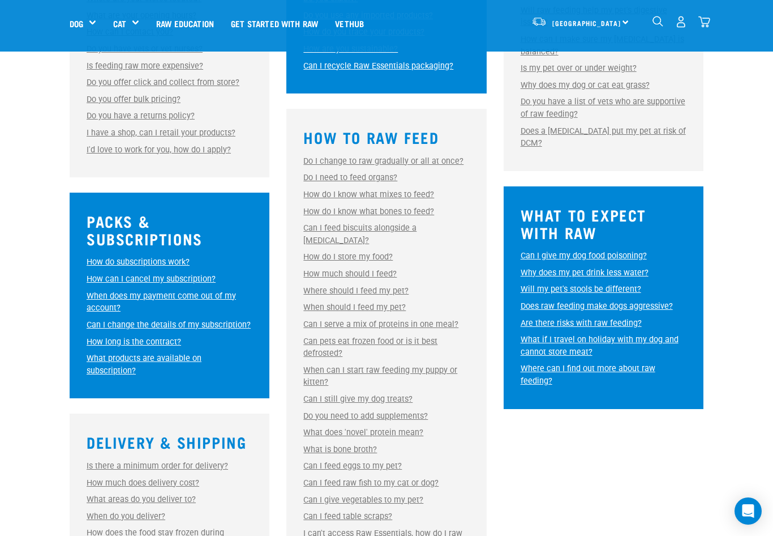
click at [351, 227] on link "Can I feed biscuits alongside a raw diet?" at bounding box center [359, 234] width 113 height 22
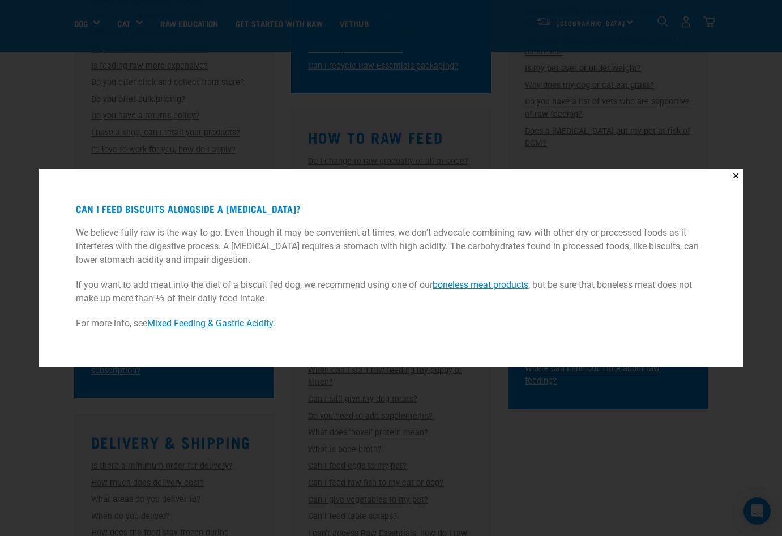
click at [572, 428] on div "✕ Can I feed biscuits alongside a raw diet? We believe fully raw is the way to …" at bounding box center [391, 268] width 782 height 536
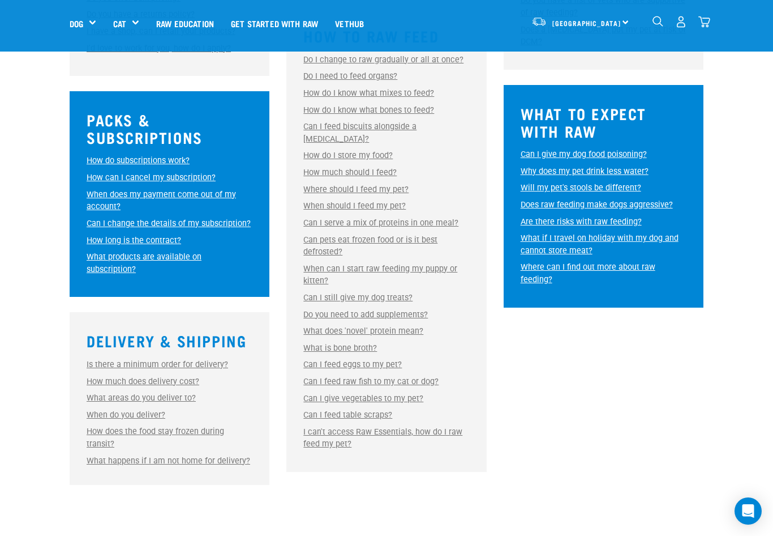
scroll to position [623, 0]
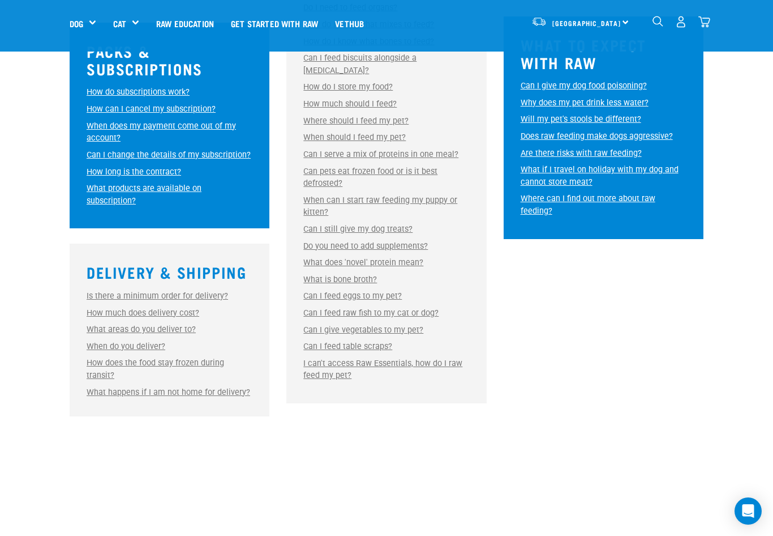
click at [337, 341] on link "Can I feed table scraps?" at bounding box center [347, 346] width 89 height 10
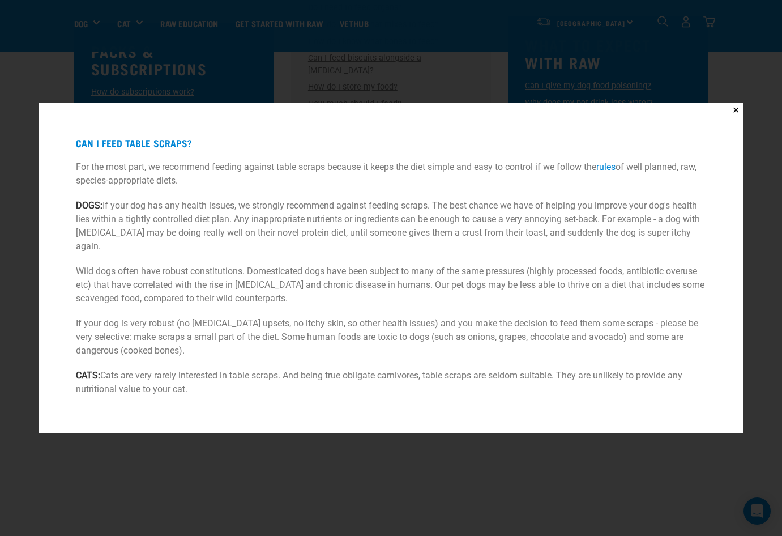
click at [535, 72] on div "✕ Can I feed table scraps? For the most part, we recommend feeding against tabl…" at bounding box center [391, 268] width 782 height 536
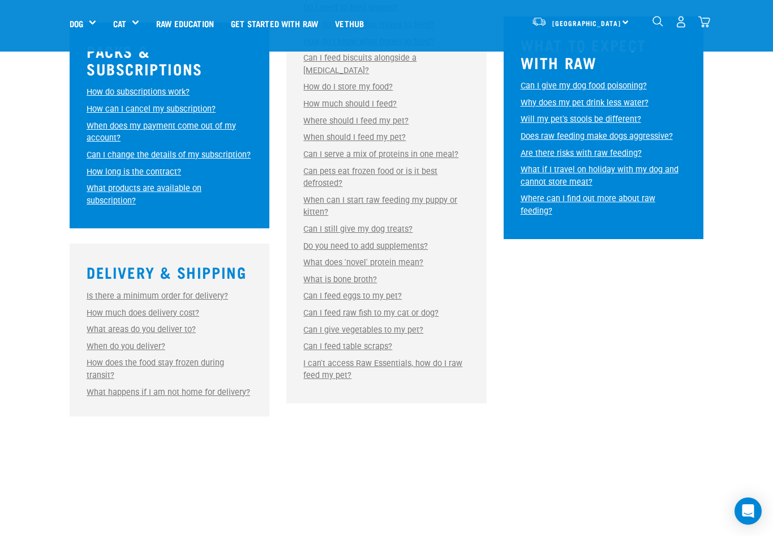
click at [375, 358] on link "I can't access Raw Essentials, how do I raw feed my pet?" at bounding box center [382, 369] width 159 height 22
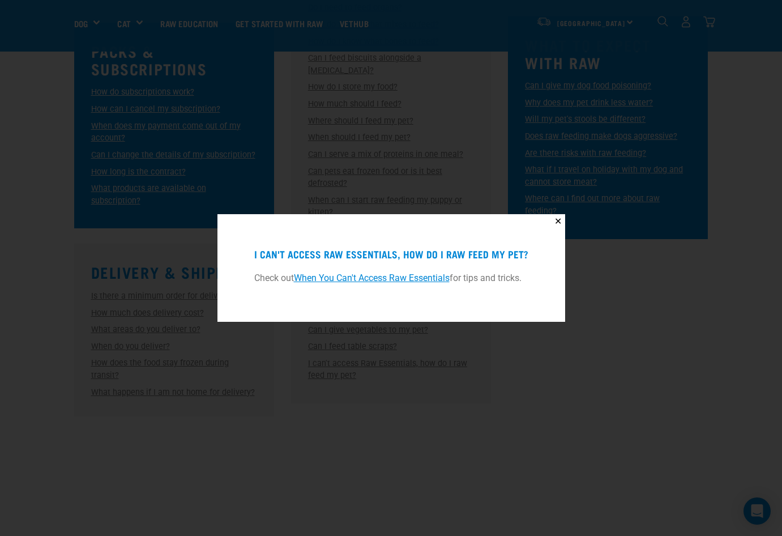
click at [510, 354] on div "✕ I can't access Raw Essentials, how do I raw feed my pet? Check out When You C…" at bounding box center [391, 268] width 782 height 536
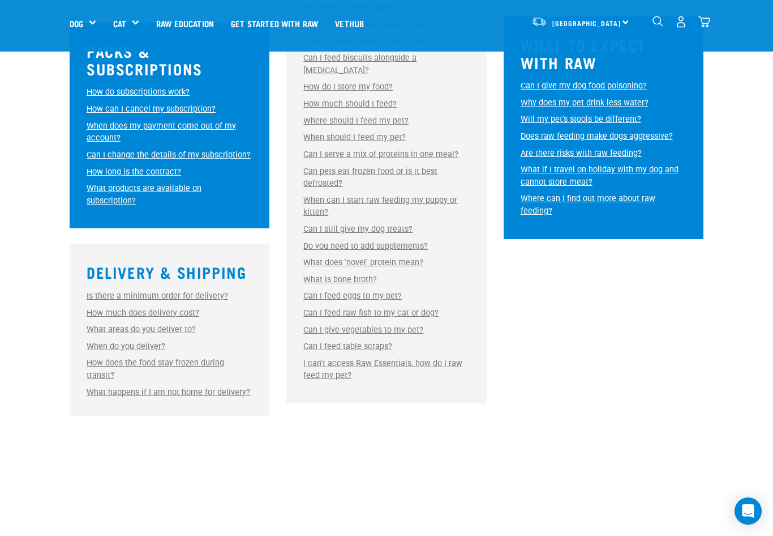
click at [343, 291] on link "Can I feed eggs to my pet?" at bounding box center [352, 296] width 99 height 10
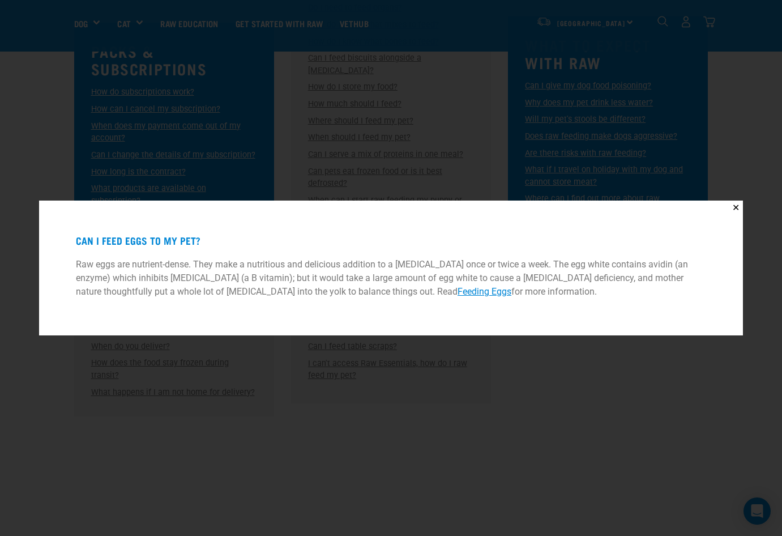
click at [362, 364] on div "✕ Can I feed eggs to my pet? Raw eggs are nutrient-dense. They make a nutritiou…" at bounding box center [391, 268] width 782 height 536
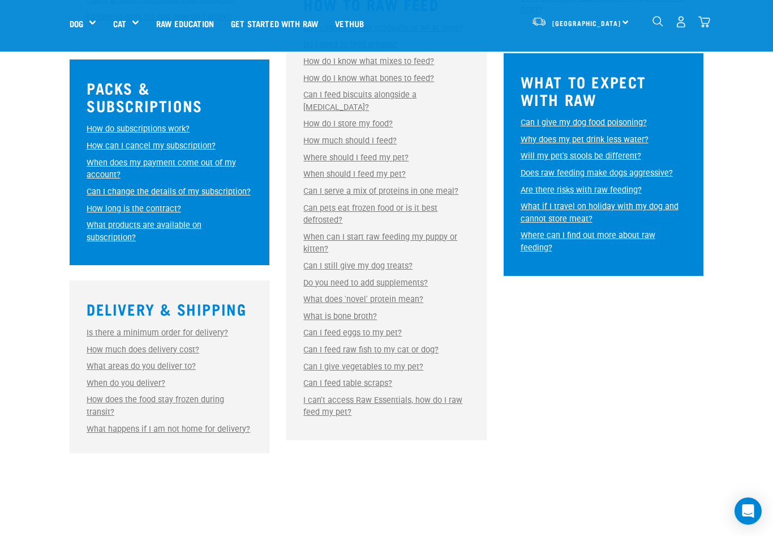
scroll to position [566, 0]
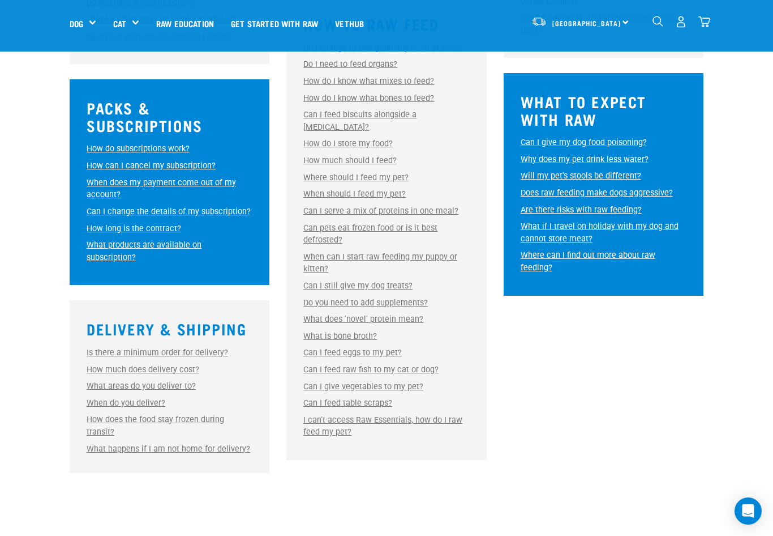
click at [333, 223] on link "Can pets eat frozen food or is it best defrosted?" at bounding box center [370, 234] width 134 height 22
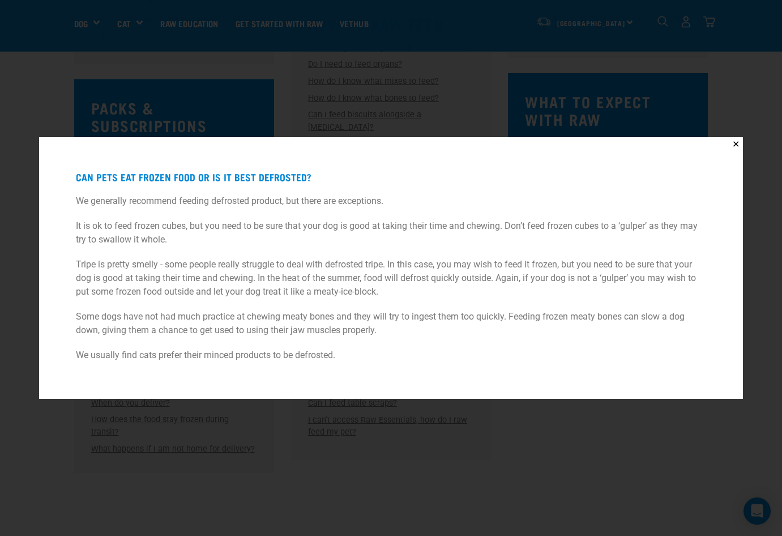
click at [378, 427] on div "✕ Can pets eat frozen food or is it best defrosted? We generally recommend feed…" at bounding box center [391, 268] width 782 height 536
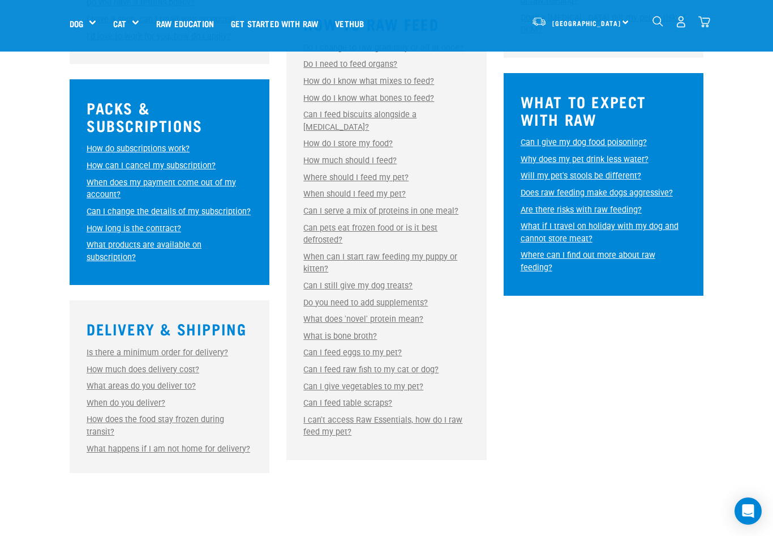
click at [354, 281] on link "Can I still give my dog treats?" at bounding box center [357, 286] width 109 height 10
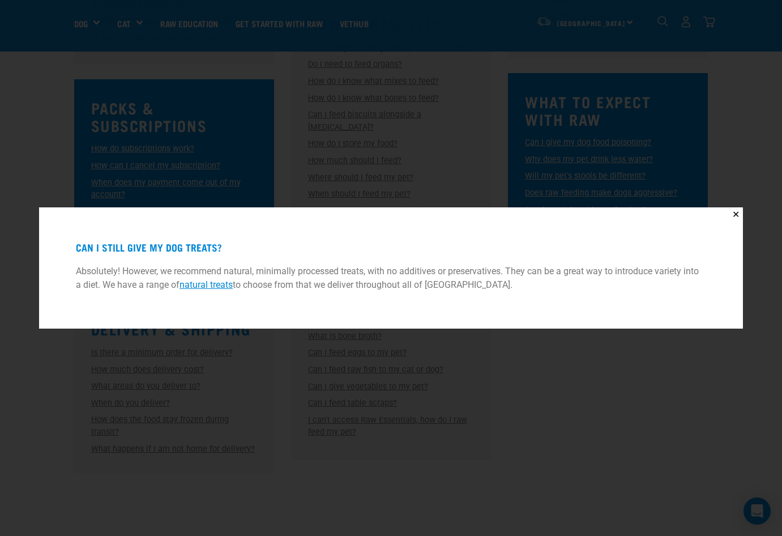
click at [365, 392] on div "✕ Can I still give my dog treats? Absolutely! However, we recommend natural, mi…" at bounding box center [391, 268] width 782 height 536
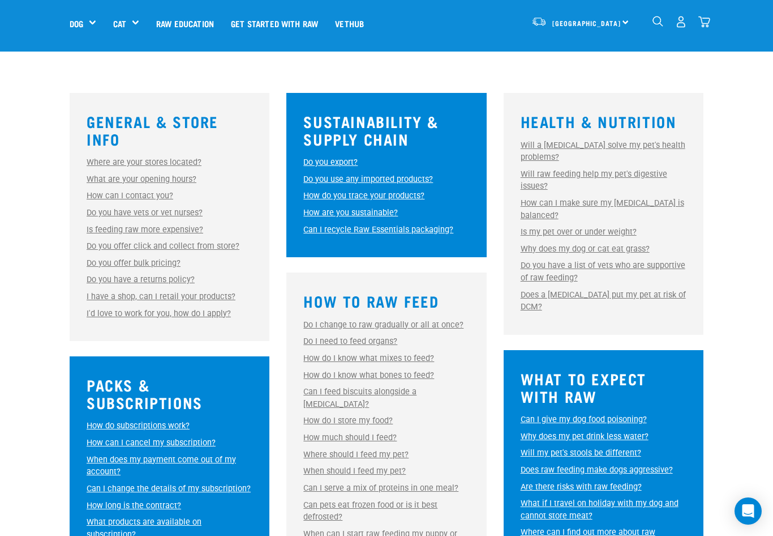
scroll to position [283, 0]
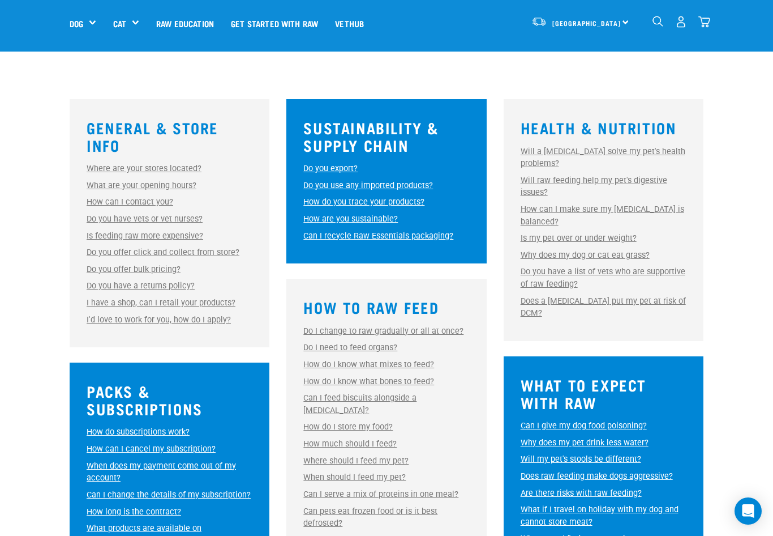
click at [548, 207] on link "How can I make sure my raw diet is balanced?" at bounding box center [603, 215] width 164 height 22
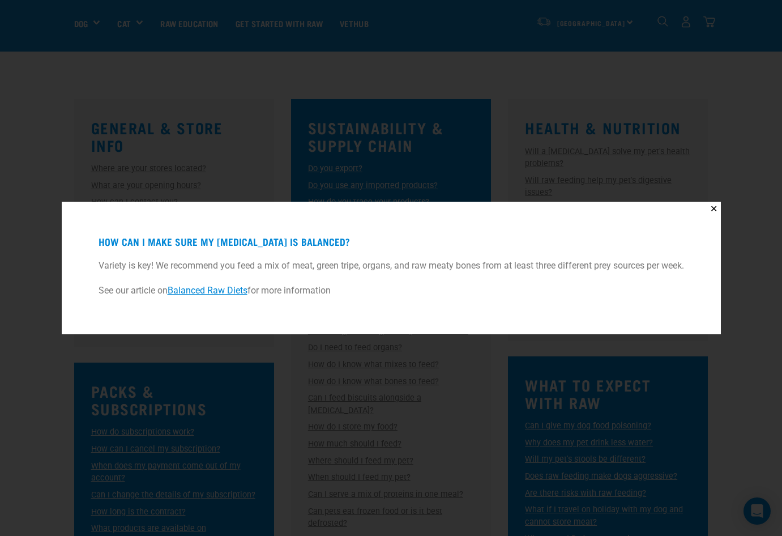
click at [309, 353] on div "✕ How can I make sure my raw diet is balanced? Variety is key! We recommend you…" at bounding box center [391, 268] width 782 height 536
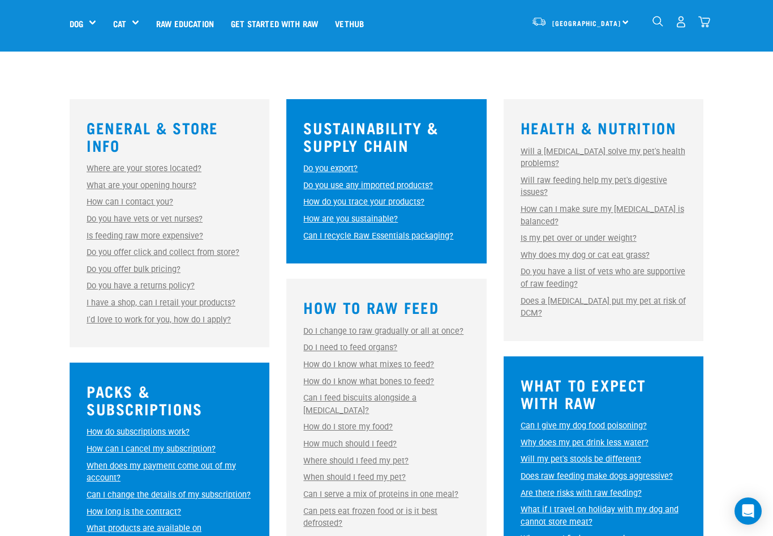
click at [588, 239] on link "Is my pet over or under weight?" at bounding box center [579, 238] width 116 height 10
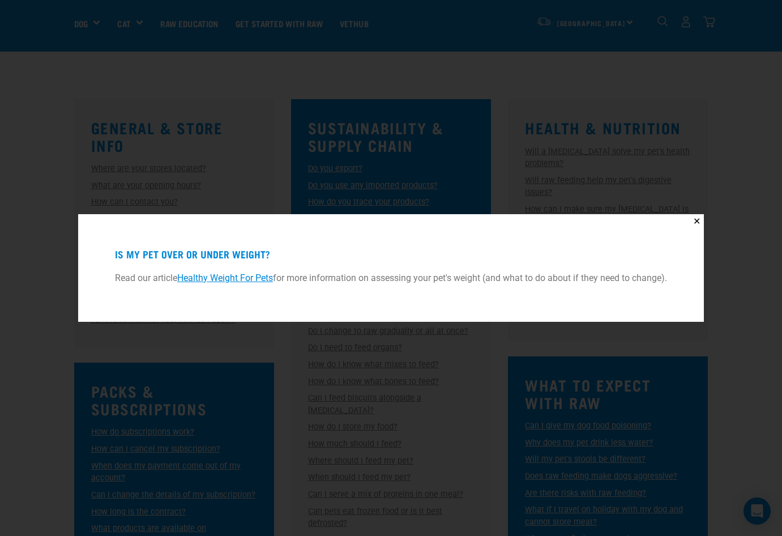
click at [597, 193] on div "✕ Is my pet over or under weight? Read our article Healthy Weight For Pets for …" at bounding box center [391, 268] width 782 height 536
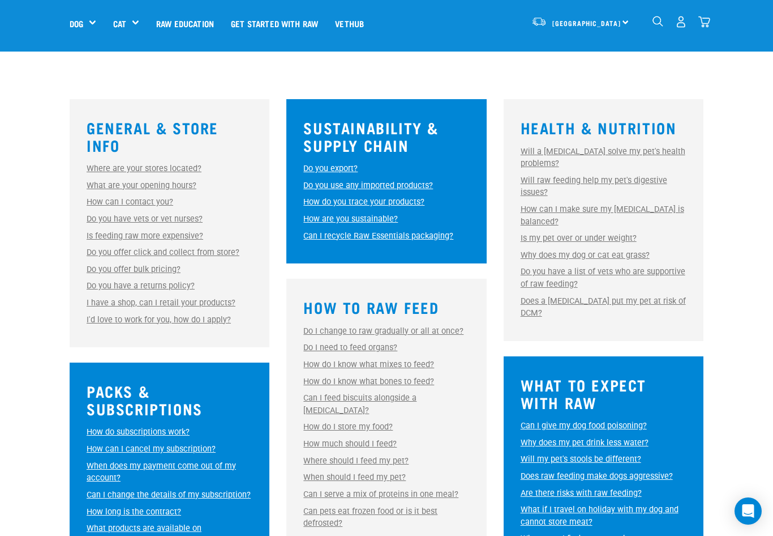
click at [619, 255] on link "Why does my dog or cat eat grass?" at bounding box center [585, 255] width 129 height 10
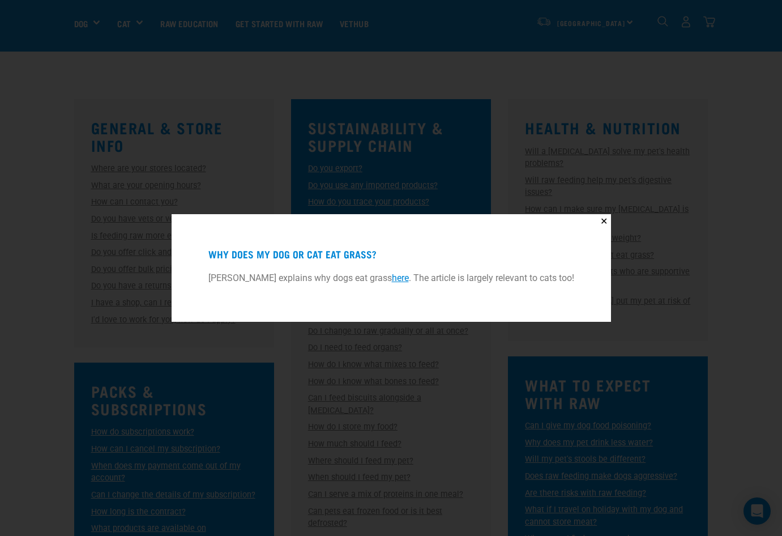
click at [509, 345] on div "✕ Why does my dog or cat eat grass? Dr Karen Becker explains why dogs eat grass…" at bounding box center [391, 268] width 782 height 536
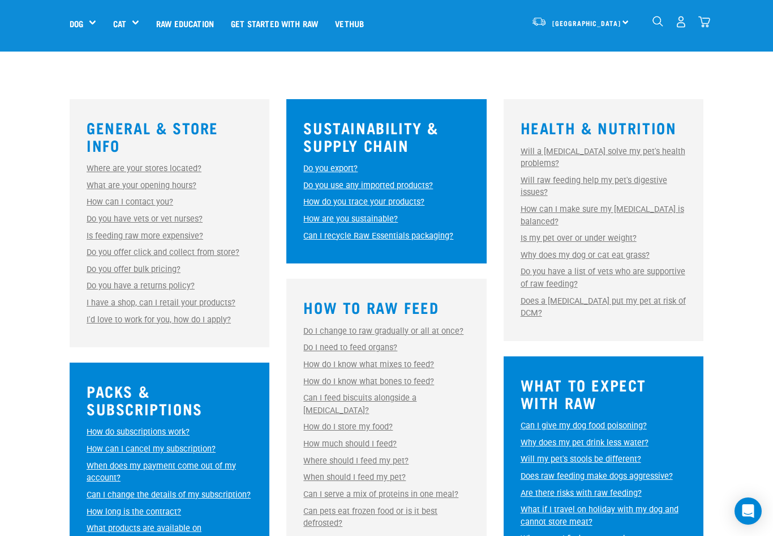
drag, startPoint x: 643, startPoint y: 275, endPoint x: 612, endPoint y: 275, distance: 31.1
click at [612, 275] on link "Do you have a list of vets who are supportive of raw feeding?" at bounding box center [603, 278] width 165 height 22
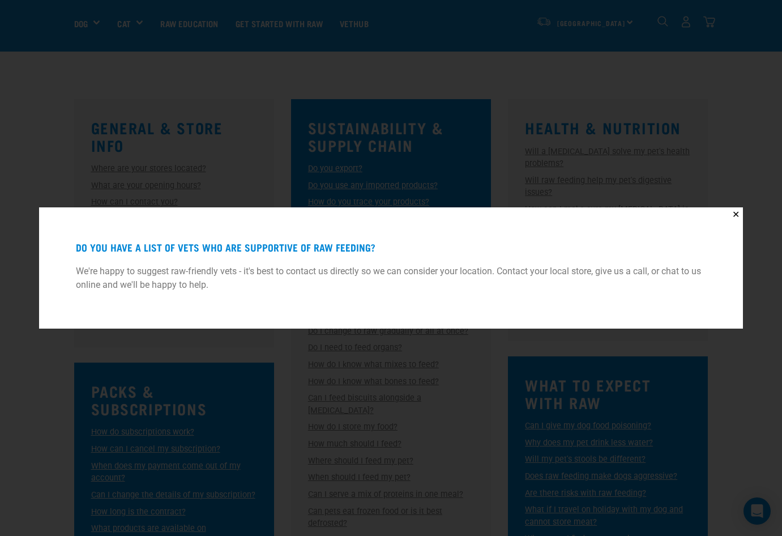
click at [505, 367] on div "✕ Do you have a list of vets who are supportive of raw feeding? We're happy to …" at bounding box center [391, 268] width 782 height 536
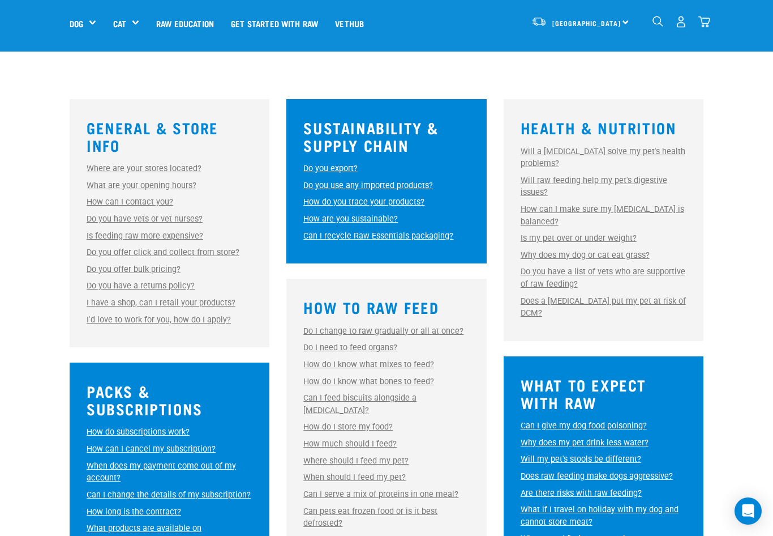
click at [577, 183] on link "Will raw feeding help my pet's digestive issues?" at bounding box center [594, 186] width 147 height 22
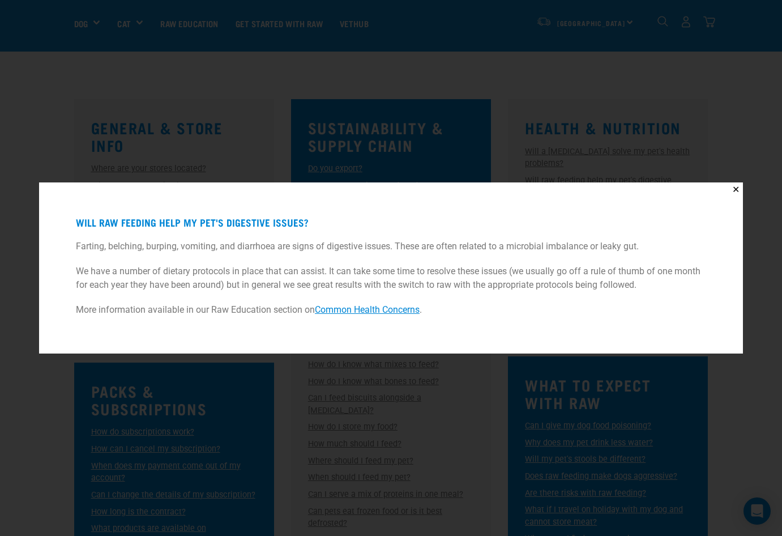
click at [177, 169] on div "✕ Will raw feeding help my pet's digestive issues? Farting, belching, burping, …" at bounding box center [391, 268] width 782 height 536
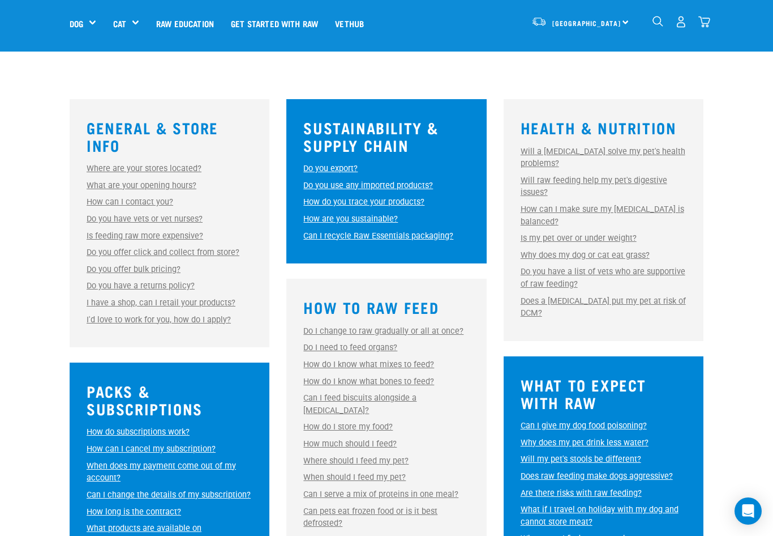
click at [584, 152] on link "Will a raw diet solve my pet's health problems?" at bounding box center [603, 158] width 165 height 22
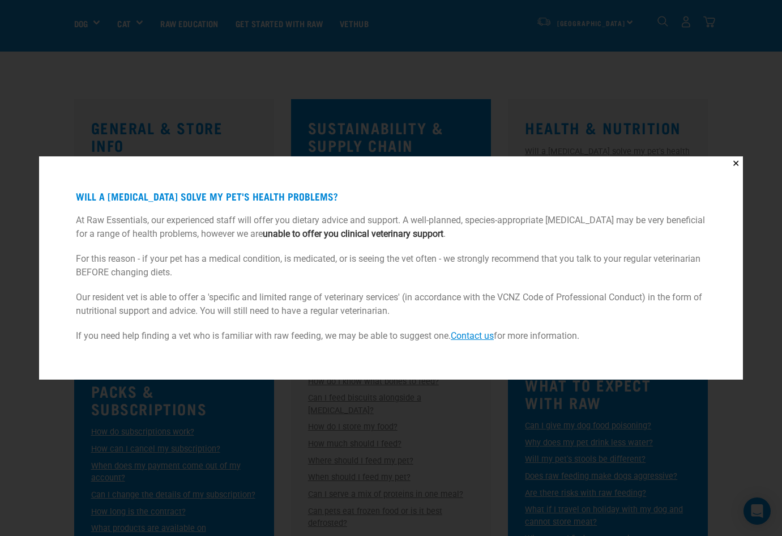
click at [347, 151] on div "✕ Will a raw diet solve my pet's health problems? At Raw Essentials, our experi…" at bounding box center [391, 268] width 782 height 536
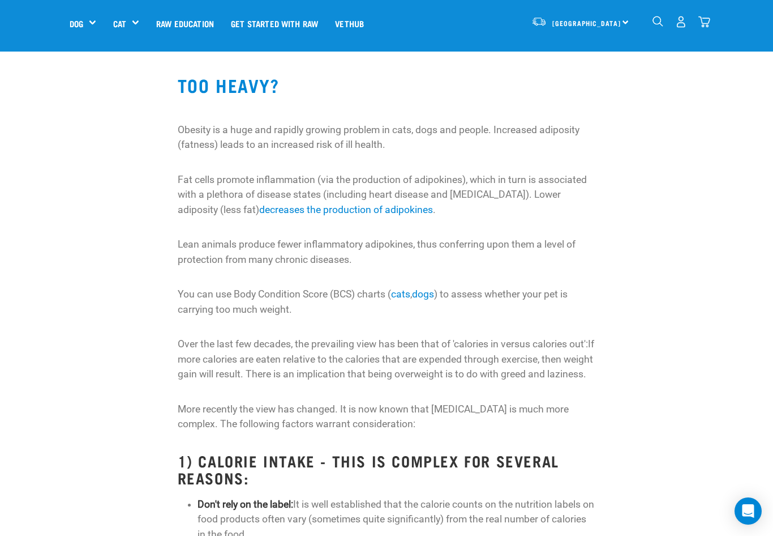
scroll to position [170, 0]
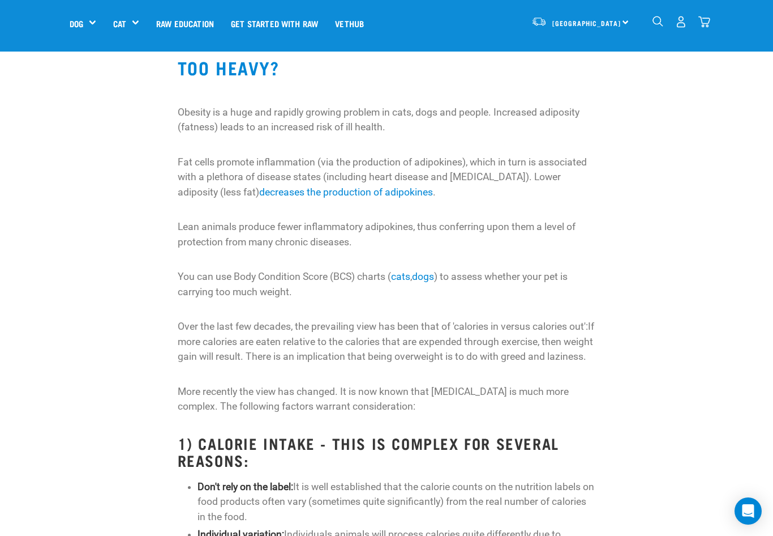
click at [430, 274] on link "dogs" at bounding box center [423, 276] width 22 height 11
